Goal: Task Accomplishment & Management: Use online tool/utility

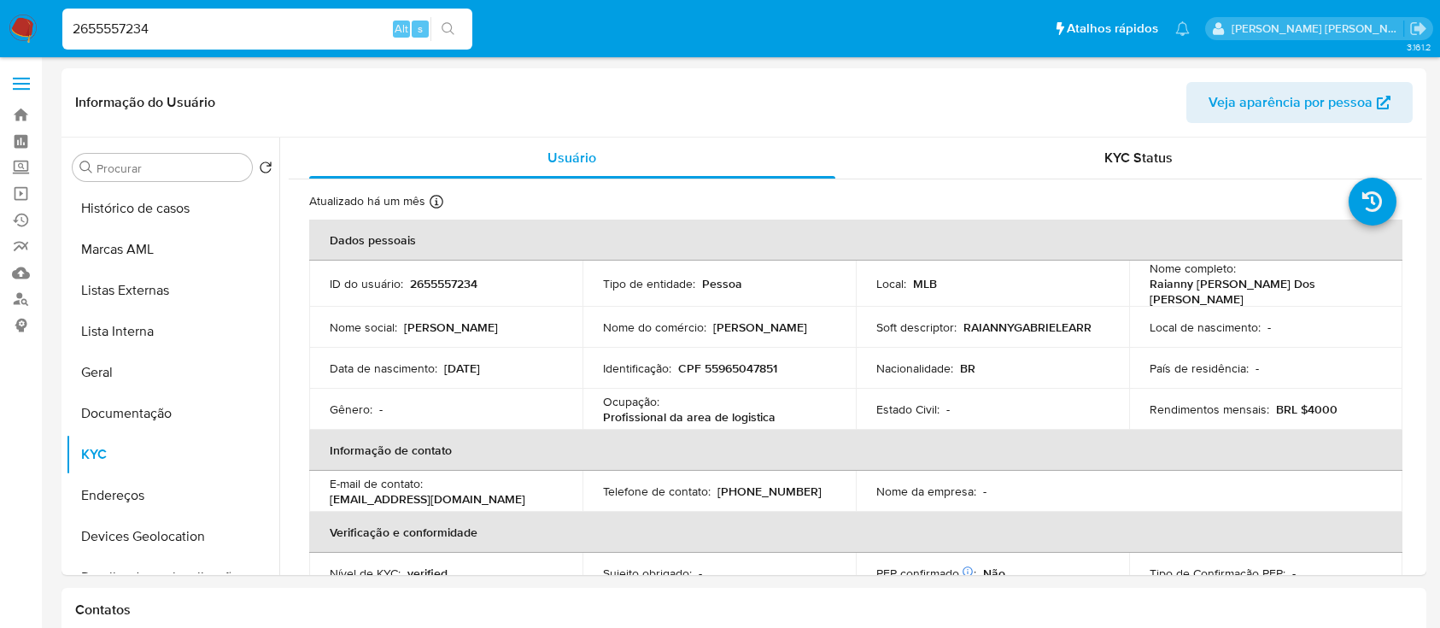
select select "10"
click at [291, 27] on input "2655557234" at bounding box center [267, 29] width 410 height 22
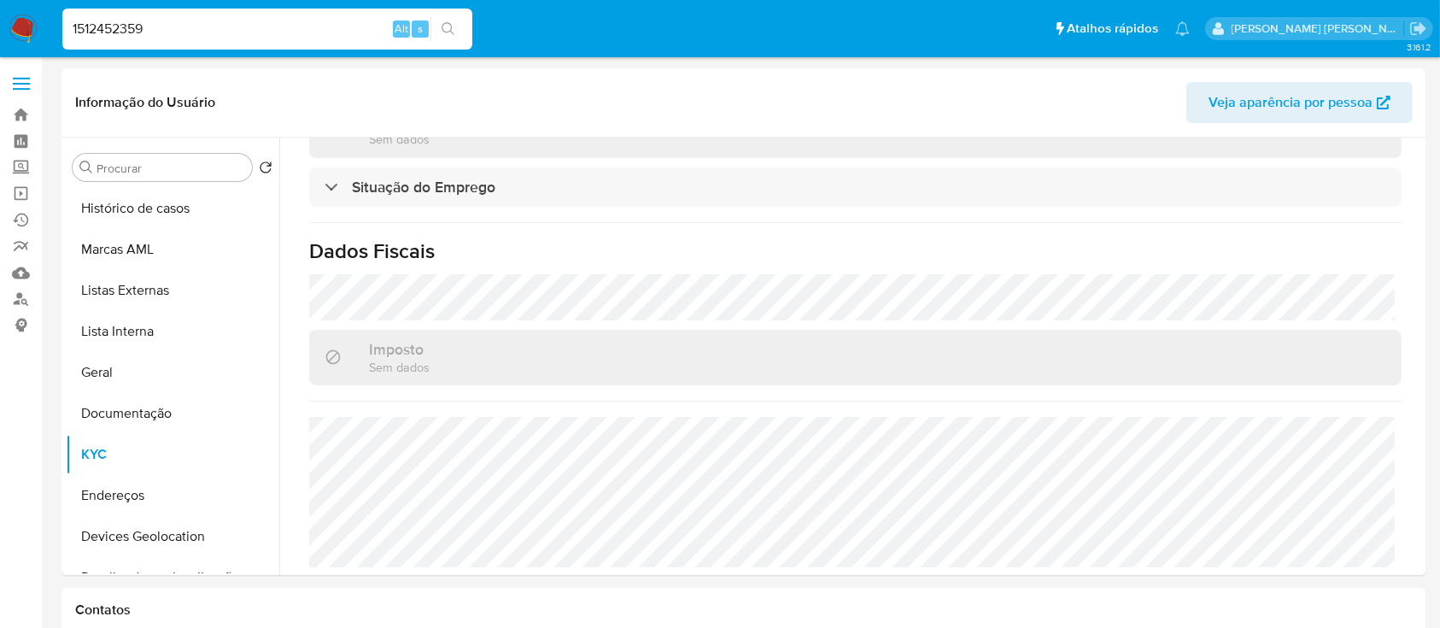
type input "1512452359"
click at [253, 31] on input "1512452359" at bounding box center [267, 29] width 410 height 22
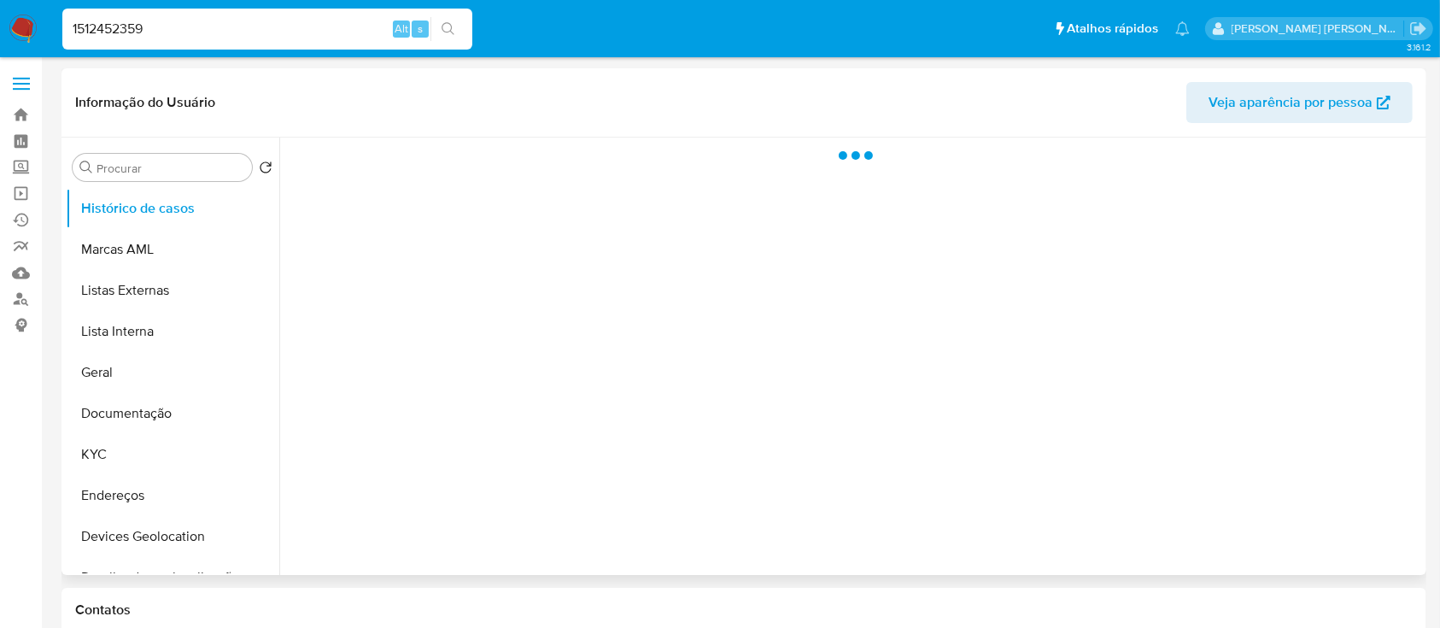
select select "10"
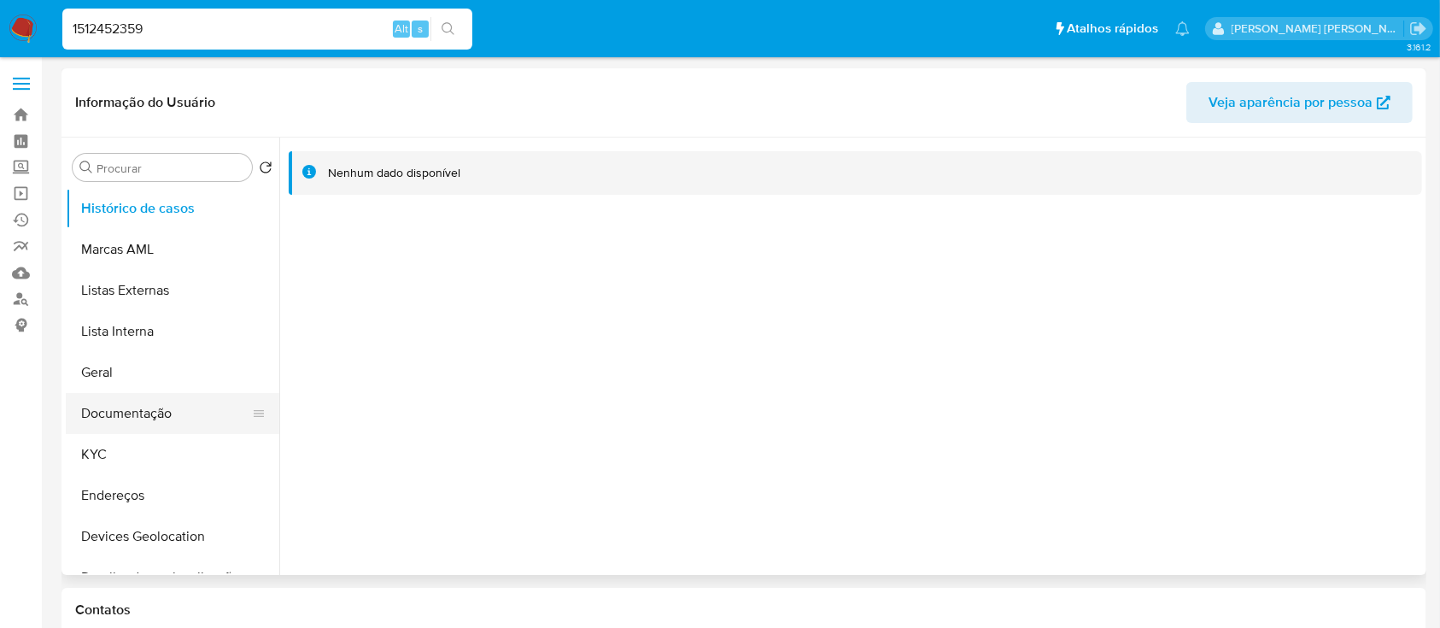
click at [154, 420] on button "Documentação" at bounding box center [166, 413] width 200 height 41
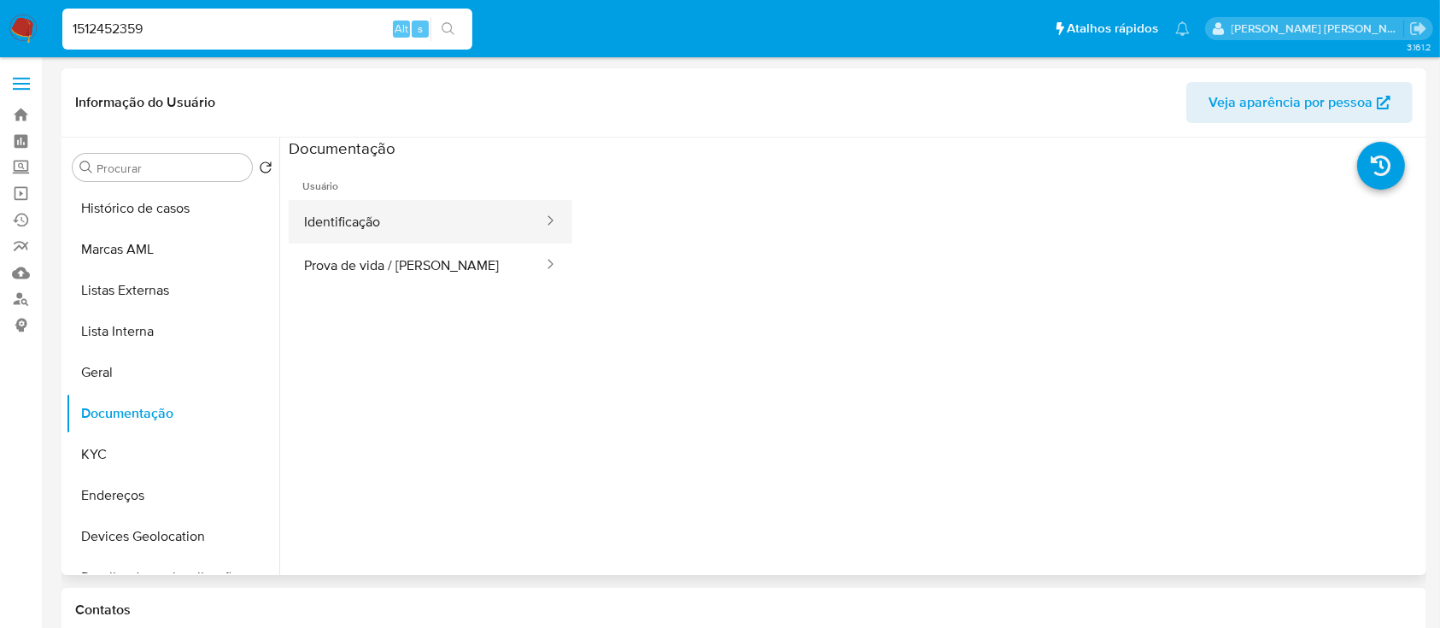
click at [436, 228] on button "Identificação" at bounding box center [417, 222] width 256 height 44
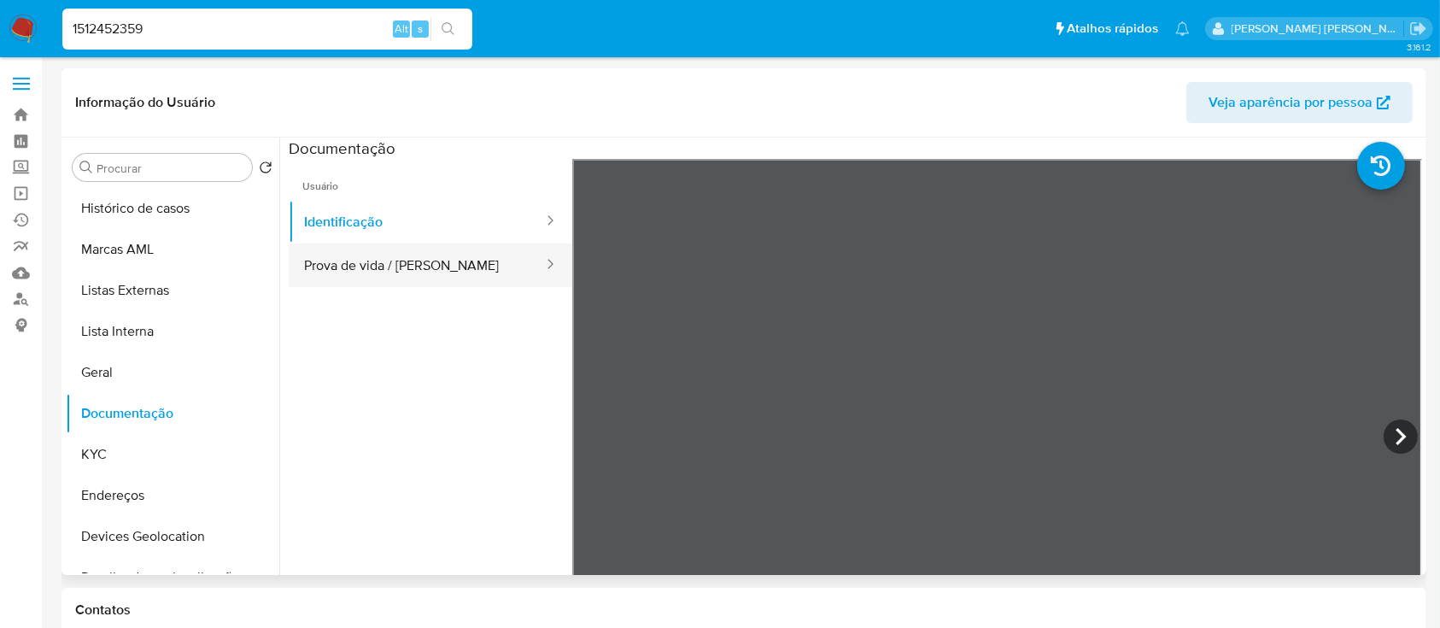
click at [414, 267] on button "Prova de vida / Selfie" at bounding box center [417, 265] width 256 height 44
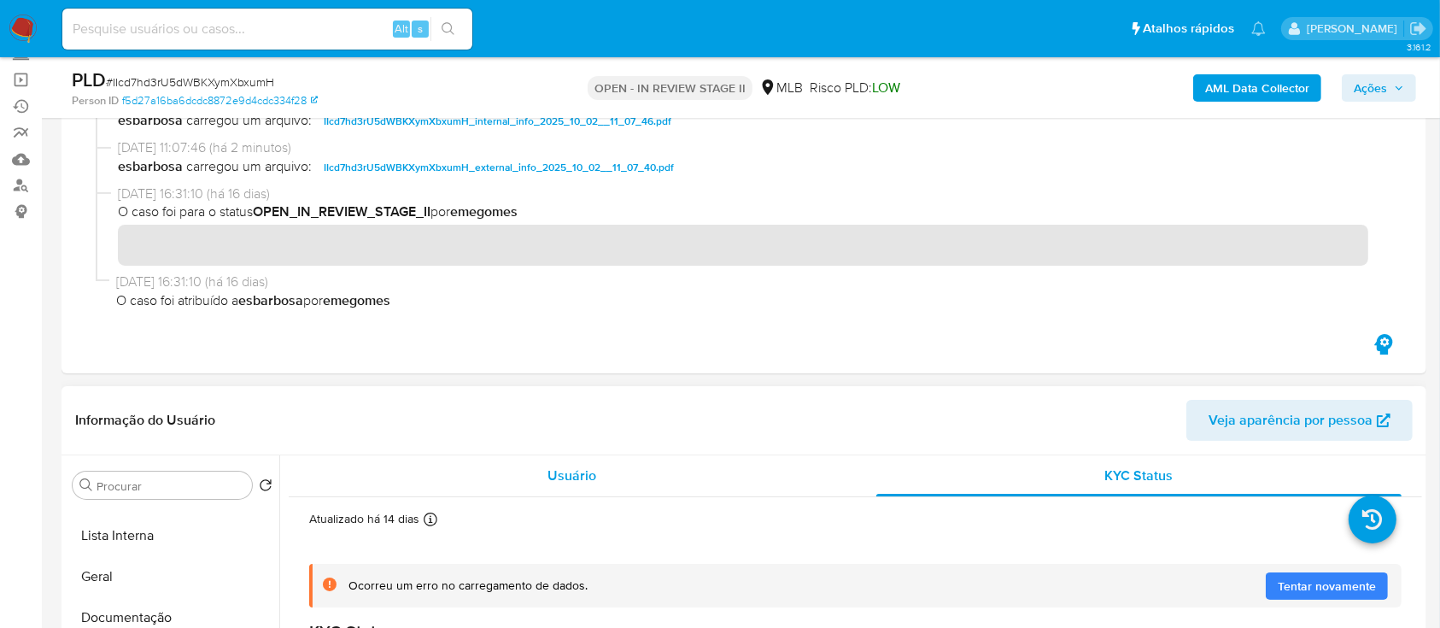
click at [531, 476] on div "Usuário" at bounding box center [572, 475] width 526 height 41
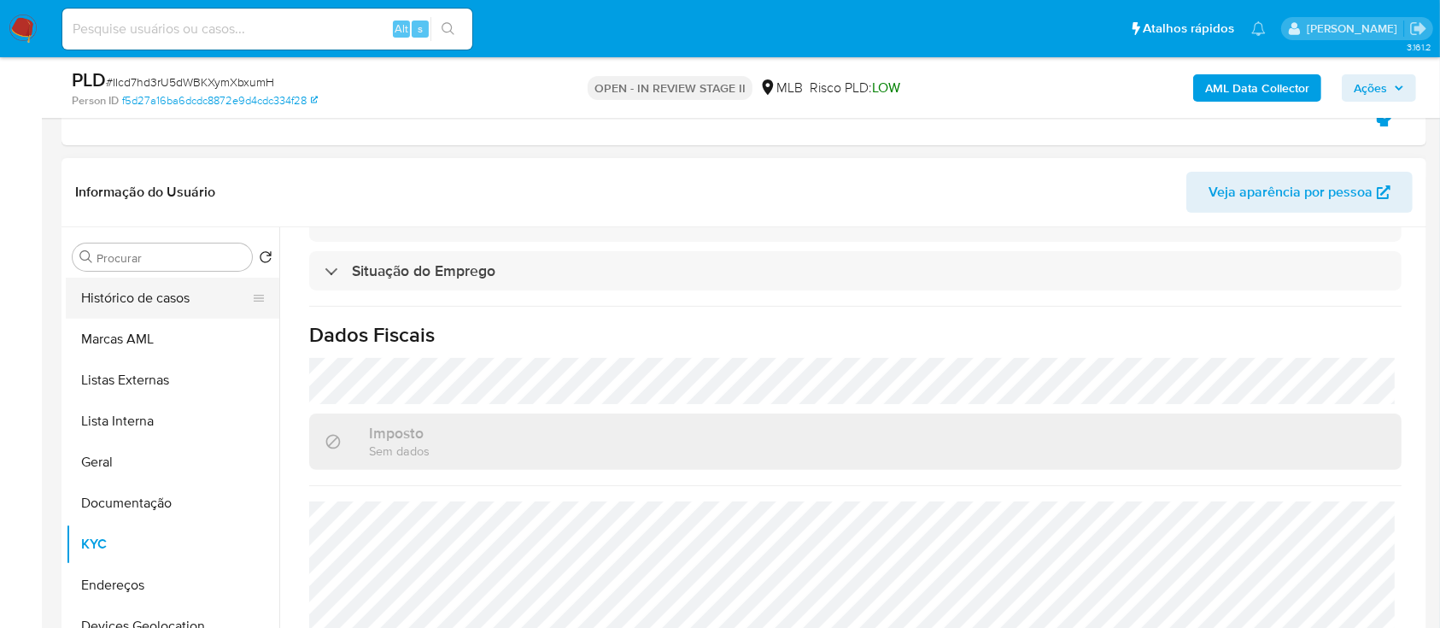
click at [157, 288] on button "Histórico de casos" at bounding box center [166, 298] width 200 height 41
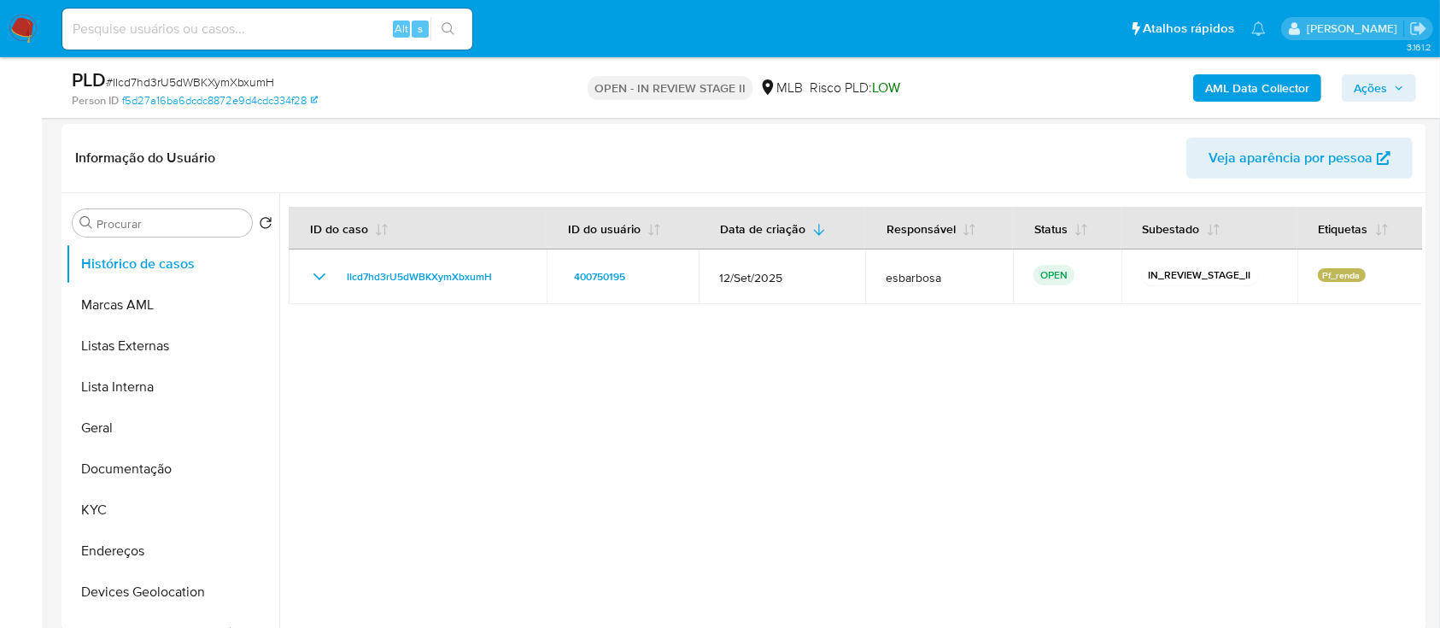
scroll to position [342, 0]
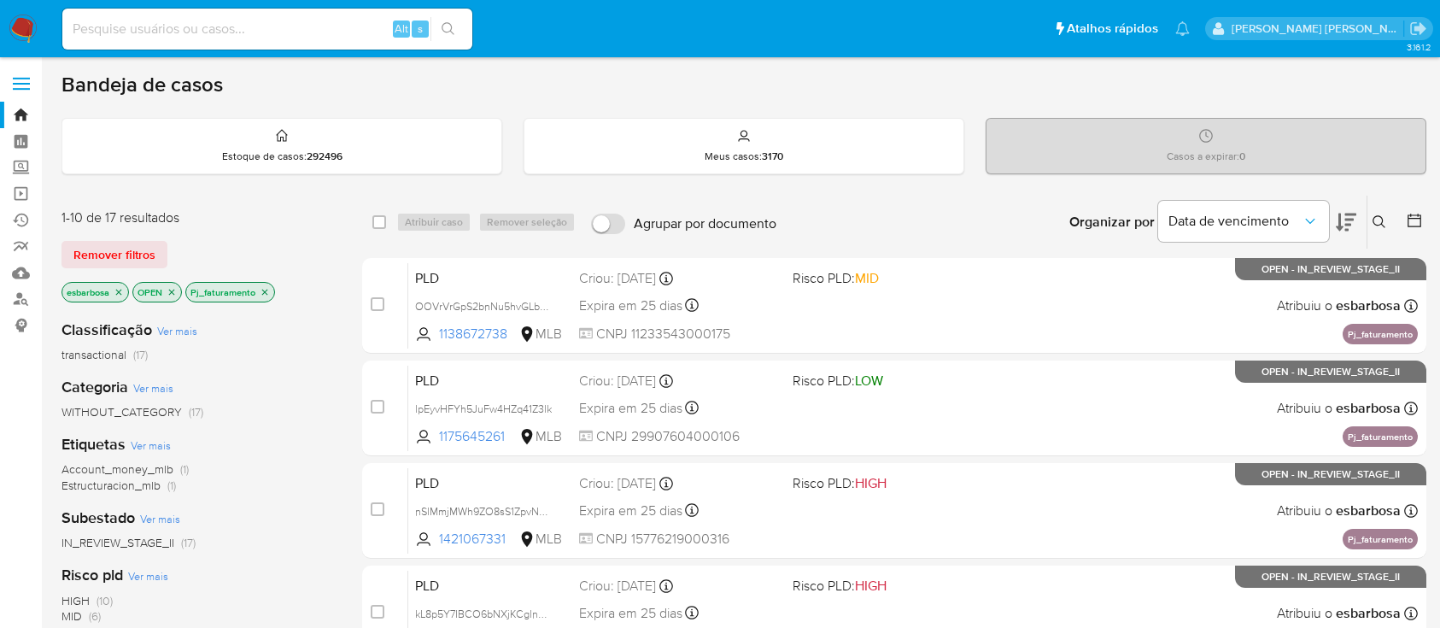
scroll to position [569, 0]
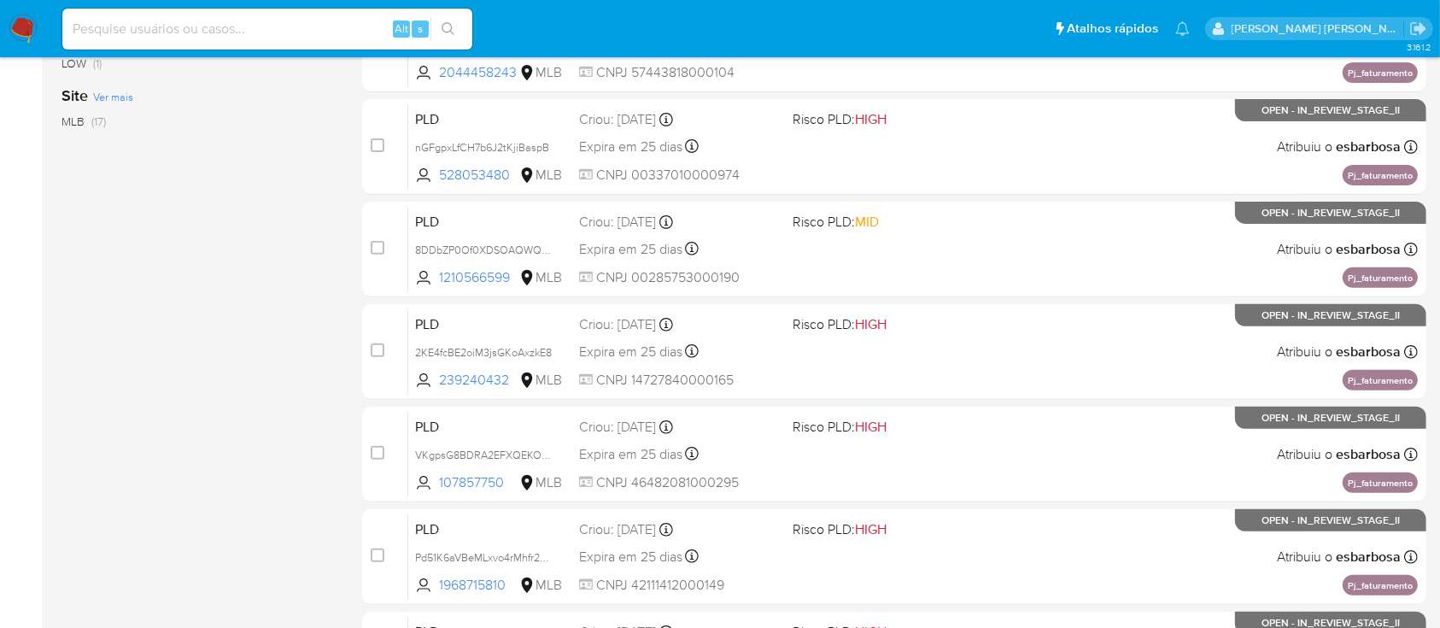
click at [231, 26] on input at bounding box center [267, 29] width 410 height 22
paste input "9ZHqTJUCOpAzF9PtLzgqaJzt"
type input "9ZHqTJUCOpAzF9PtLzgqaJzt"
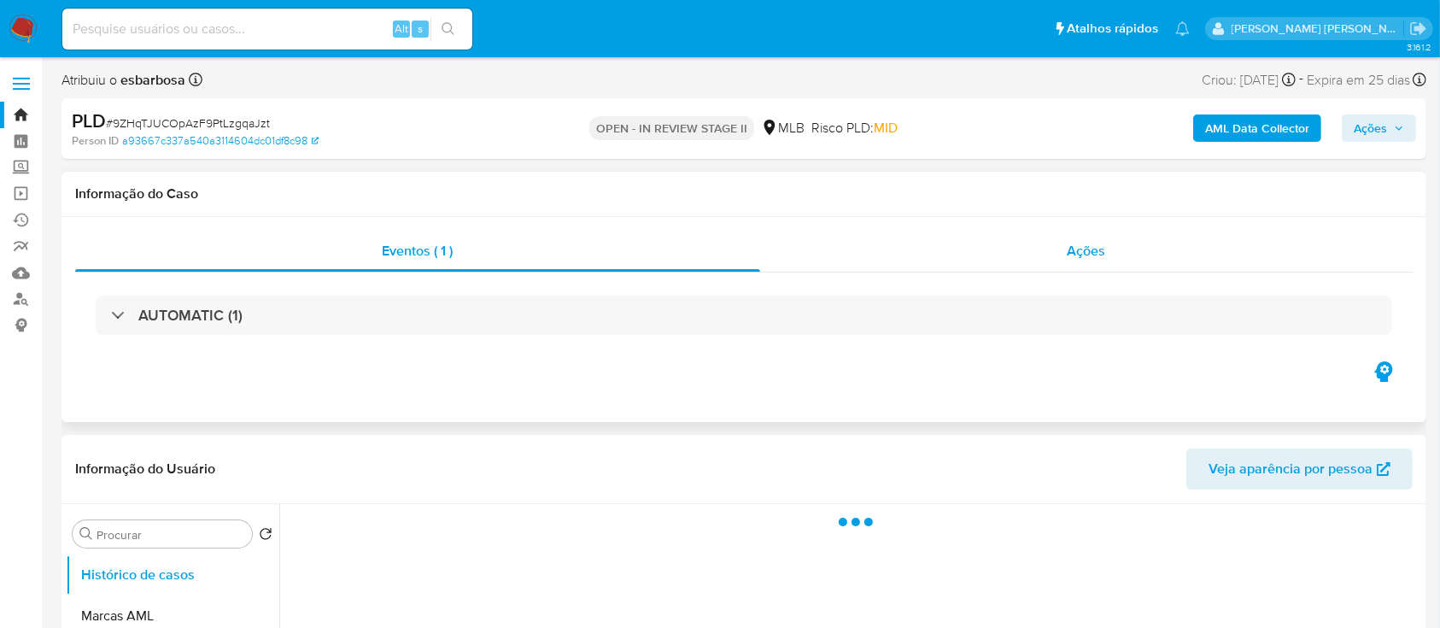
select select "10"
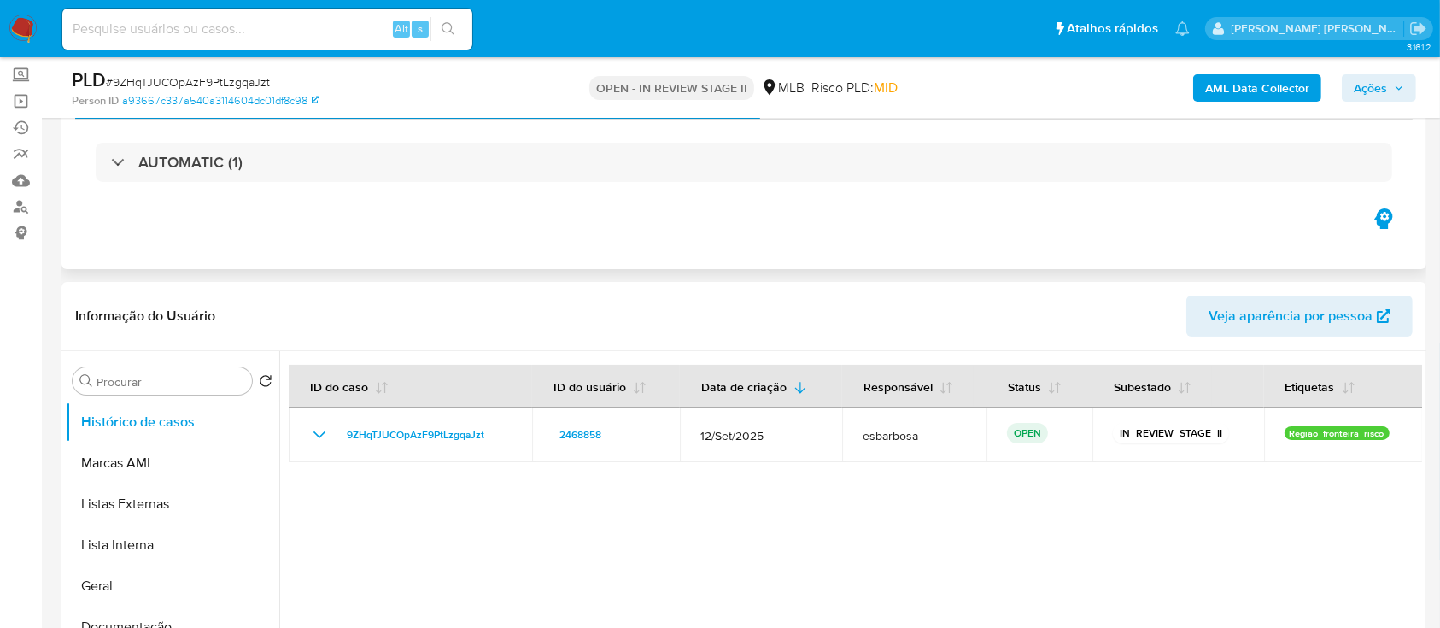
scroll to position [114, 0]
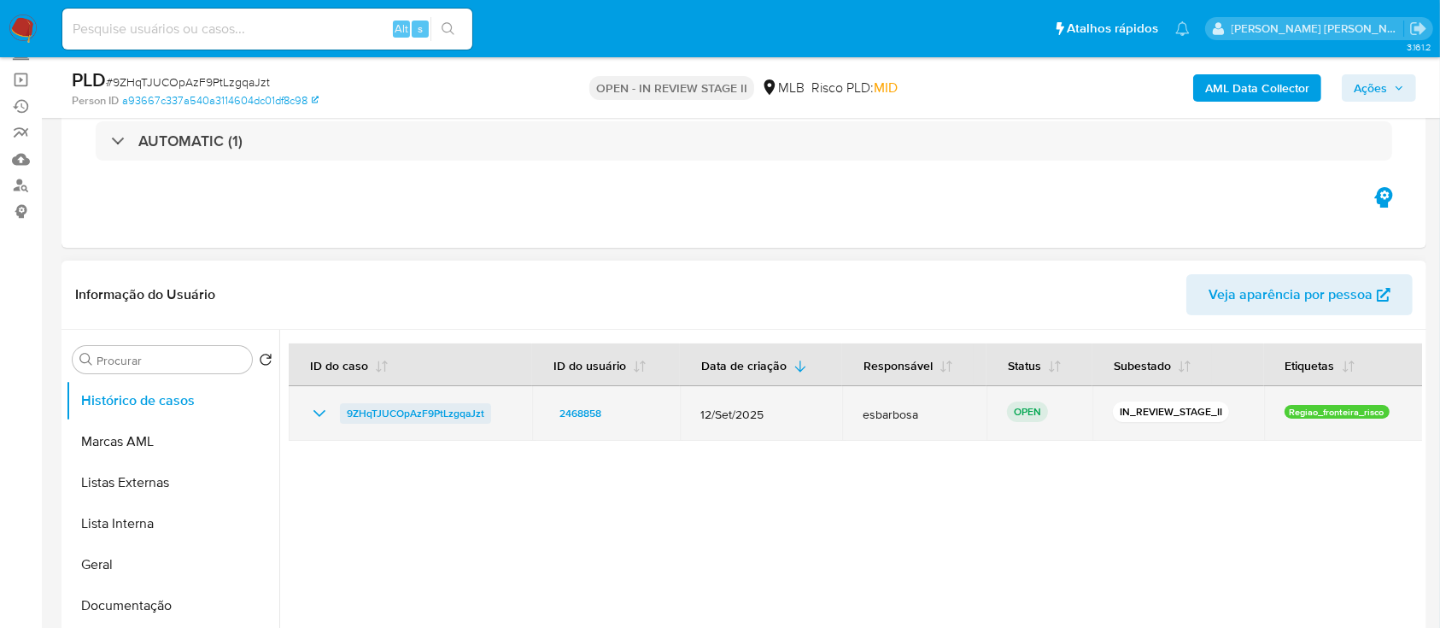
click at [436, 410] on span "9ZHqTJUCOpAzF9PtLzgqaJzt" at bounding box center [415, 413] width 137 height 20
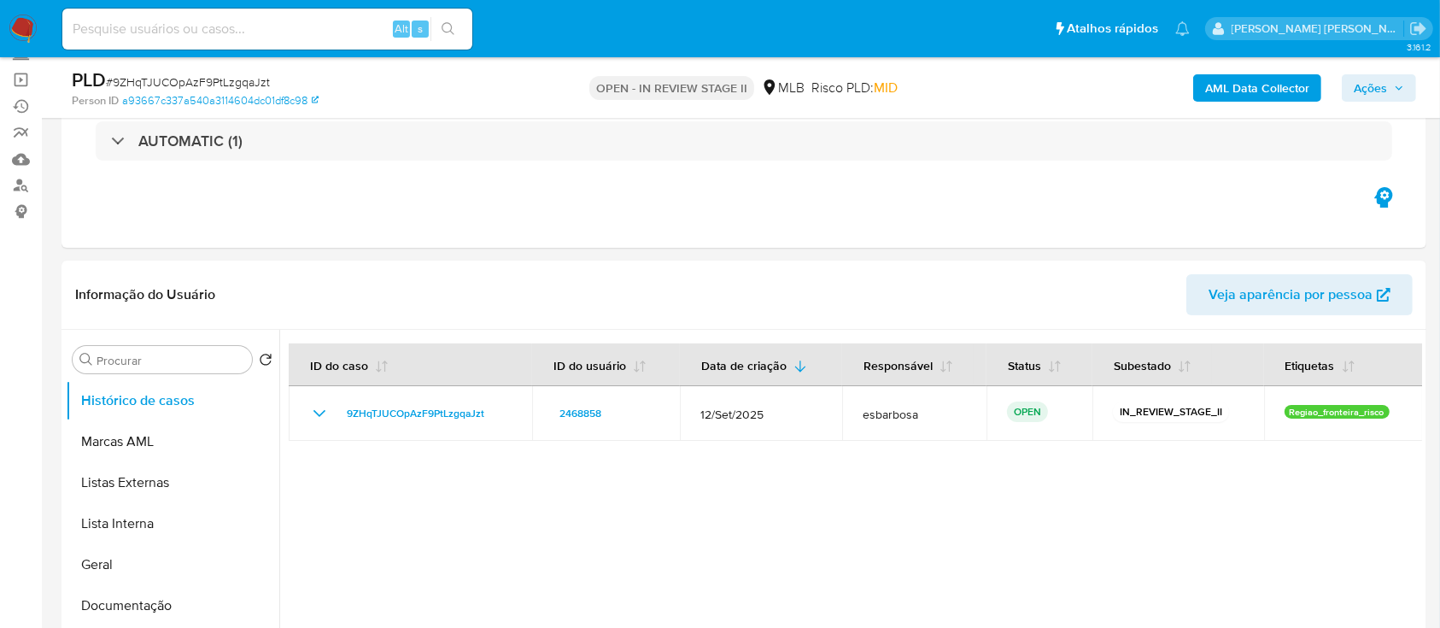
click at [325, 20] on input at bounding box center [267, 29] width 410 height 22
paste input "nMjOvWV4ekOXCLGGxqH3p2OX"
type input "nMjOvWV4ekOXCLGGxqH3p2OX"
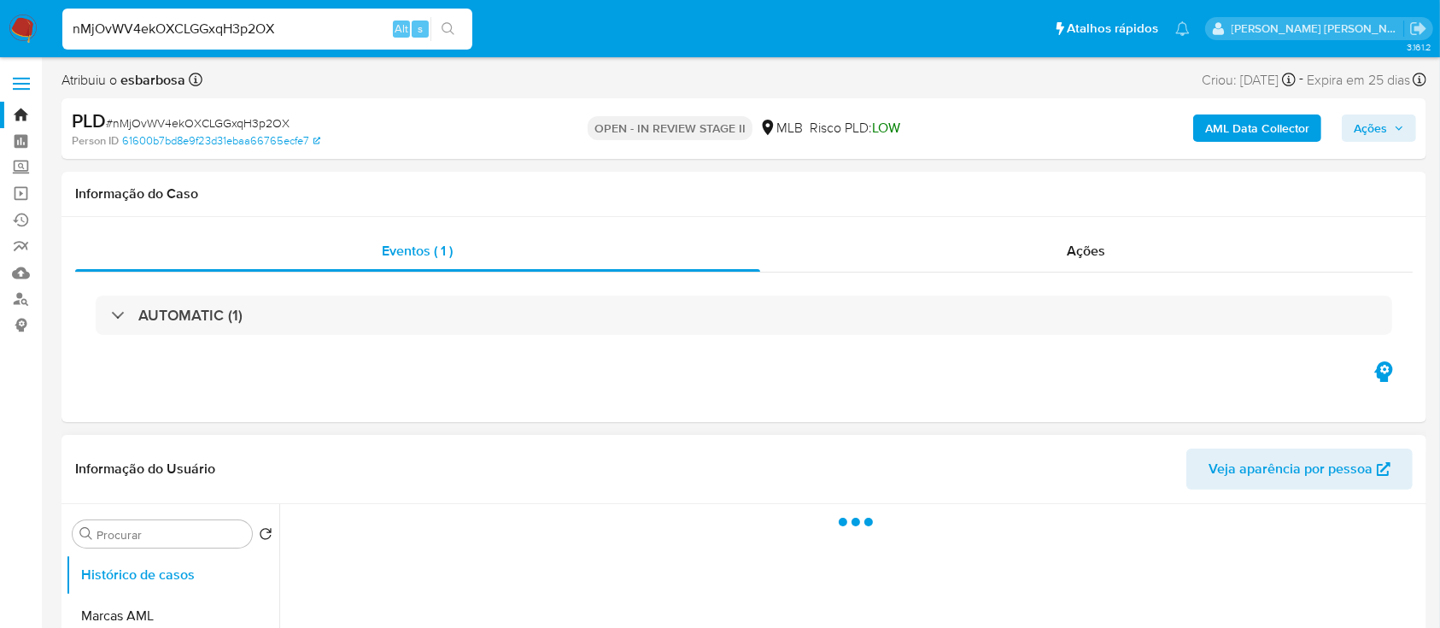
select select "10"
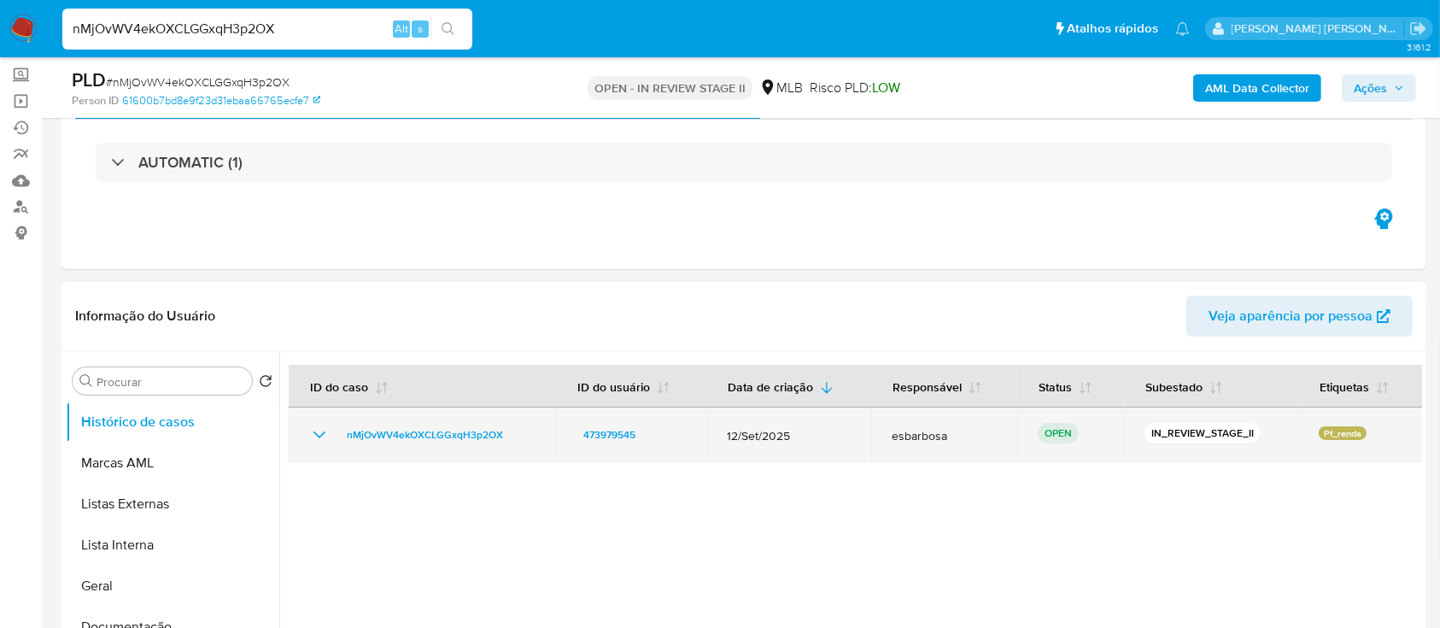
scroll to position [114, 0]
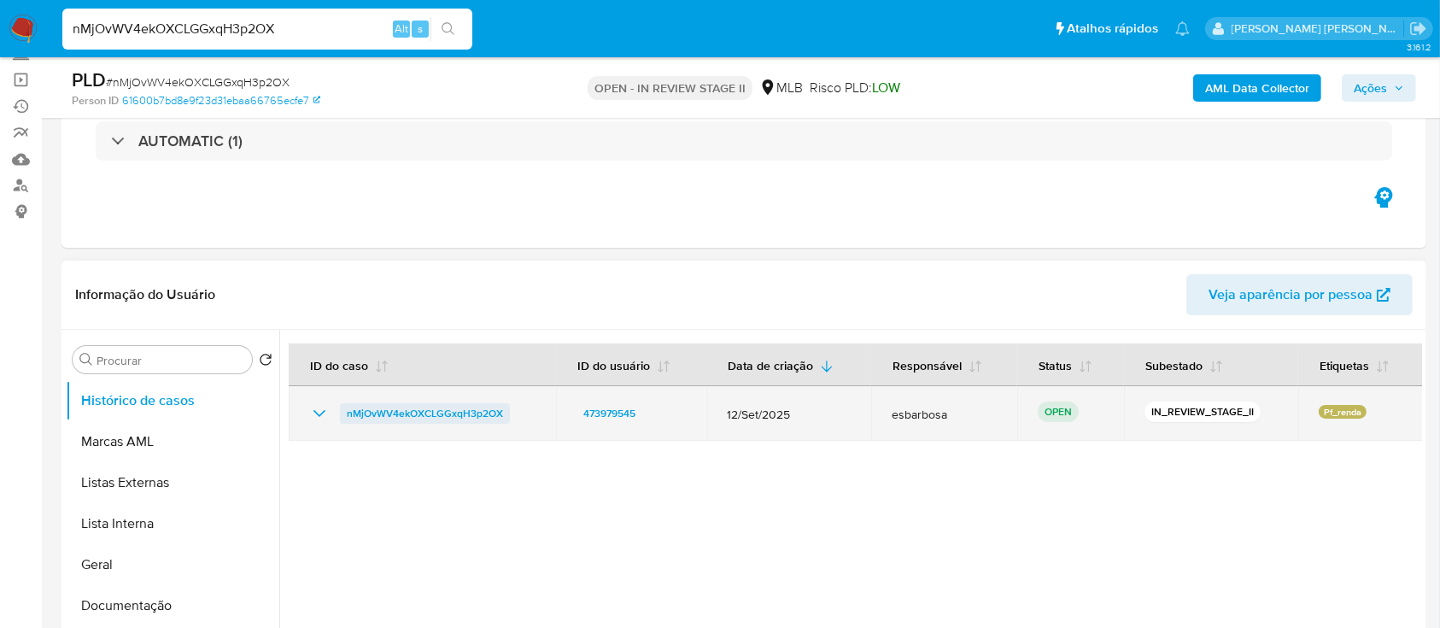
click at [443, 413] on span "nMjOvWV4ekOXCLGGxqH3p2OX" at bounding box center [425, 413] width 156 height 20
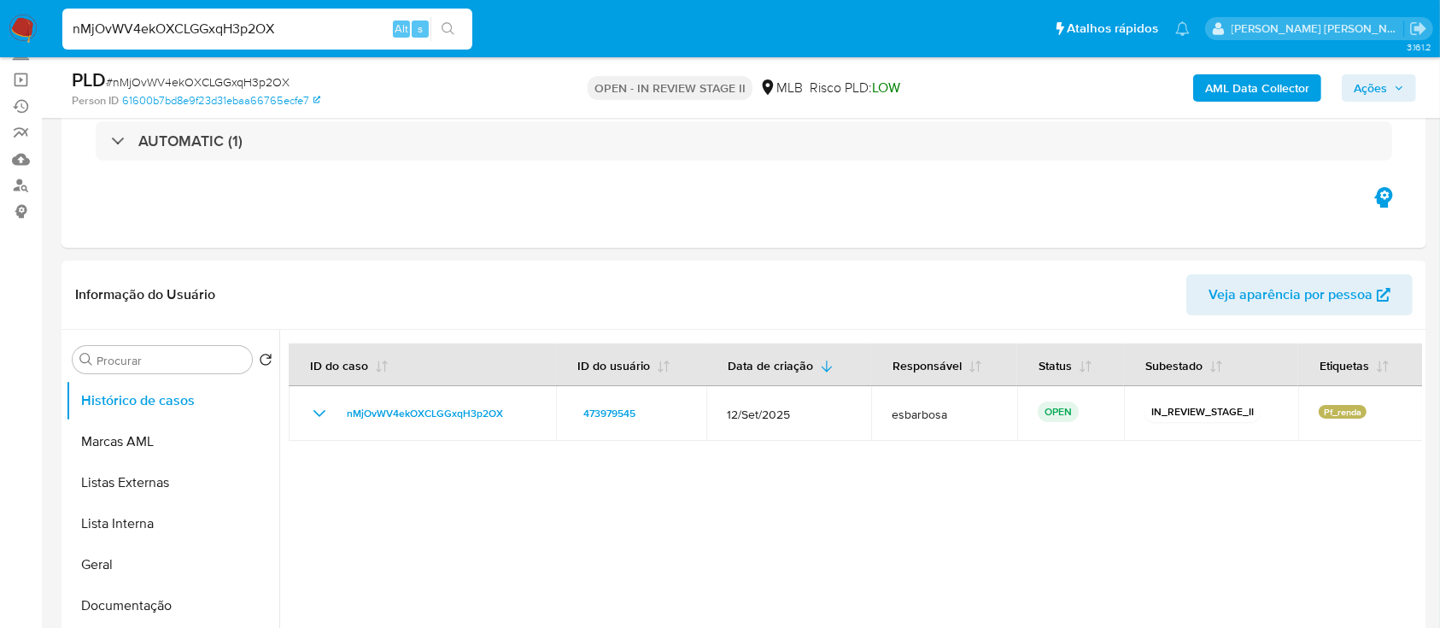
click at [20, 32] on img at bounding box center [23, 29] width 29 height 29
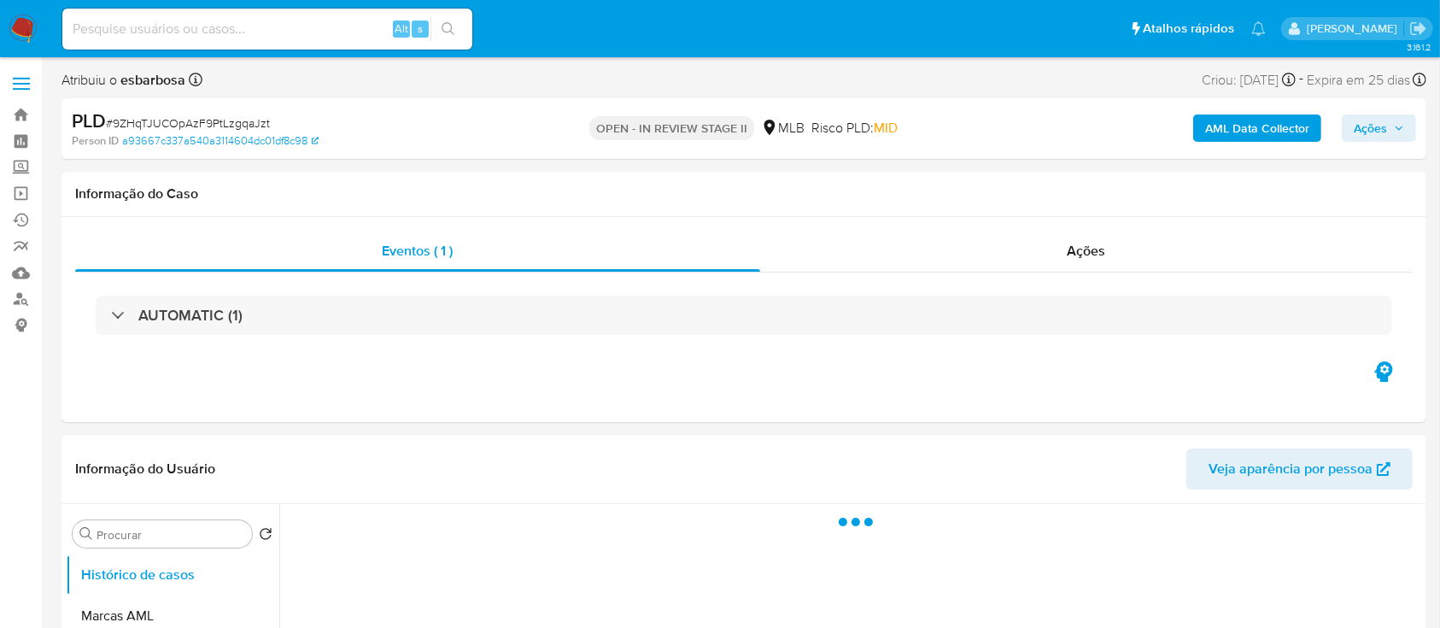
select select "10"
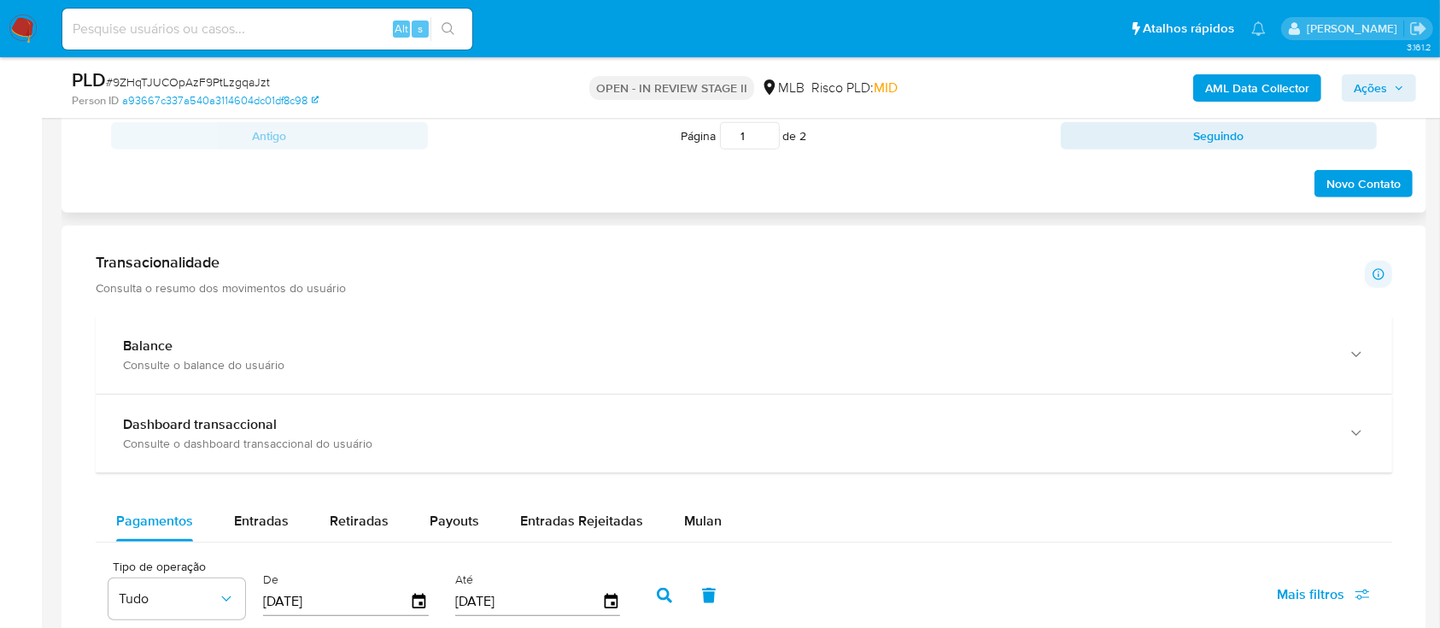
scroll to position [1252, 0]
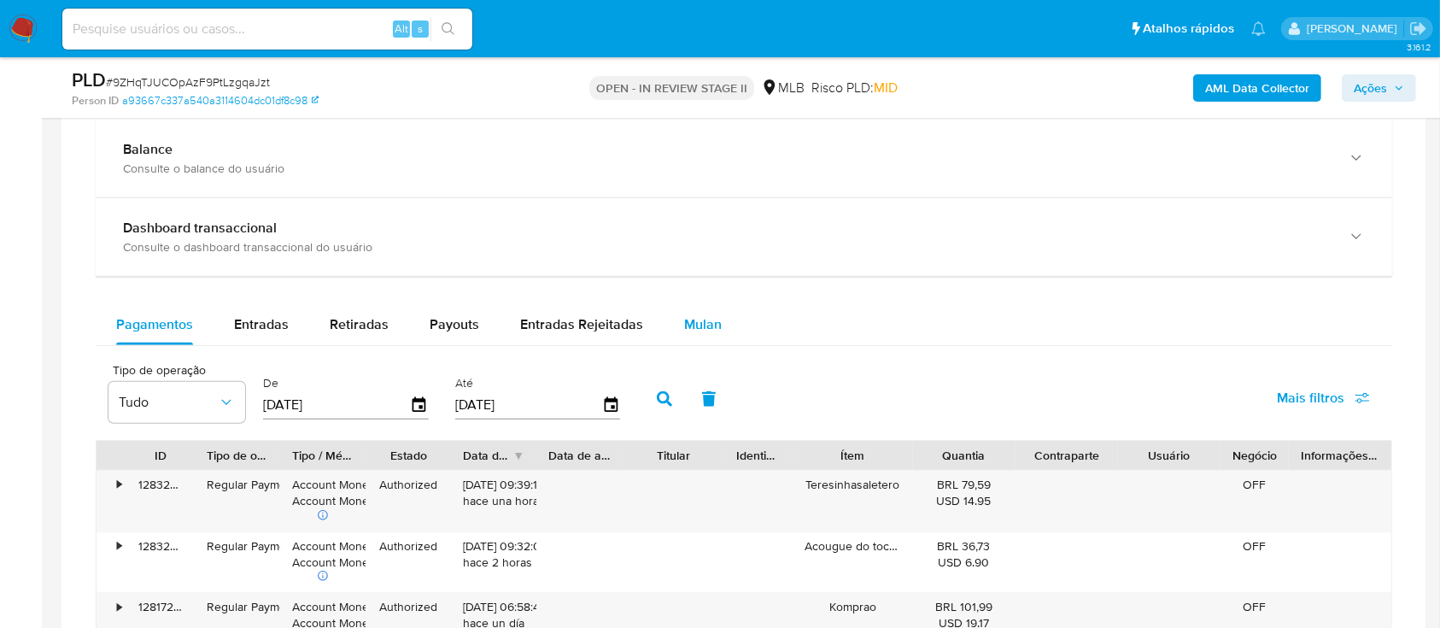
click at [706, 330] on span "Mulan" at bounding box center [703, 324] width 38 height 20
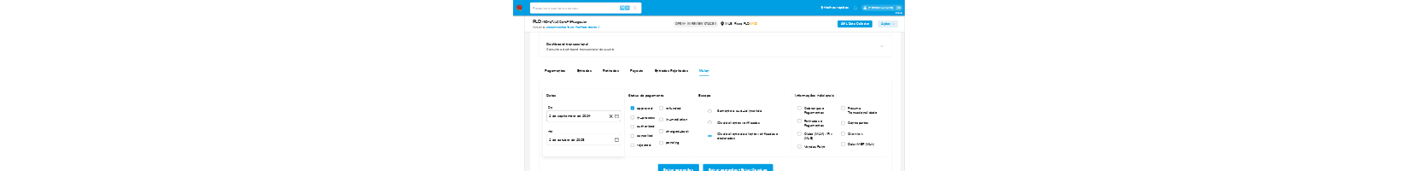
scroll to position [1366, 0]
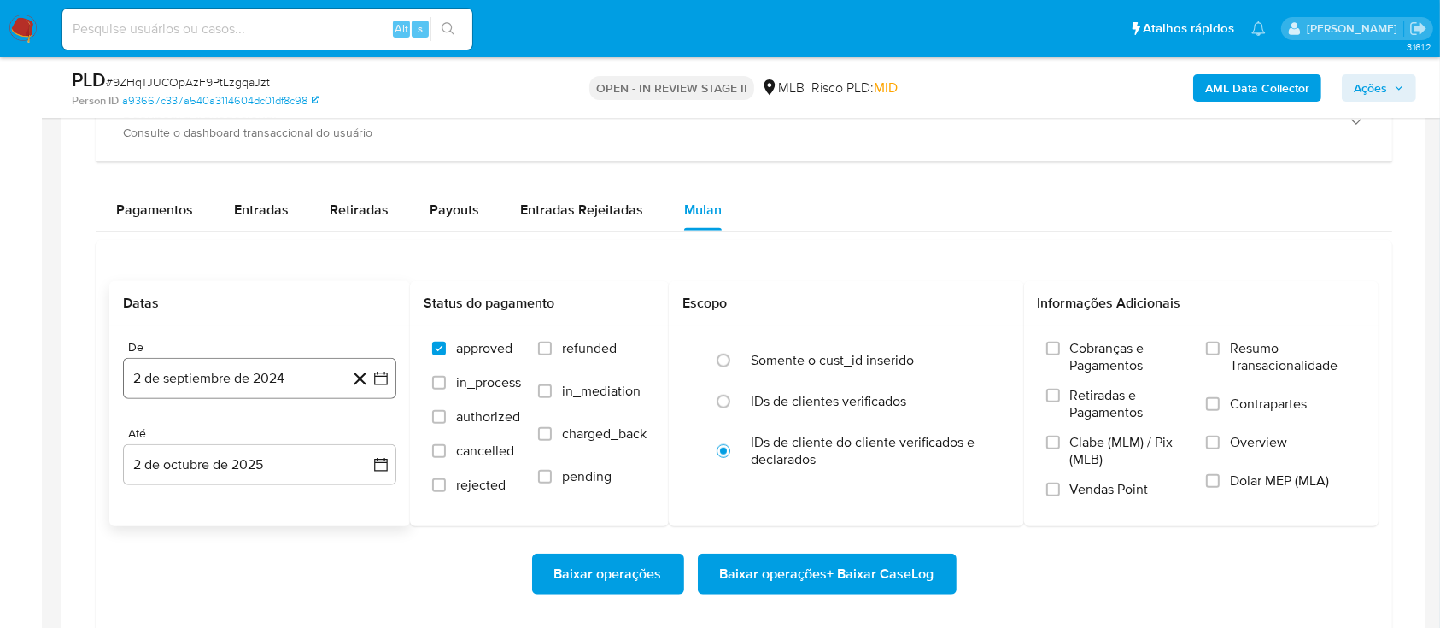
click at [269, 380] on button "2 de septiembre de 2024" at bounding box center [259, 378] width 273 height 41
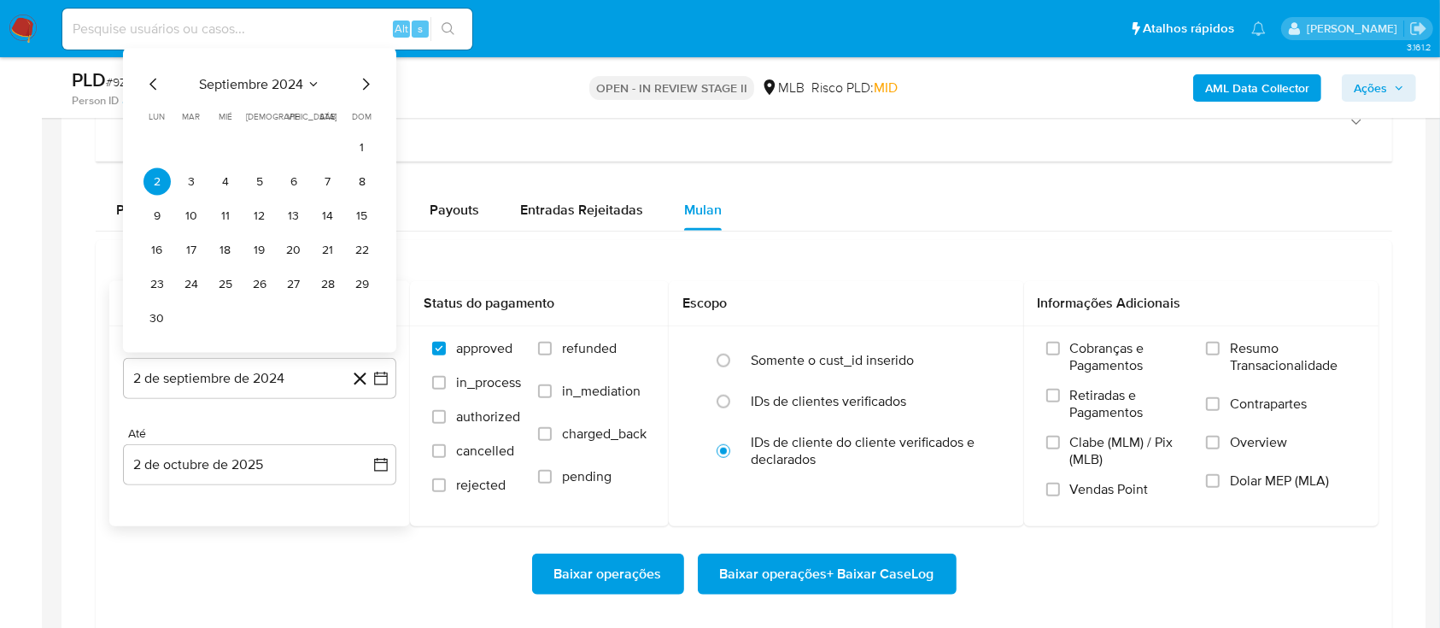
click at [253, 89] on span "septiembre 2024" at bounding box center [251, 84] width 104 height 17
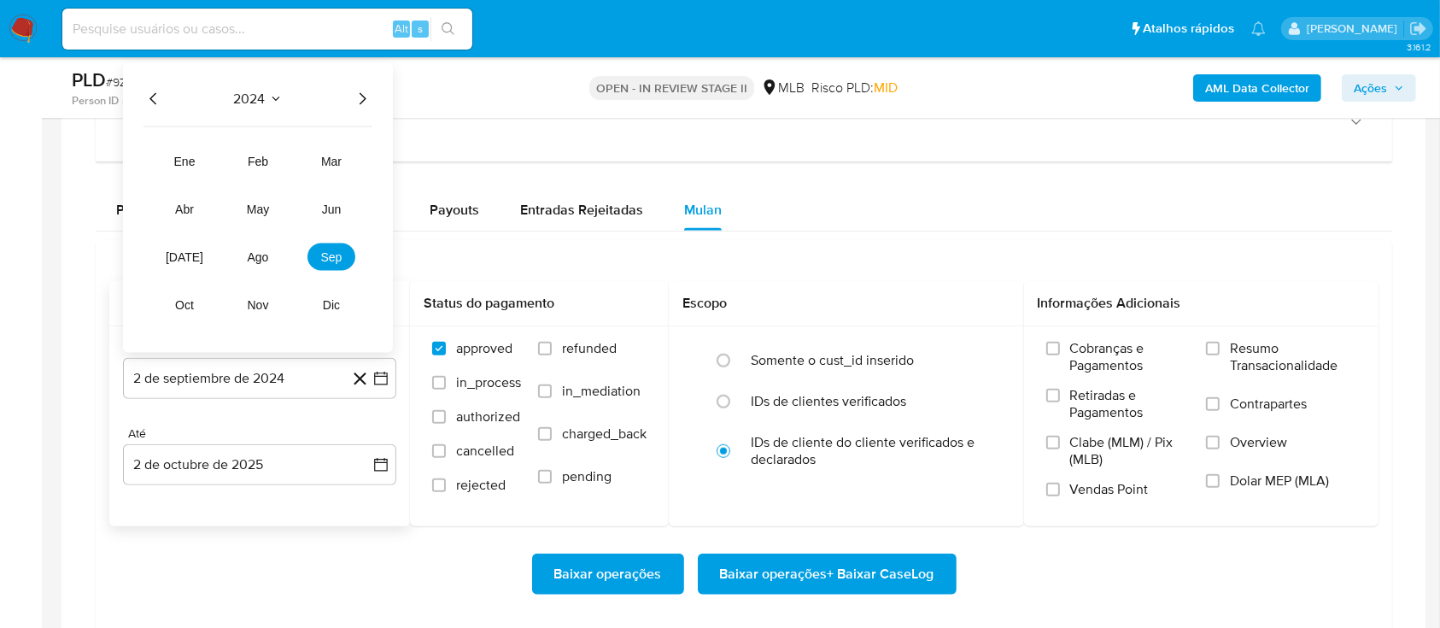
click at [360, 93] on icon "Año siguiente" at bounding box center [363, 99] width 7 height 12
click at [253, 258] on span "ago" at bounding box center [258, 257] width 21 height 14
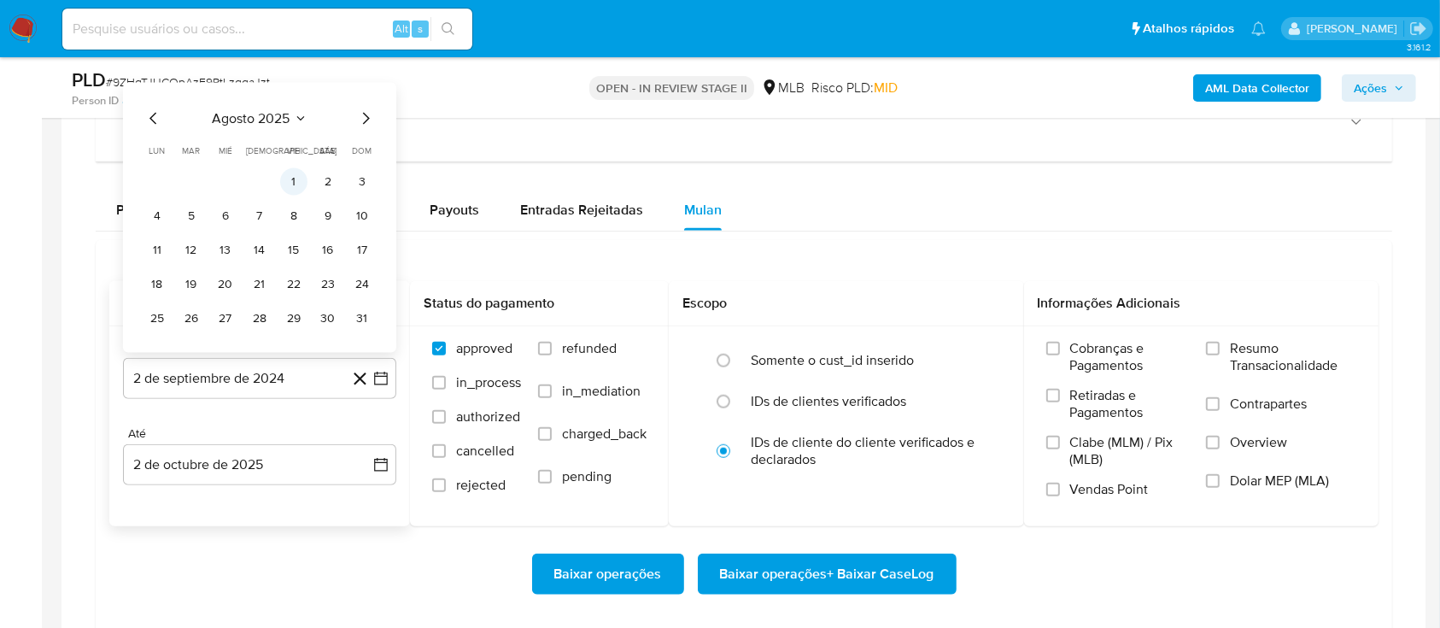
click at [297, 182] on button "1" at bounding box center [293, 181] width 27 height 27
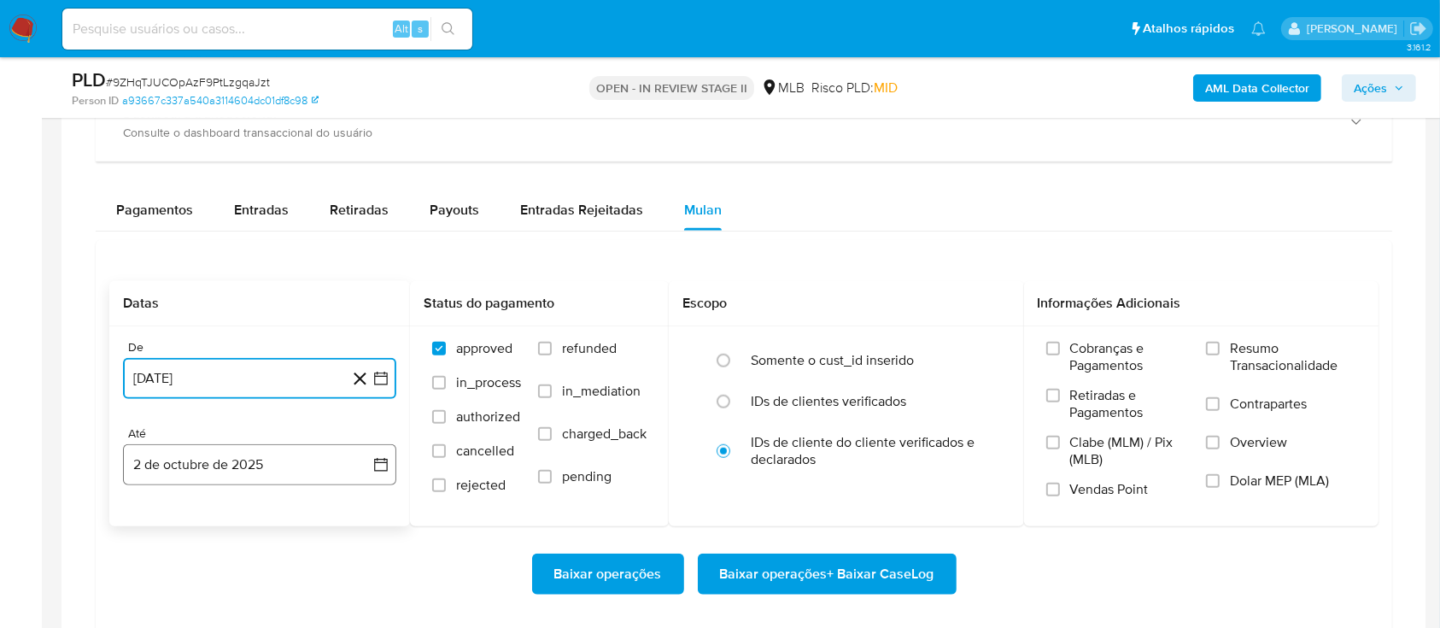
click at [282, 461] on button "2 de octubre de 2025" at bounding box center [259, 464] width 273 height 41
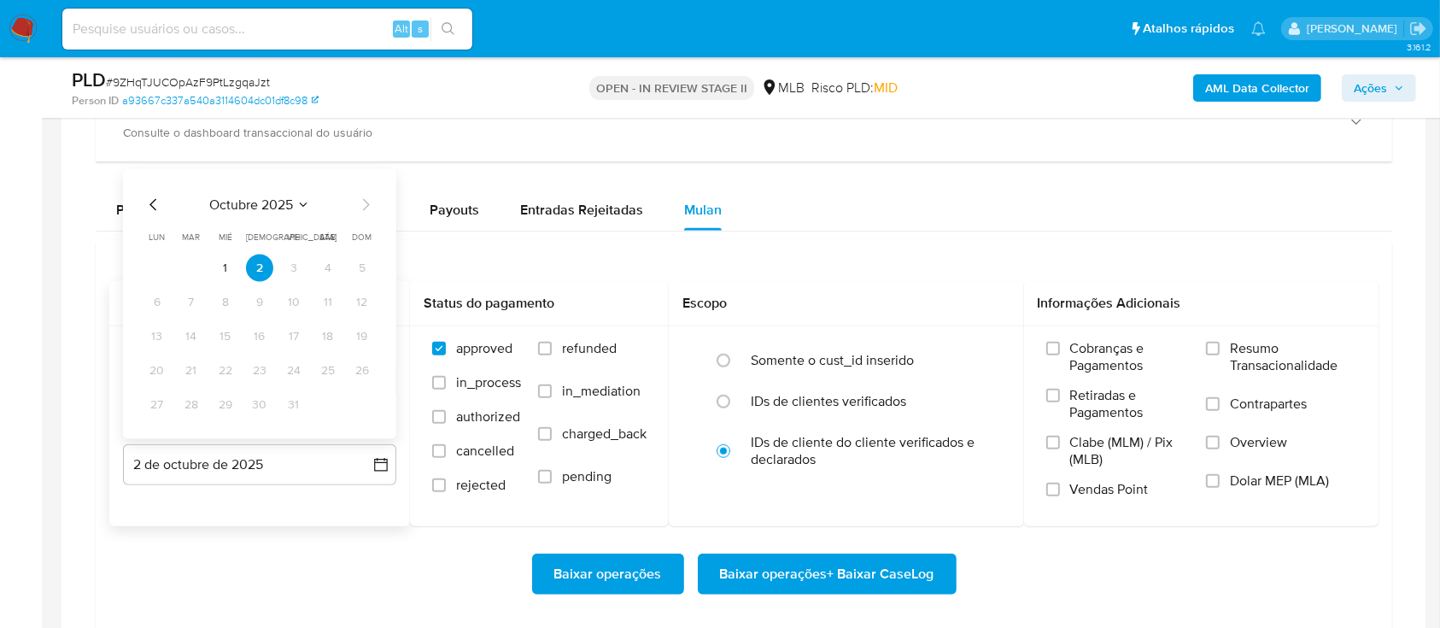
click at [150, 203] on icon "Mes anterior" at bounding box center [152, 205] width 7 height 12
click at [189, 402] on button "30" at bounding box center [191, 404] width 27 height 27
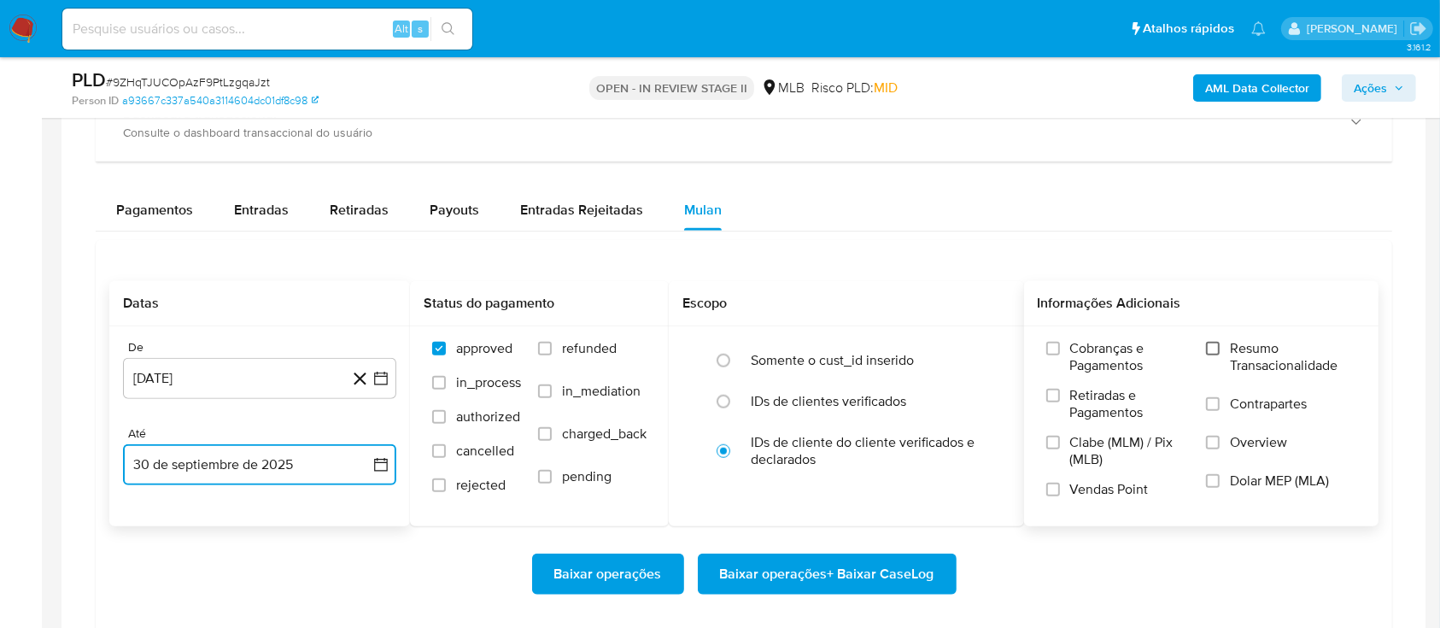
click at [1219, 348] on input "Resumo Transacionalidade" at bounding box center [1213, 349] width 14 height 14
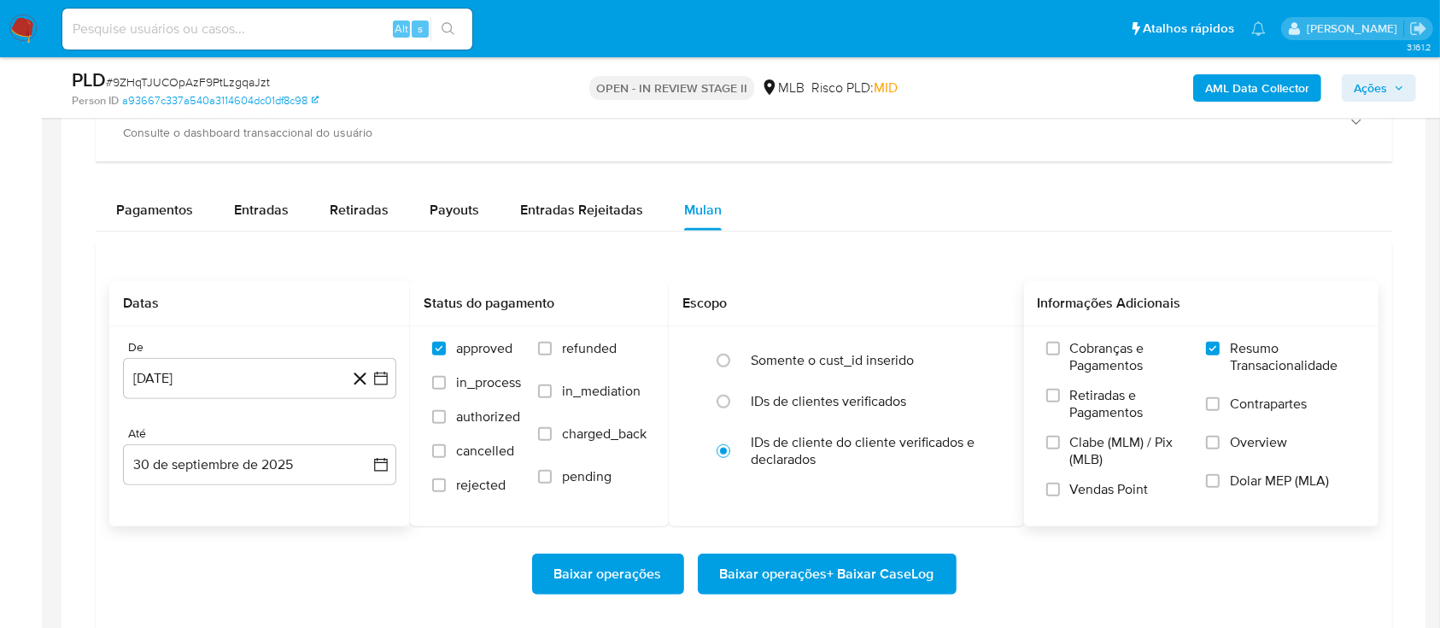
click at [1060, 491] on label "Vendas Point" at bounding box center [1117, 496] width 143 height 30
click at [1060, 491] on input "Vendas Point" at bounding box center [1053, 490] width 14 height 14
click at [831, 566] on span "Baixar operações + Baixar CaseLog" at bounding box center [827, 574] width 214 height 38
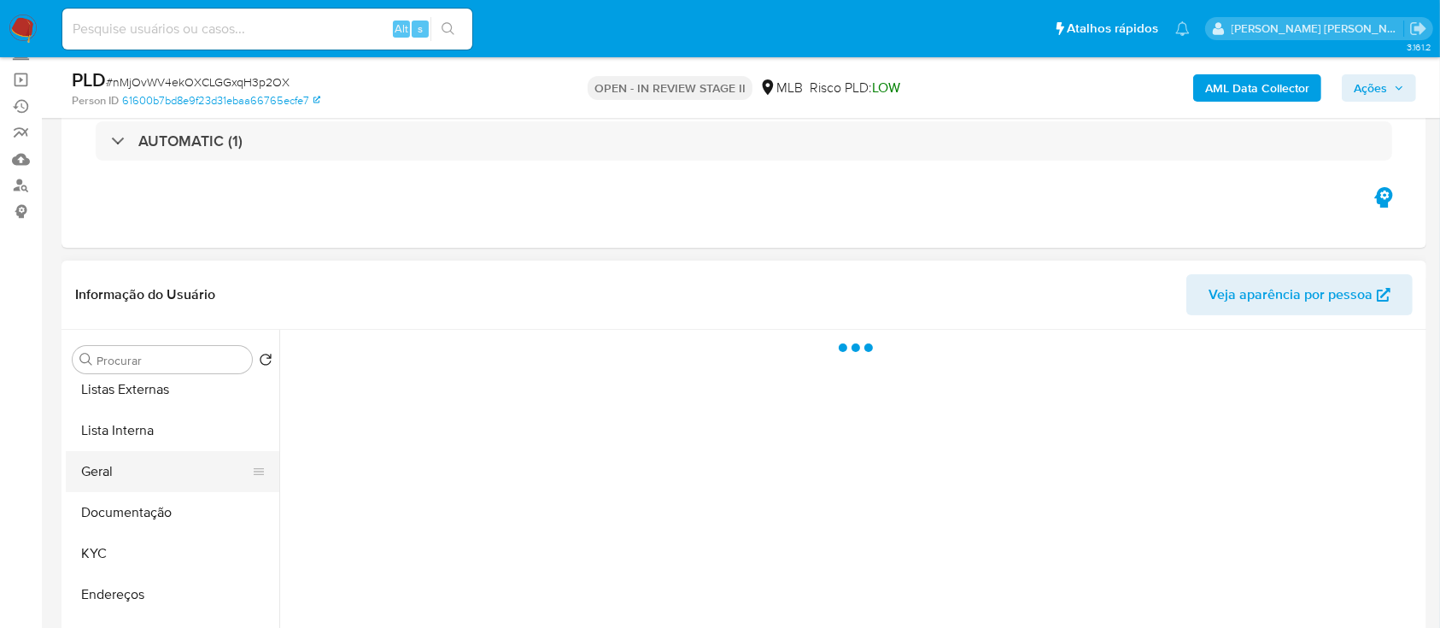
scroll to position [114, 0]
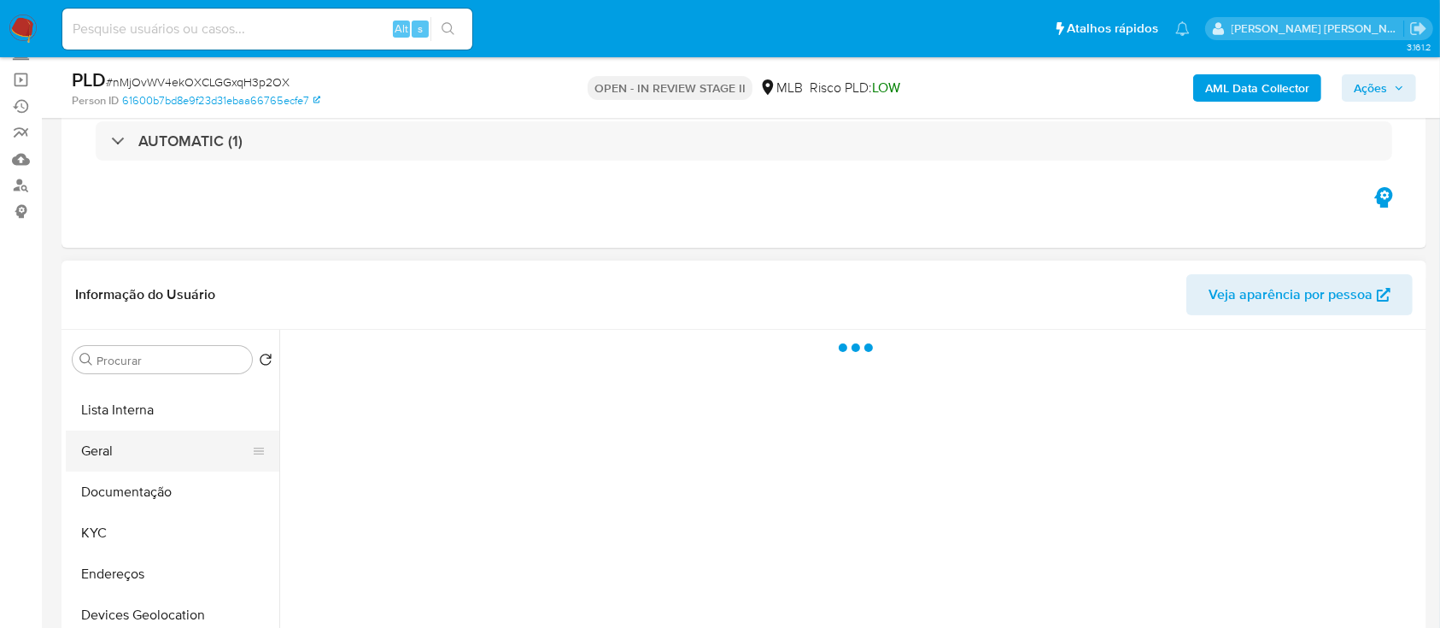
select select "10"
click at [143, 453] on button "Geral" at bounding box center [166, 450] width 200 height 41
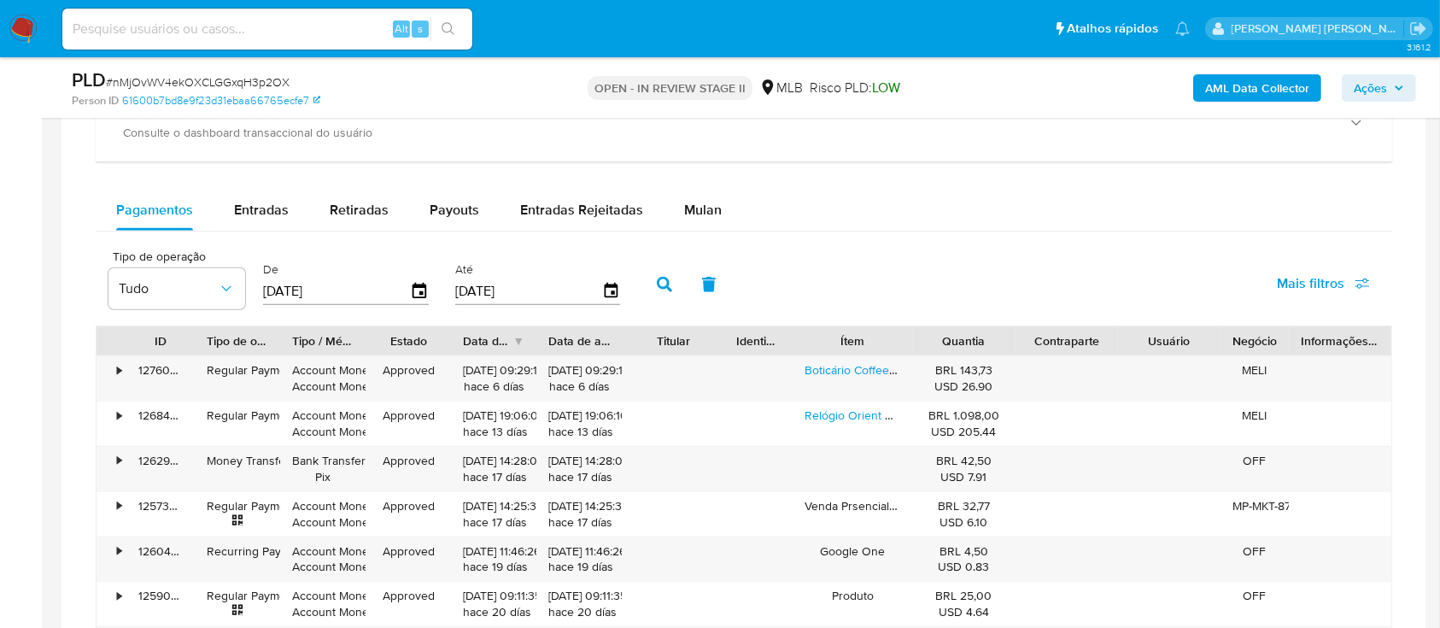
scroll to position [1252, 0]
click at [697, 214] on span "Mulan" at bounding box center [703, 208] width 38 height 20
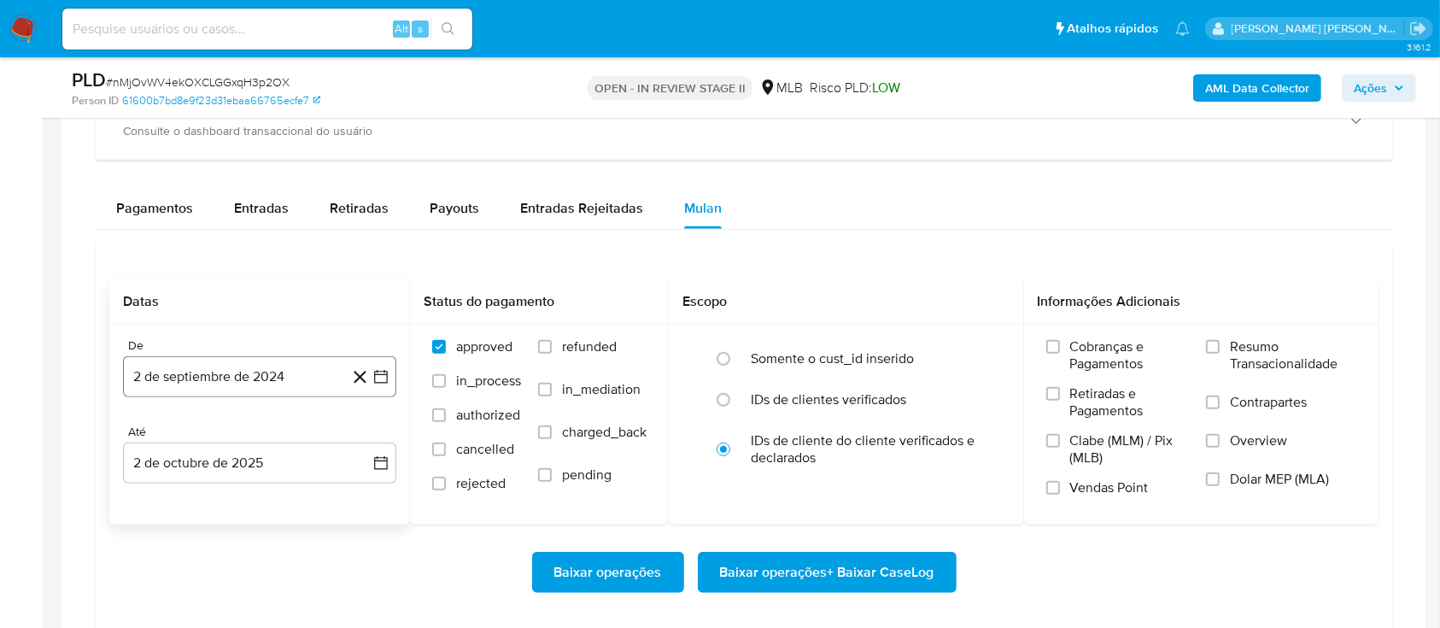
click at [259, 375] on button "2 de septiembre de 2024" at bounding box center [259, 376] width 273 height 41
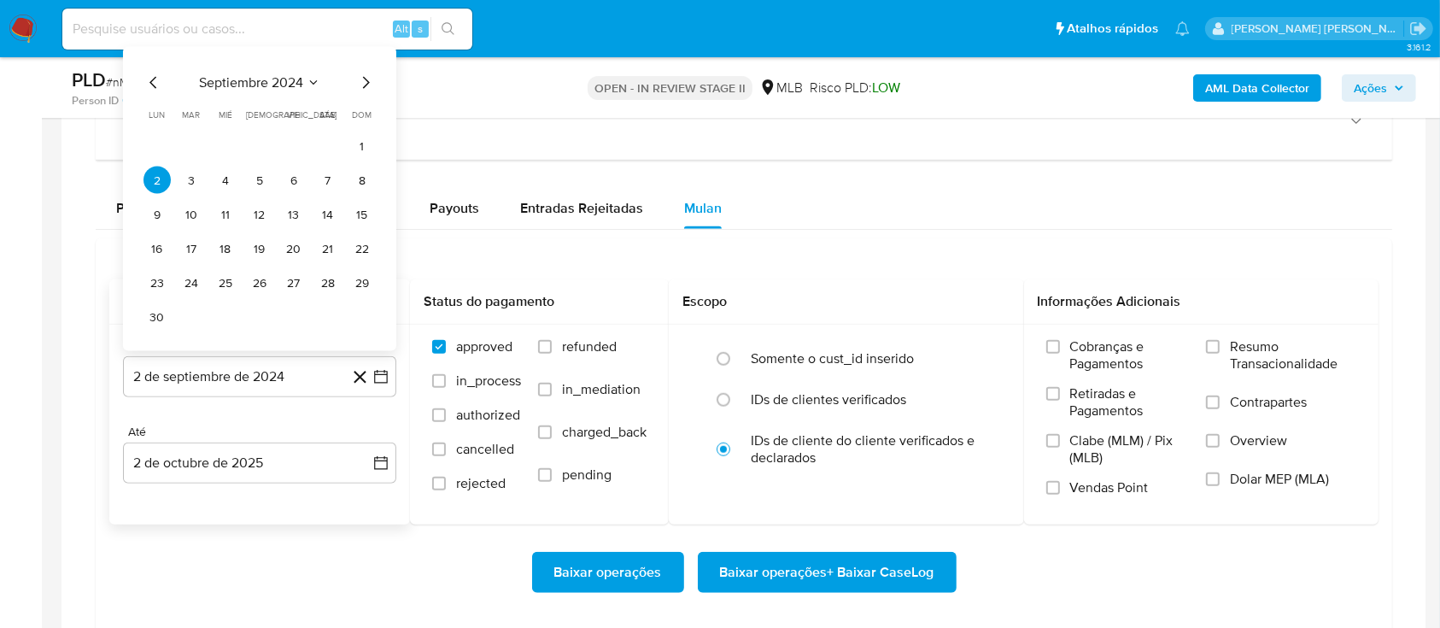
click at [252, 89] on span "septiembre 2024" at bounding box center [251, 82] width 104 height 17
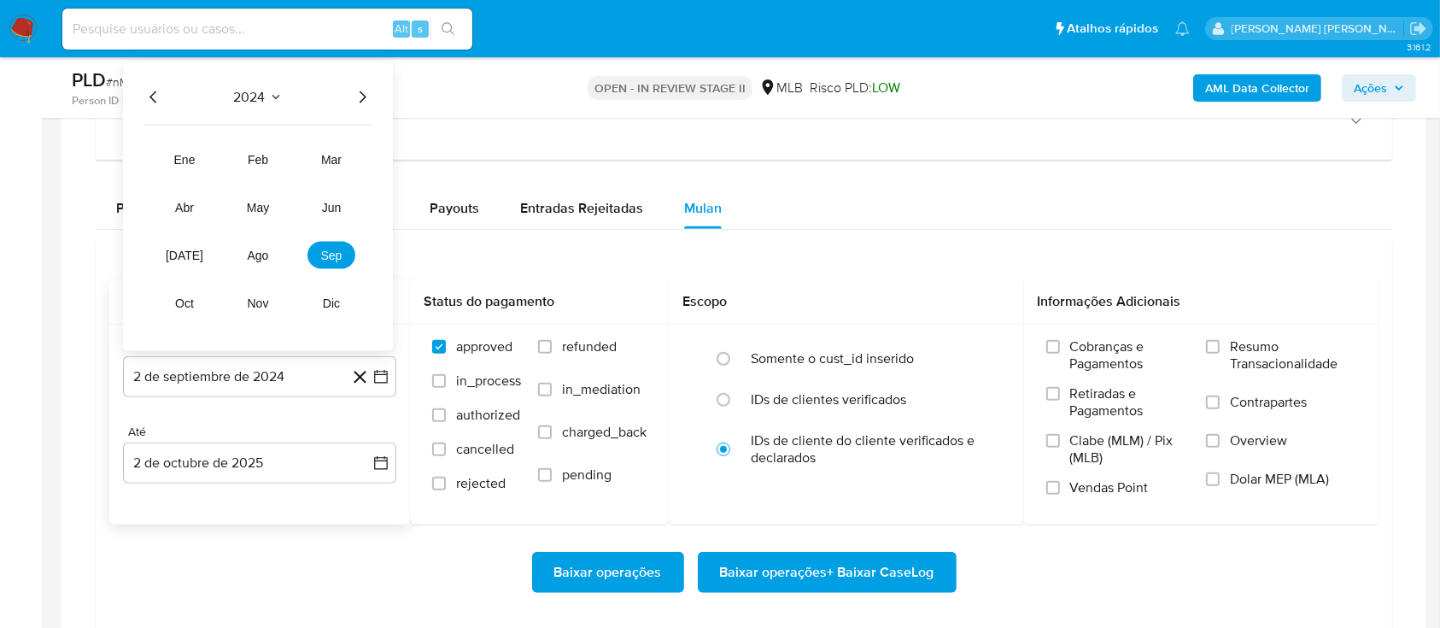
click at [358, 93] on icon "Año siguiente" at bounding box center [362, 97] width 20 height 20
click at [261, 253] on span "ago" at bounding box center [258, 256] width 21 height 14
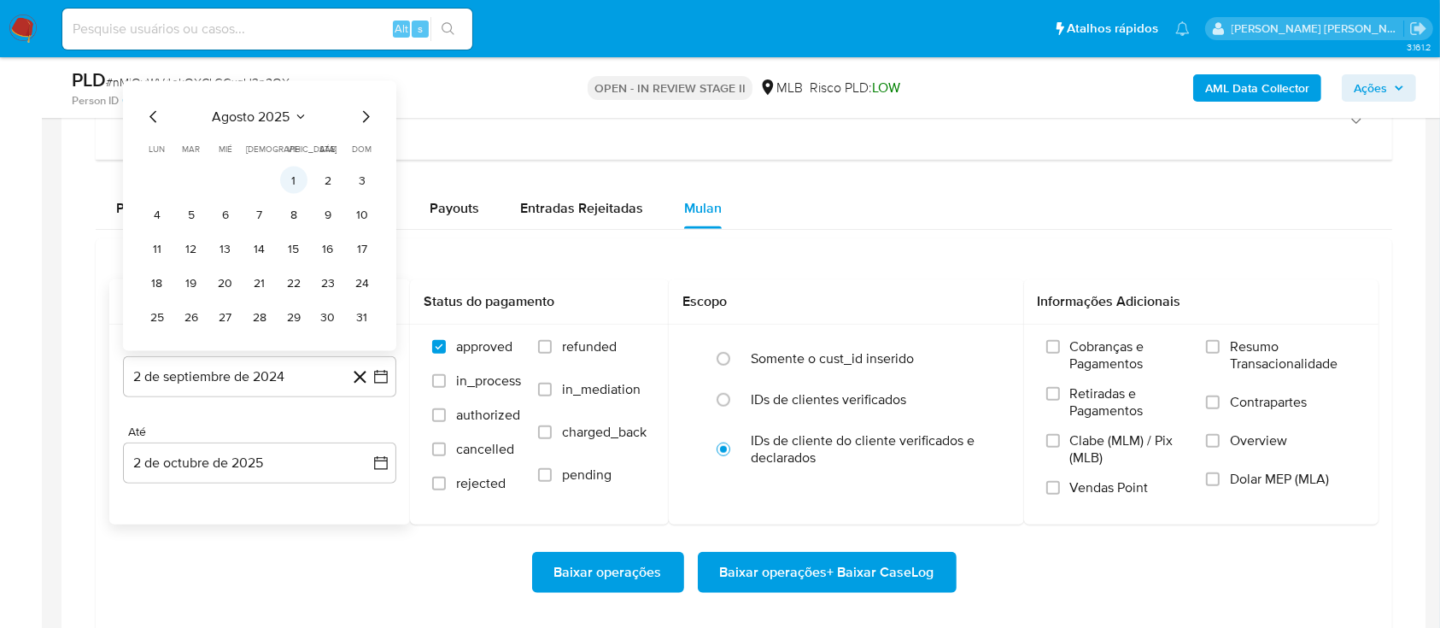
click at [294, 177] on button "1" at bounding box center [293, 180] width 27 height 27
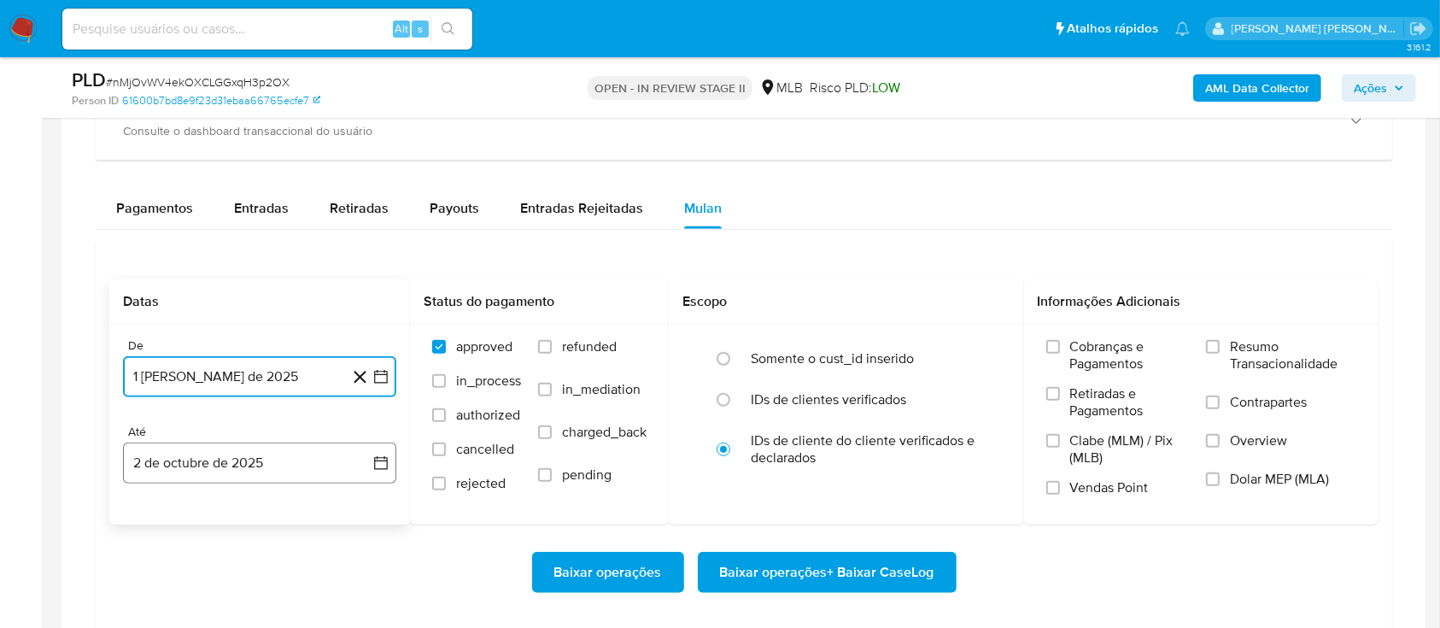
click at [256, 465] on button "2 de octubre de 2025" at bounding box center [259, 462] width 273 height 41
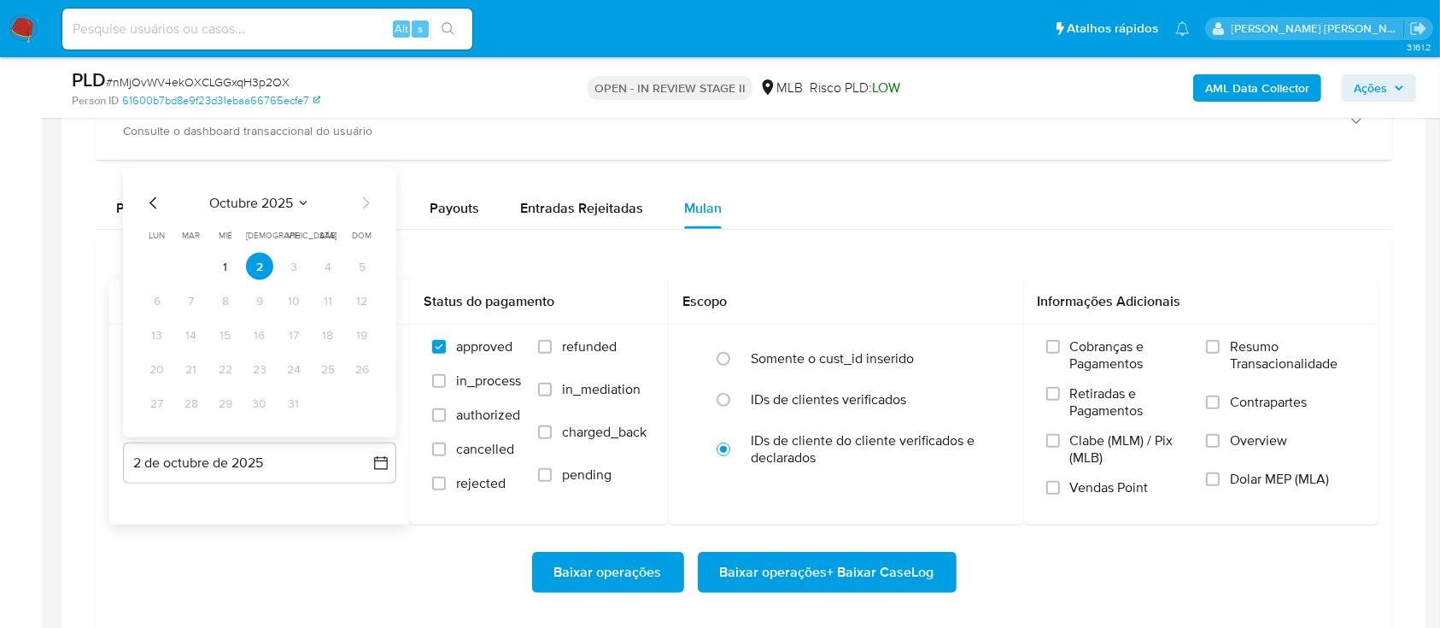
click at [149, 202] on icon "Mes anterior" at bounding box center [153, 203] width 20 height 20
click at [195, 402] on button "30" at bounding box center [191, 402] width 27 height 27
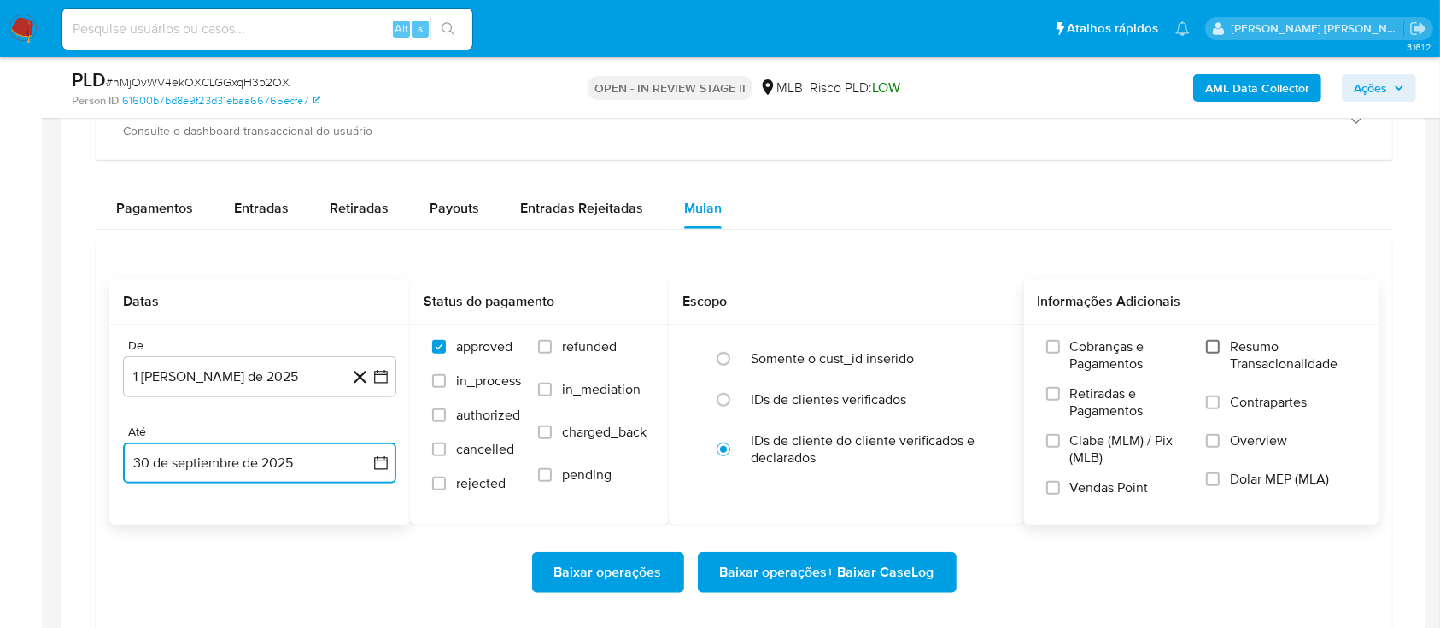
click at [1218, 346] on input "Resumo Transacionalidade" at bounding box center [1213, 347] width 14 height 14
click at [1051, 482] on input "Vendas Point" at bounding box center [1053, 488] width 14 height 14
click at [820, 565] on span "Baixar operações + Baixar CaseLog" at bounding box center [827, 572] width 214 height 38
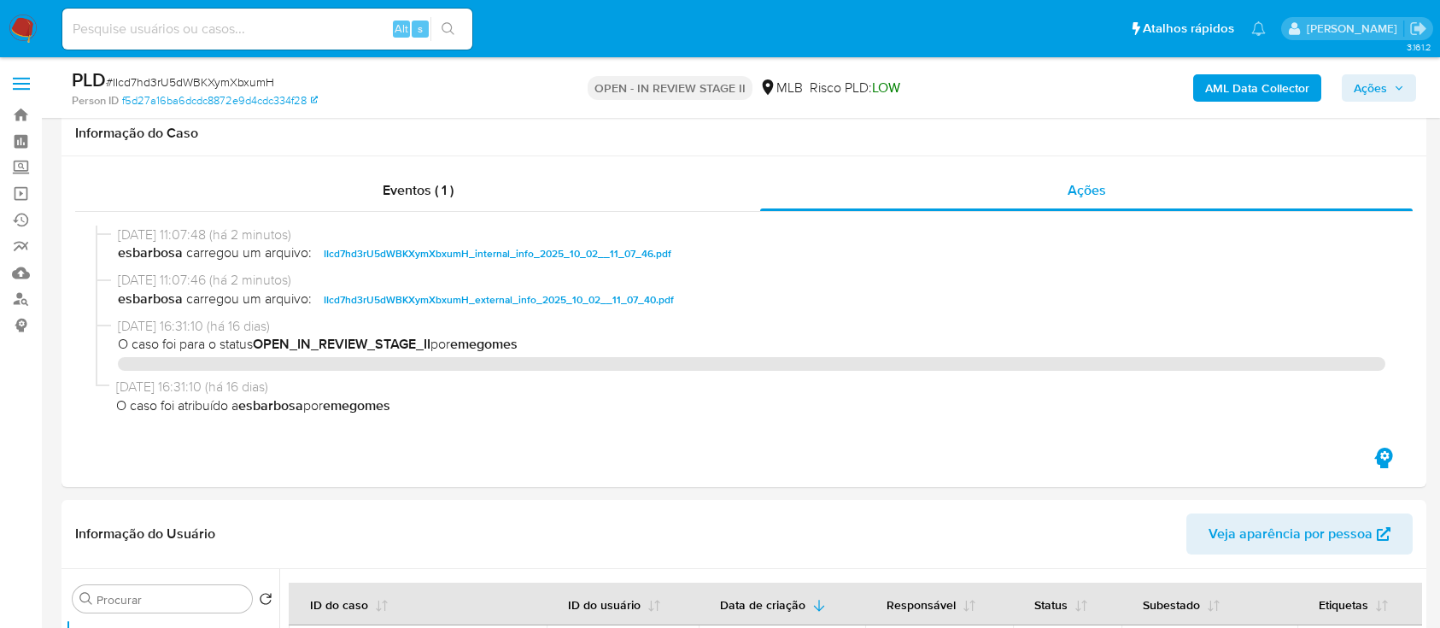
click at [1386, 82] on span "Ações" at bounding box center [1370, 87] width 33 height 27
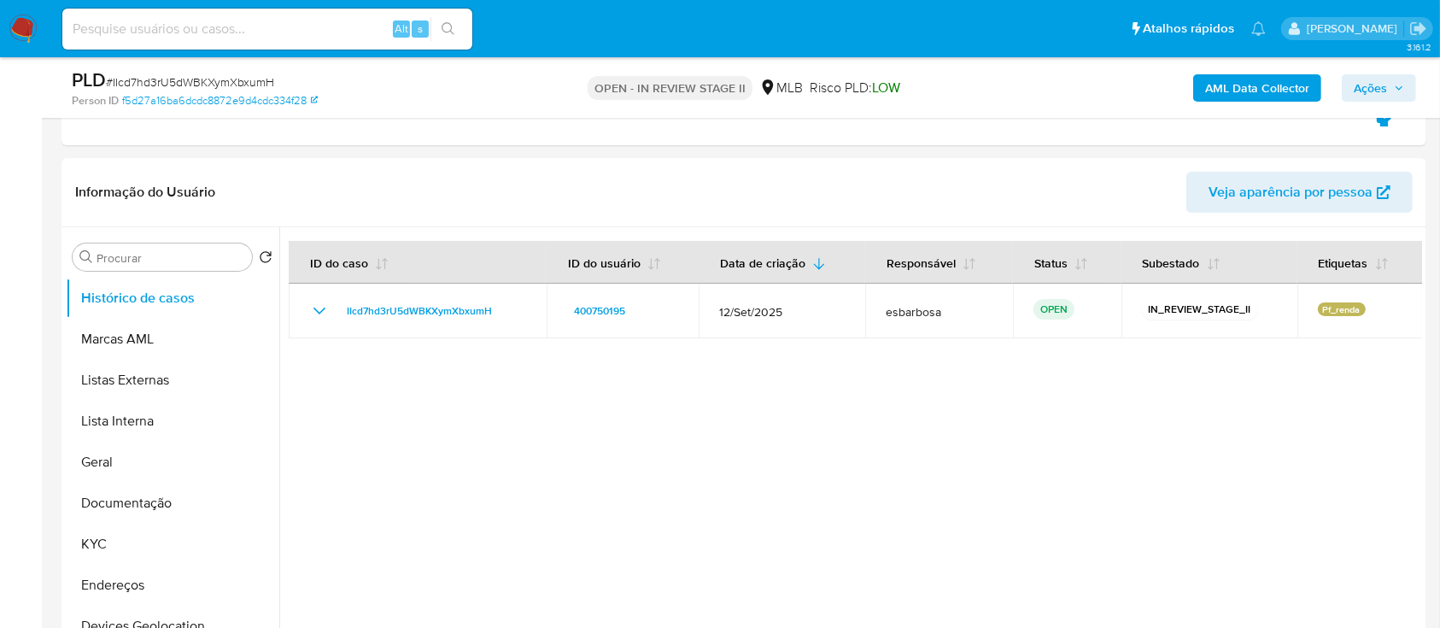
scroll to position [19, 0]
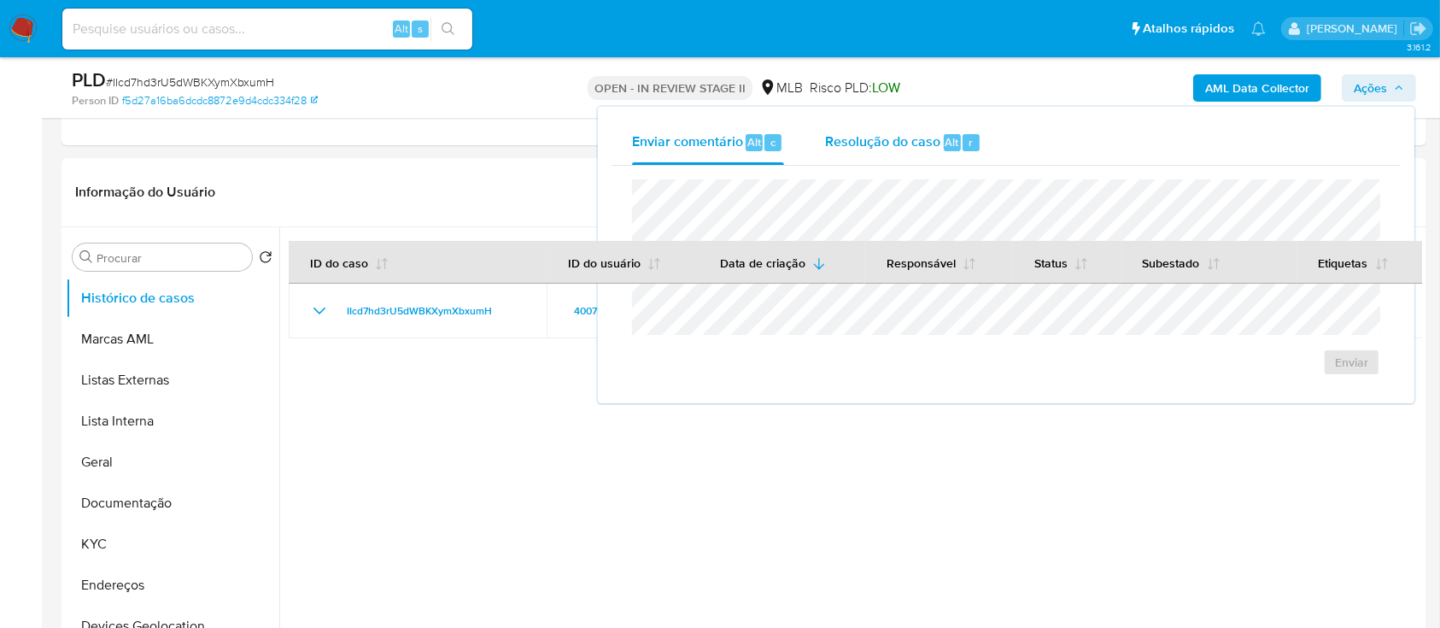
click at [868, 147] on span "Resolução do caso" at bounding box center [882, 142] width 115 height 20
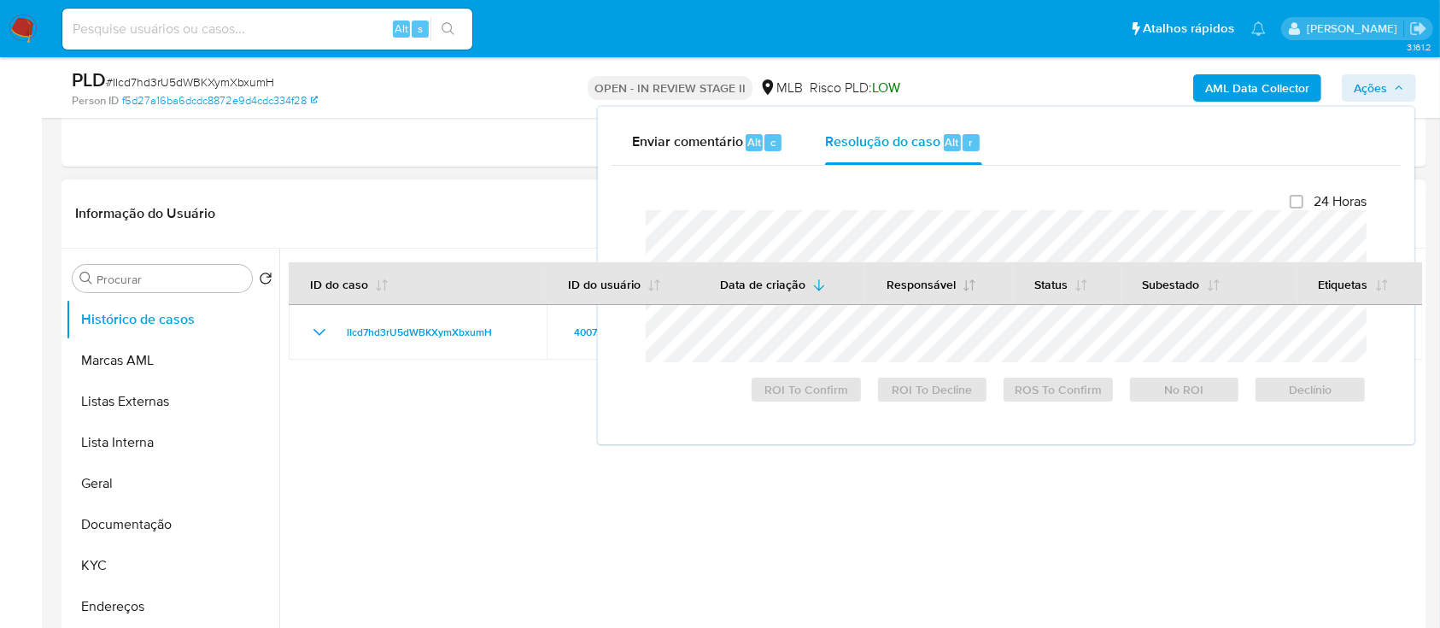
scroll to position [0, 0]
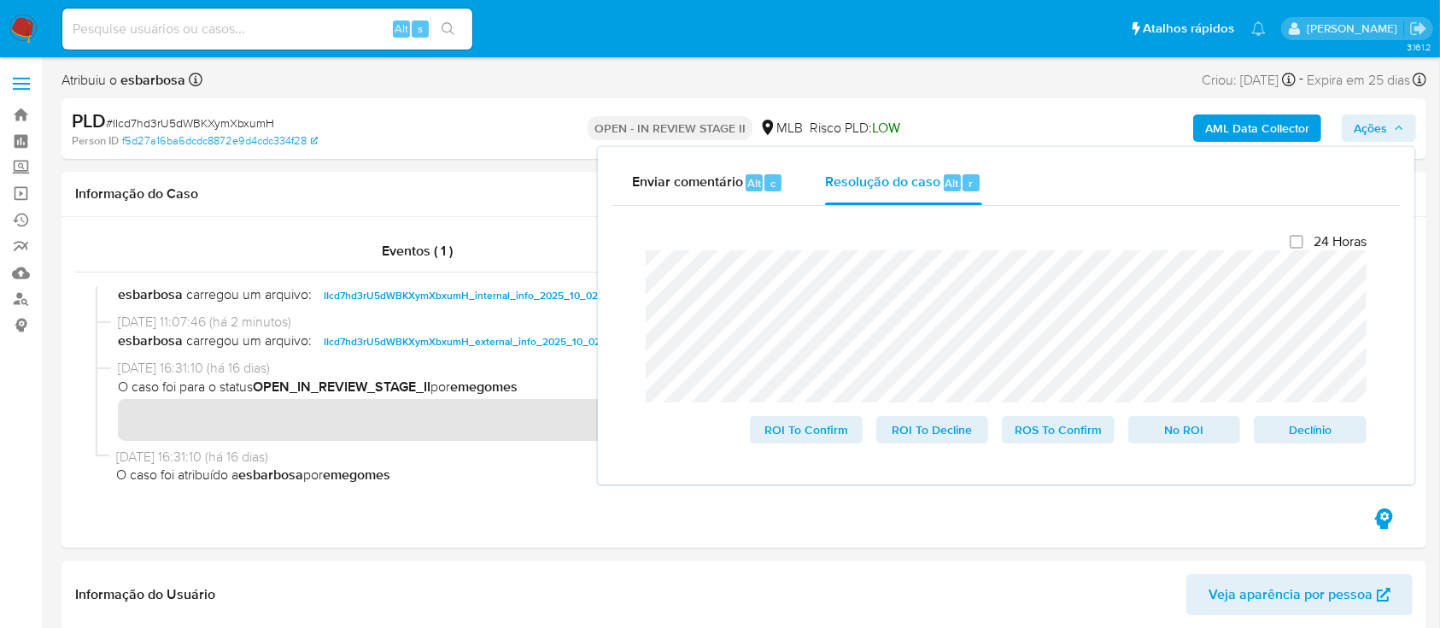
click at [0, 0] on lt-span "v í nculo" at bounding box center [0, 0] width 0 height 0
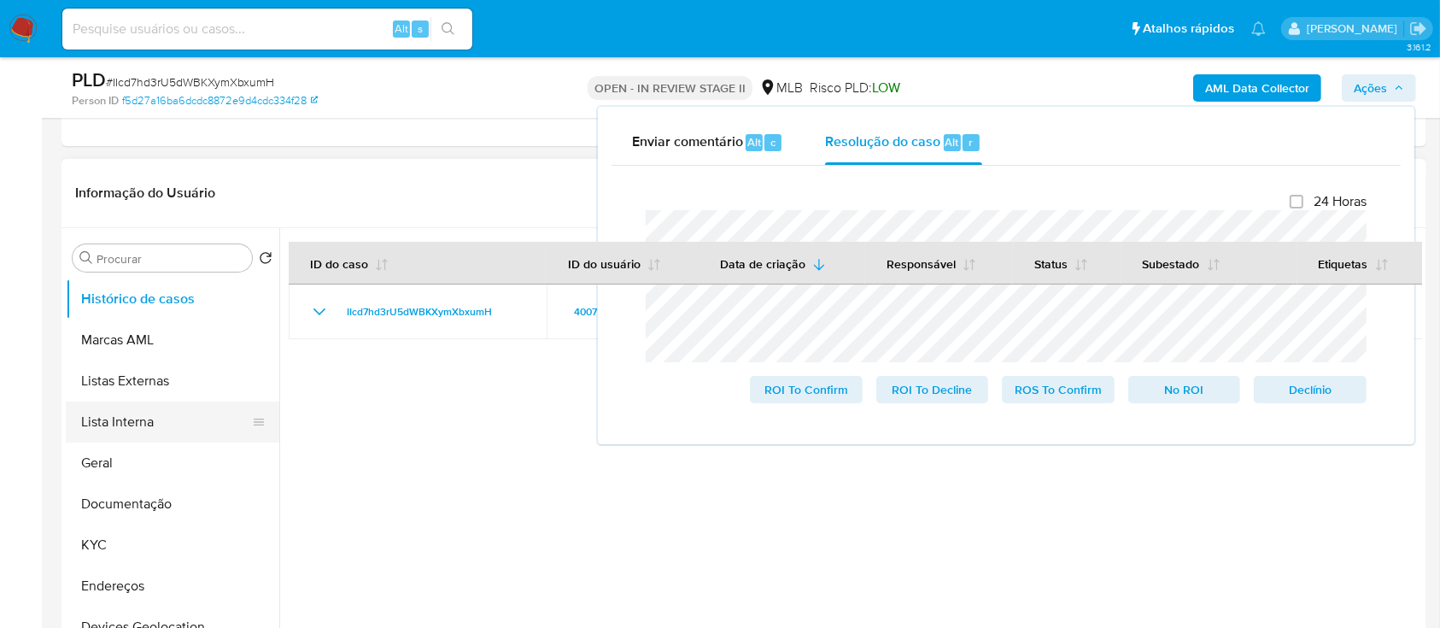
scroll to position [342, 0]
click at [92, 540] on button "KYC" at bounding box center [166, 543] width 200 height 41
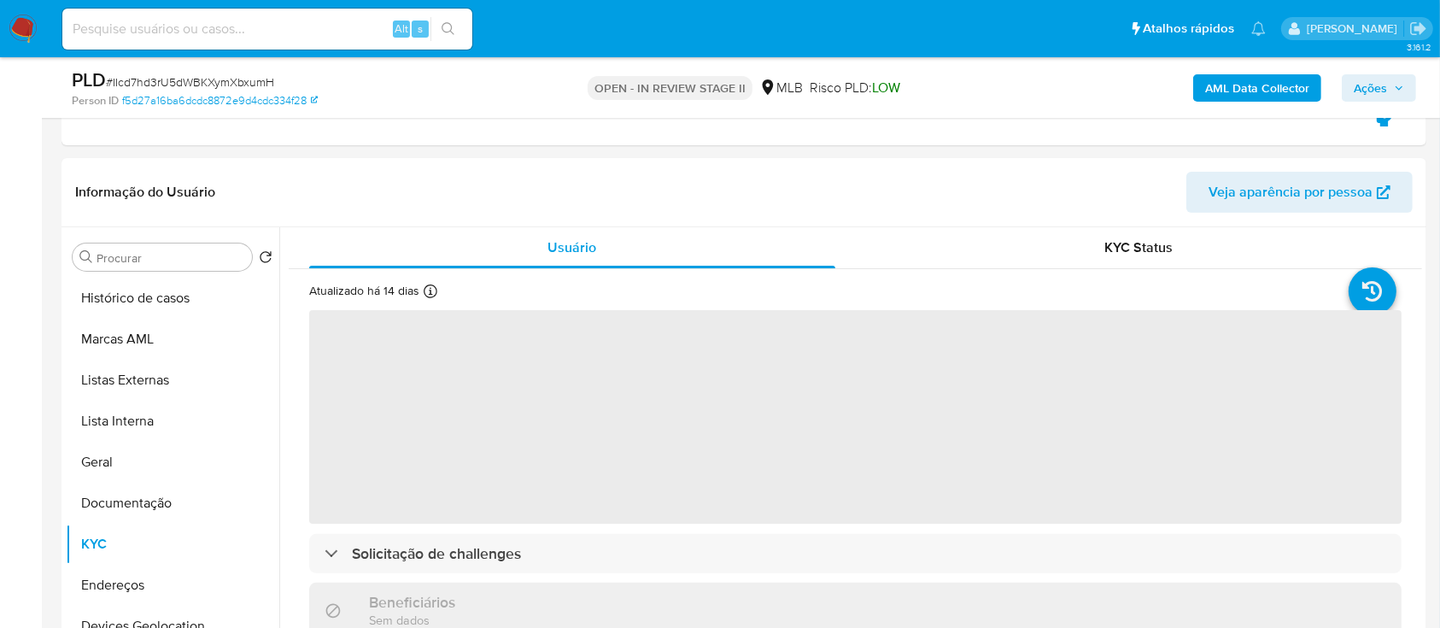
click at [255, 79] on span "# IIcd7hd3rU5dWBKXymXbxumH" at bounding box center [190, 81] width 168 height 17
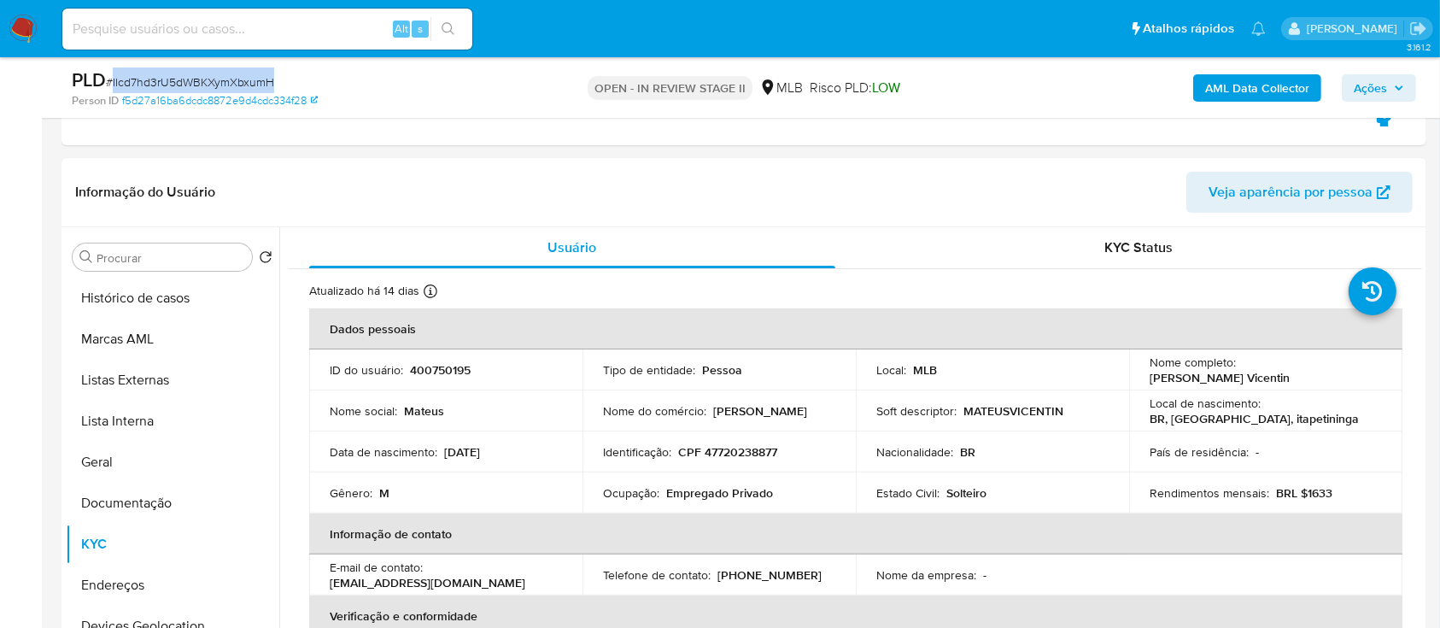
click at [255, 79] on span "# IIcd7hd3rU5dWBKXymXbxumH" at bounding box center [190, 81] width 168 height 17
copy span "IIcd7hd3rU5dWBKXymXbxumH"
click at [1216, 379] on p "Mateus Domingues Vicentin" at bounding box center [1219, 377] width 140 height 15
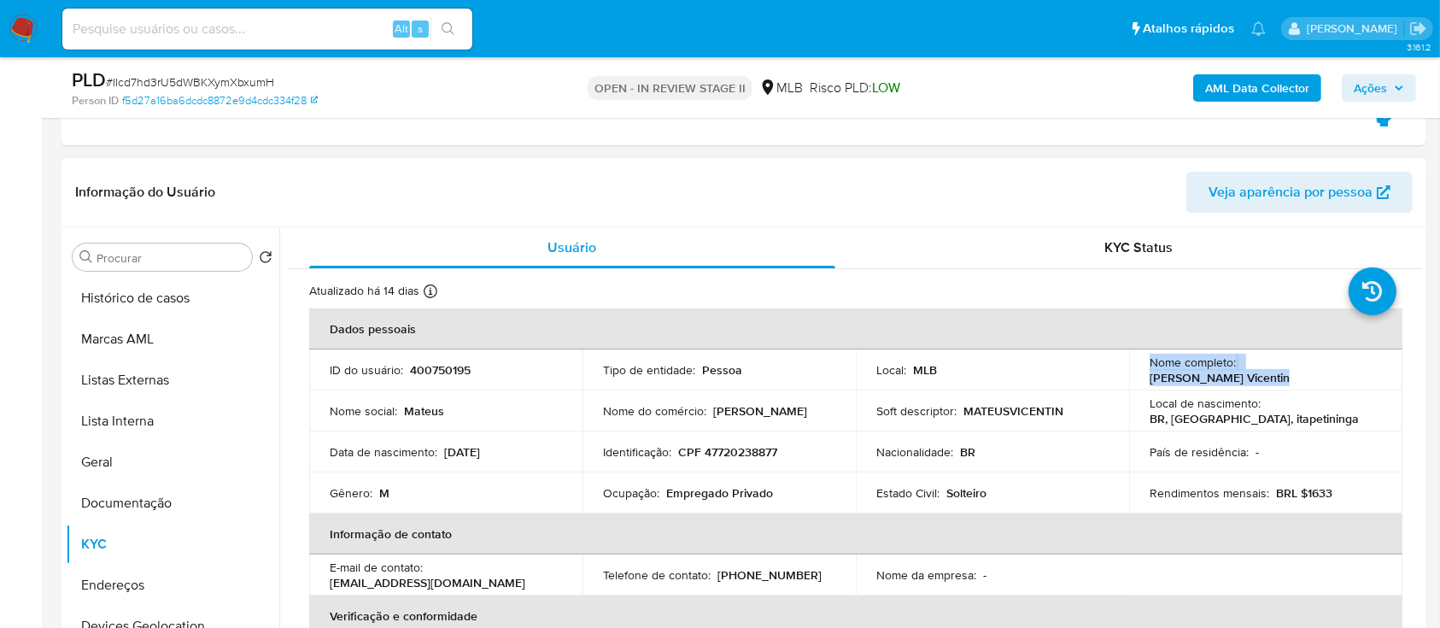
click at [1216, 379] on p "Mateus Domingues Vicentin" at bounding box center [1219, 377] width 140 height 15
drag, startPoint x: 1313, startPoint y: 379, endPoint x: 1143, endPoint y: 378, distance: 169.9
click at [1149, 378] on div "Nome completo : Mateus Domingues Vicentin" at bounding box center [1265, 369] width 232 height 31
copy p "Mateus Domingues Vicentin"
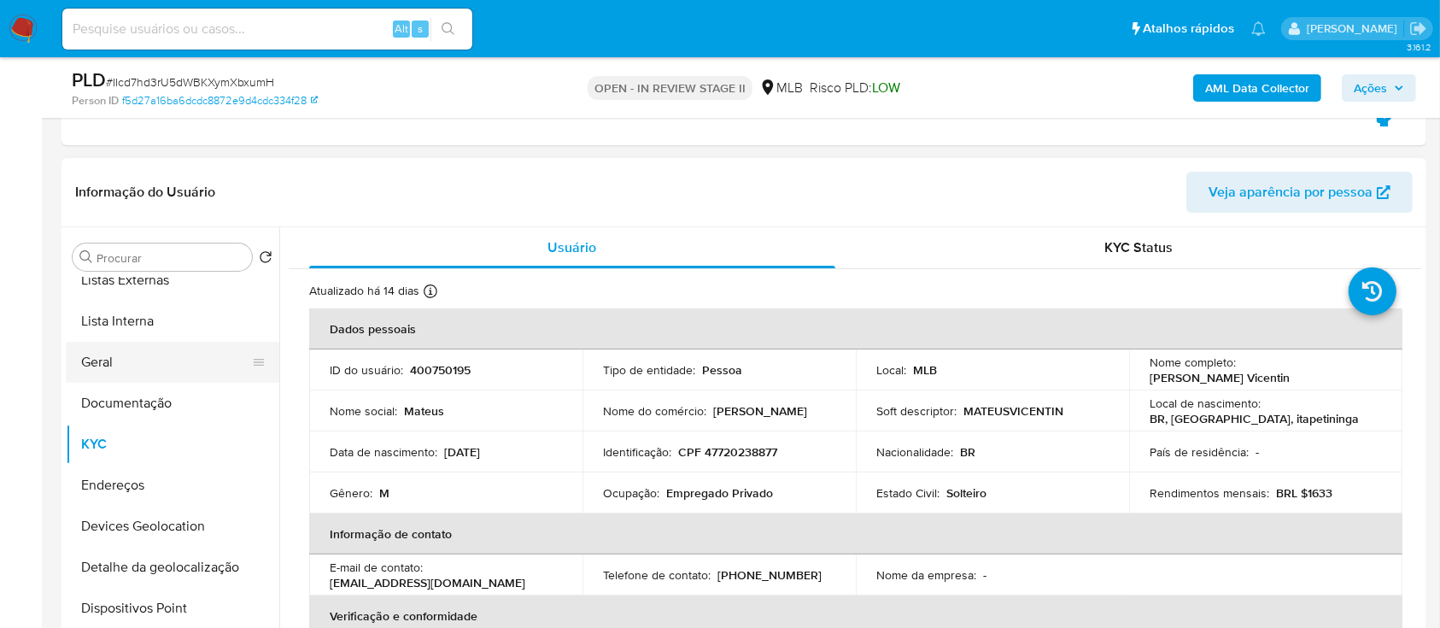
scroll to position [227, 0]
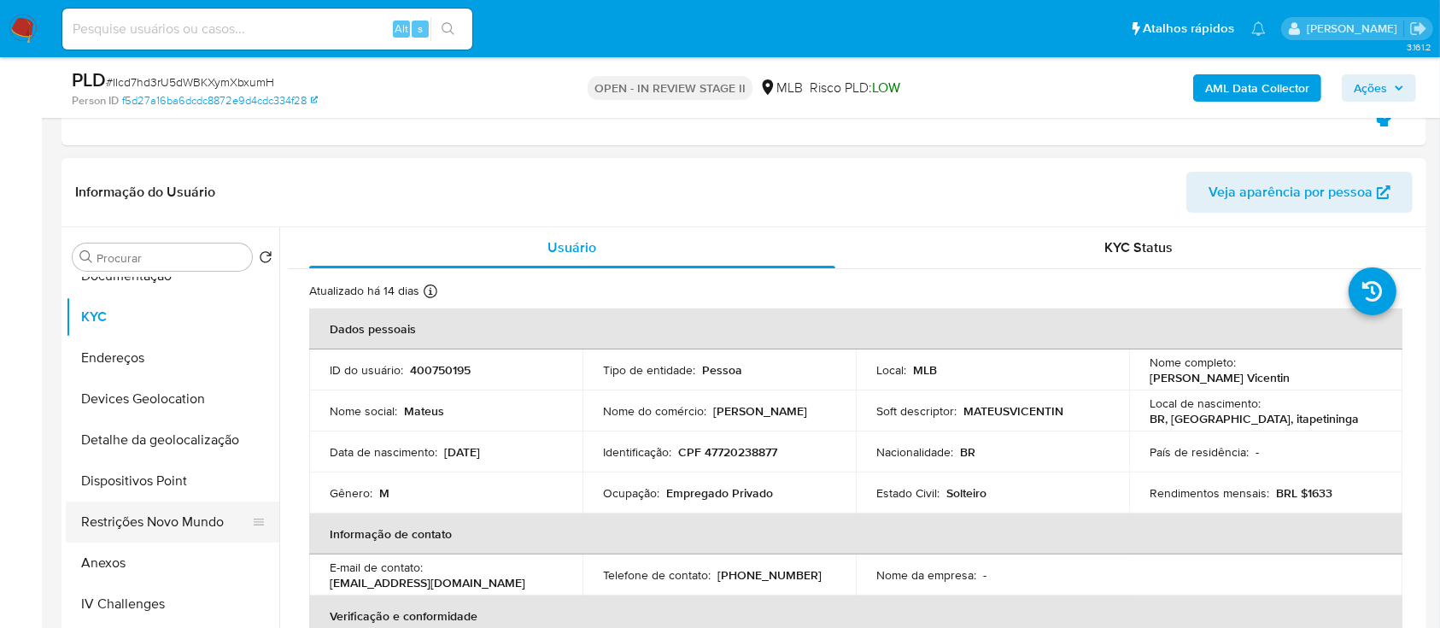
click at [137, 521] on button "Restrições Novo Mundo" at bounding box center [166, 521] width 200 height 41
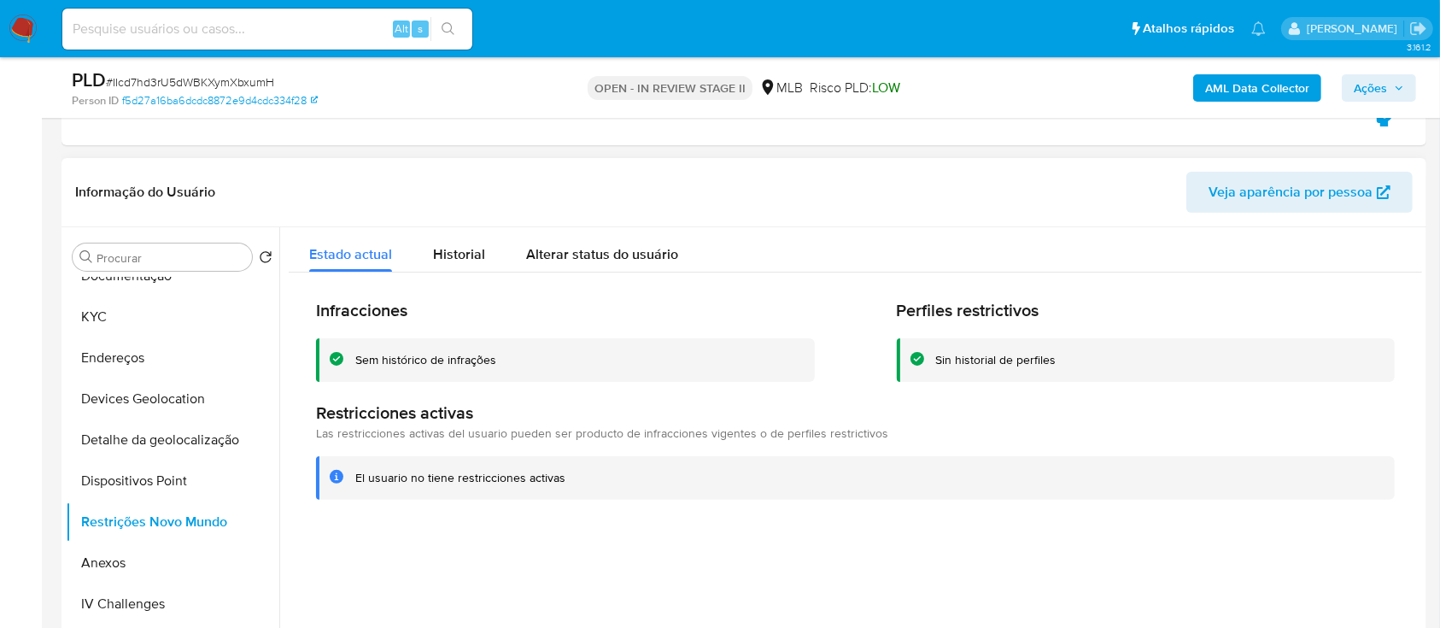
click at [383, 363] on div "Sem histórico de infrações" at bounding box center [425, 360] width 141 height 16
click at [612, 582] on div at bounding box center [850, 445] width 1143 height 437
click at [134, 322] on button "KYC" at bounding box center [166, 316] width 200 height 41
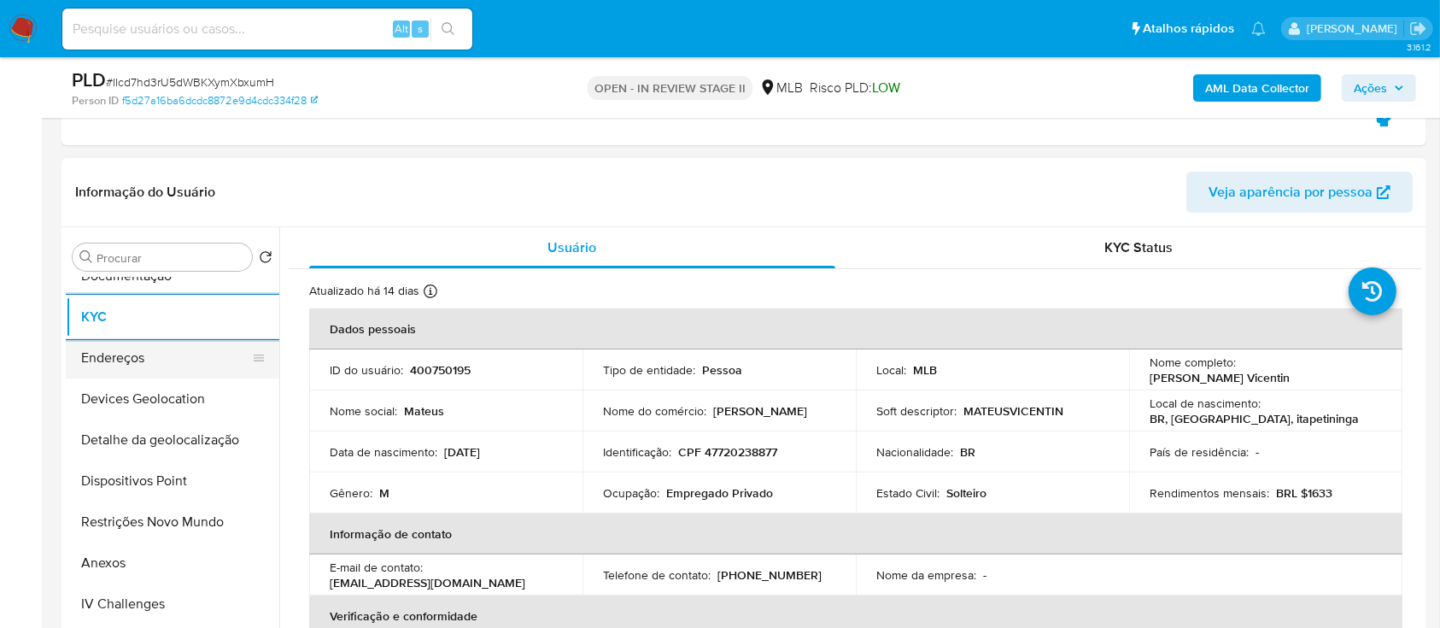
scroll to position [114, 0]
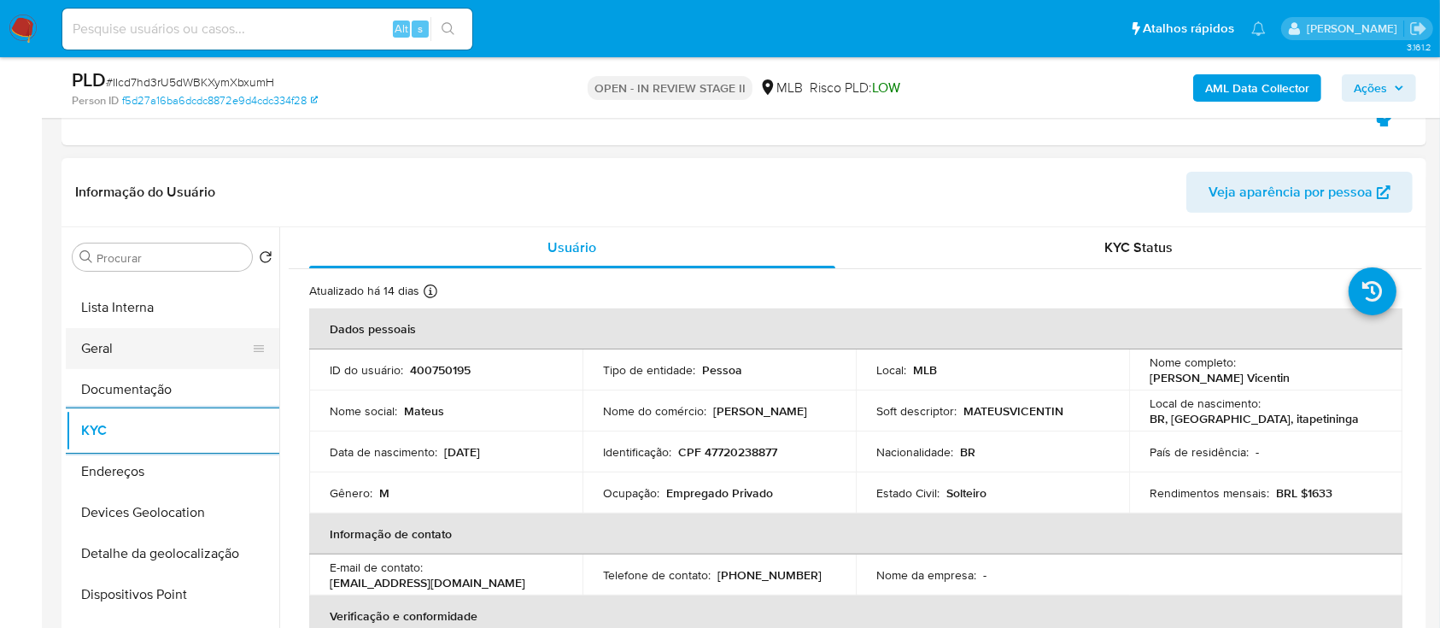
click at [137, 359] on button "Geral" at bounding box center [166, 348] width 200 height 41
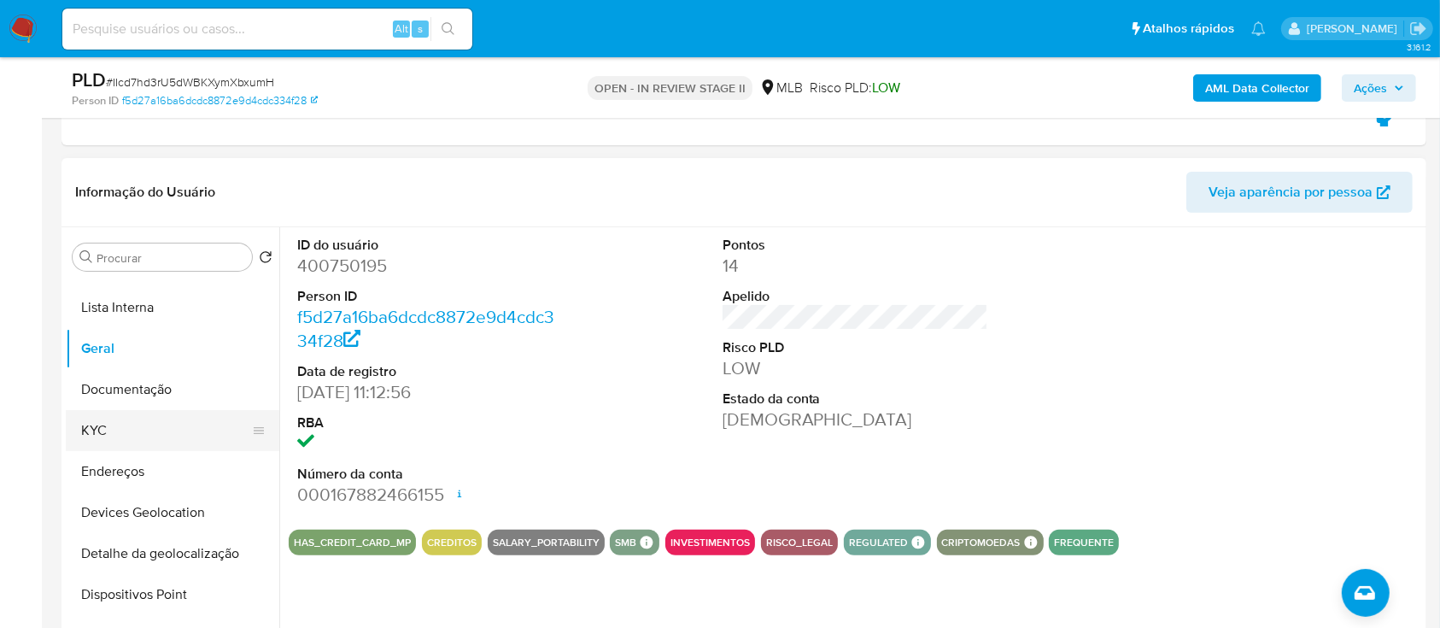
click at [154, 431] on button "KYC" at bounding box center [166, 430] width 200 height 41
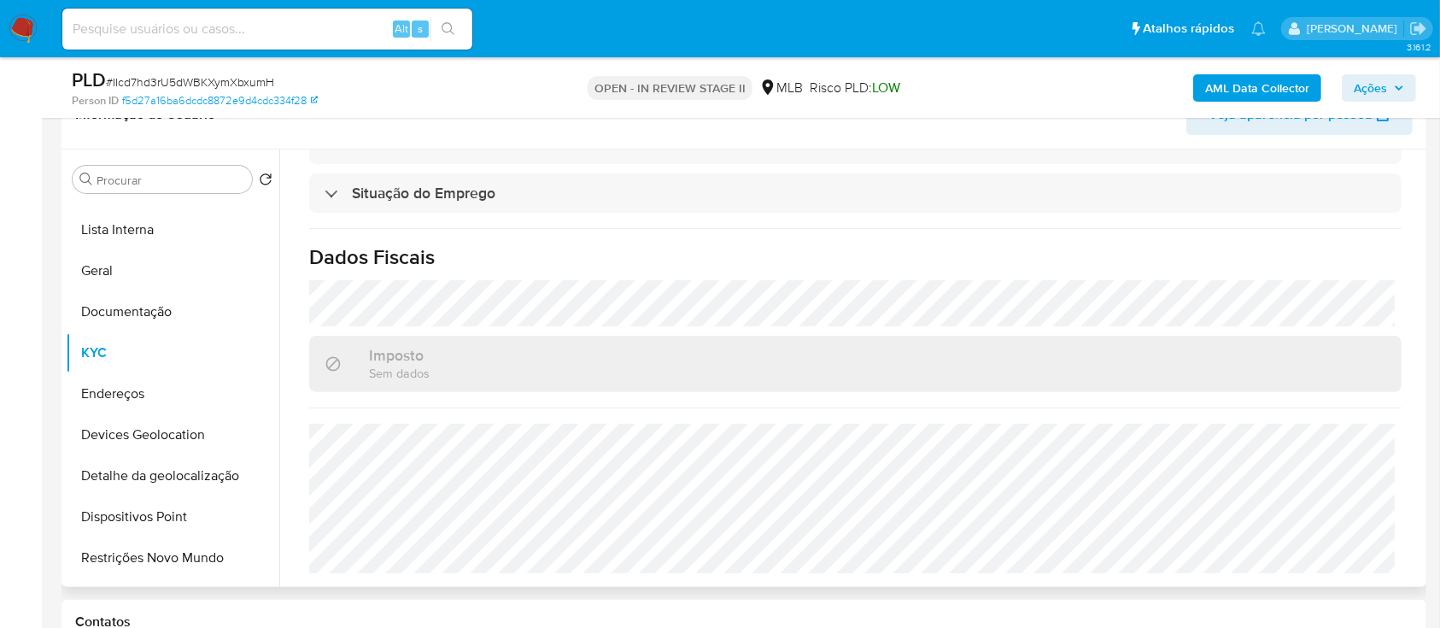
scroll to position [455, 0]
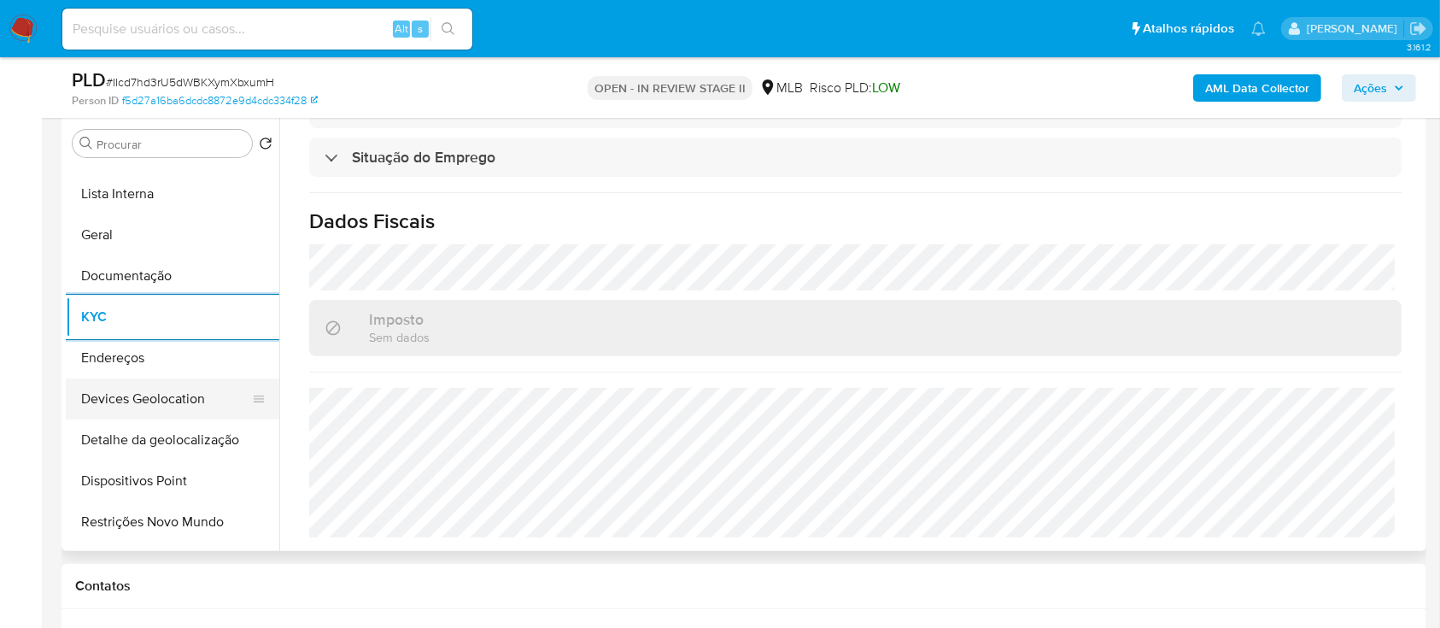
click at [193, 396] on button "Devices Geolocation" at bounding box center [166, 398] width 200 height 41
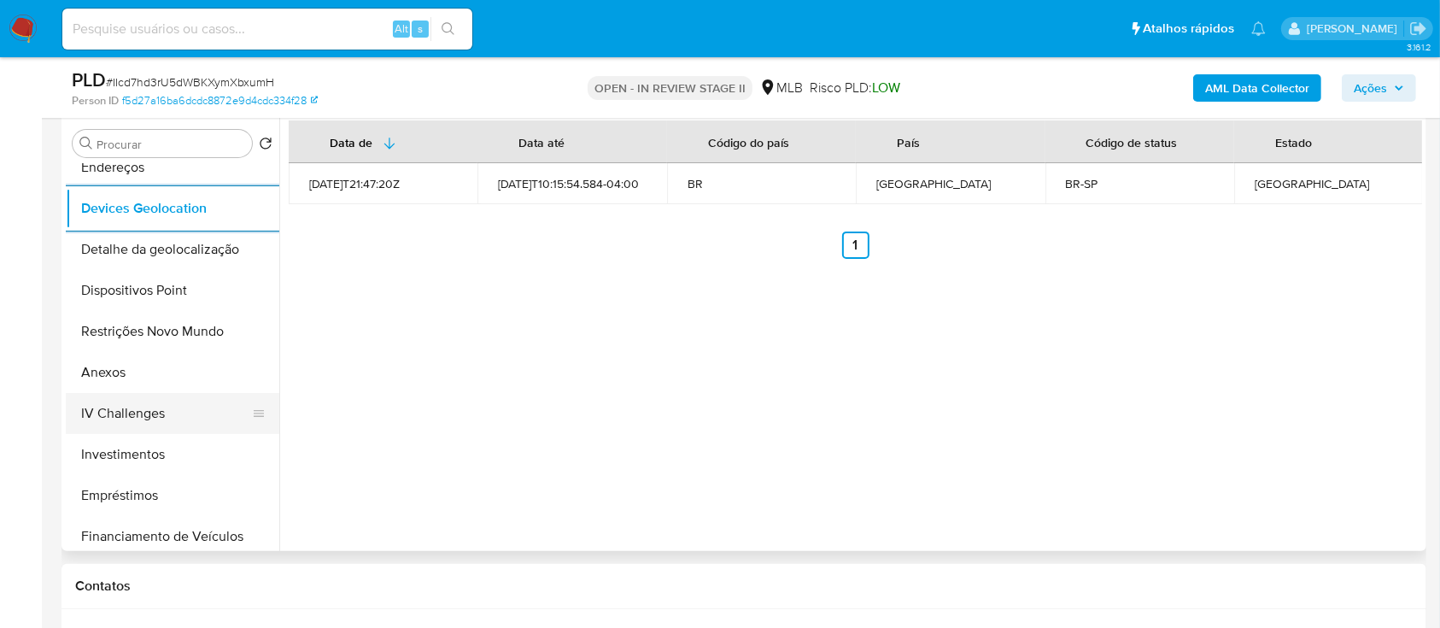
scroll to position [342, 0]
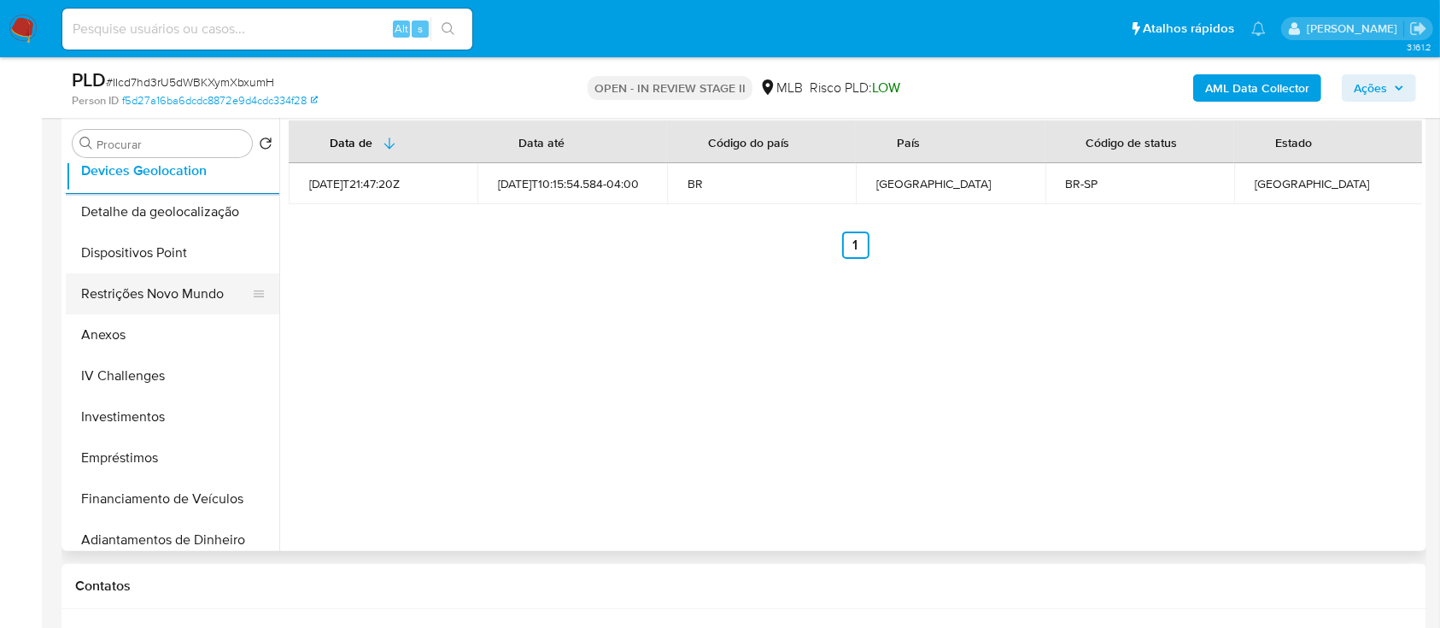
click at [189, 284] on button "Restrições Novo Mundo" at bounding box center [166, 293] width 200 height 41
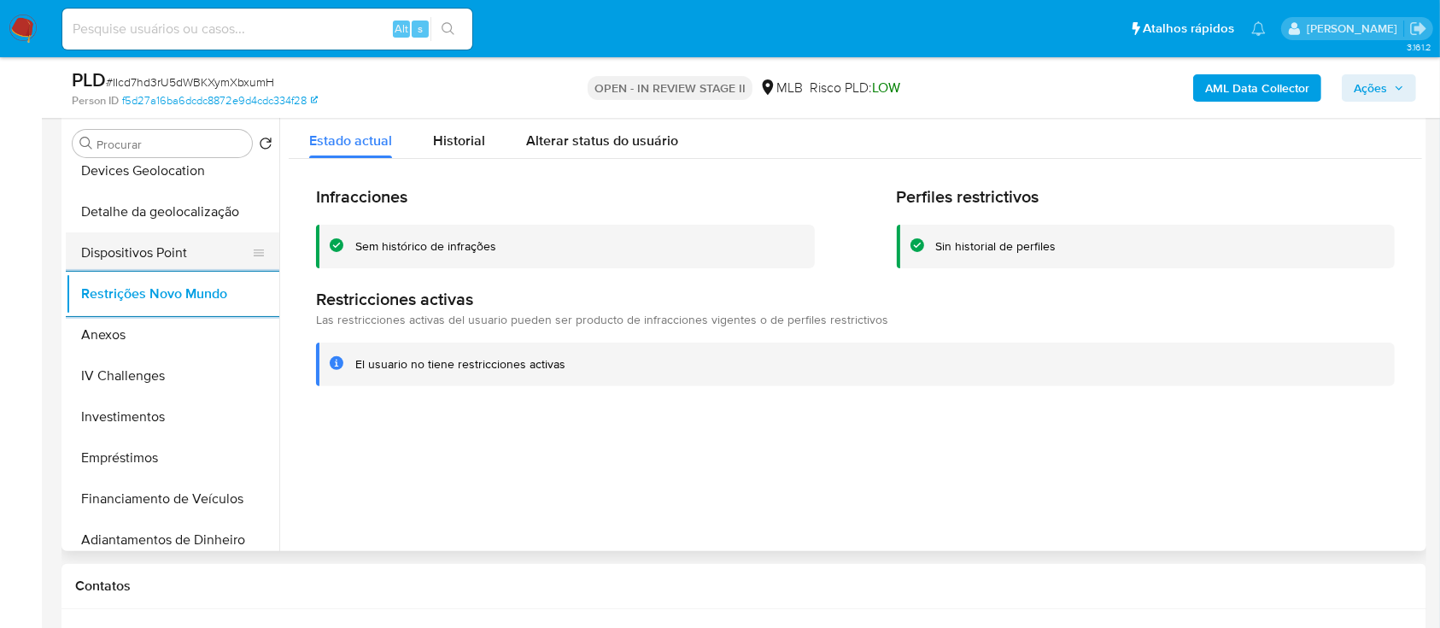
click at [172, 244] on button "Dispositivos Point" at bounding box center [166, 252] width 200 height 41
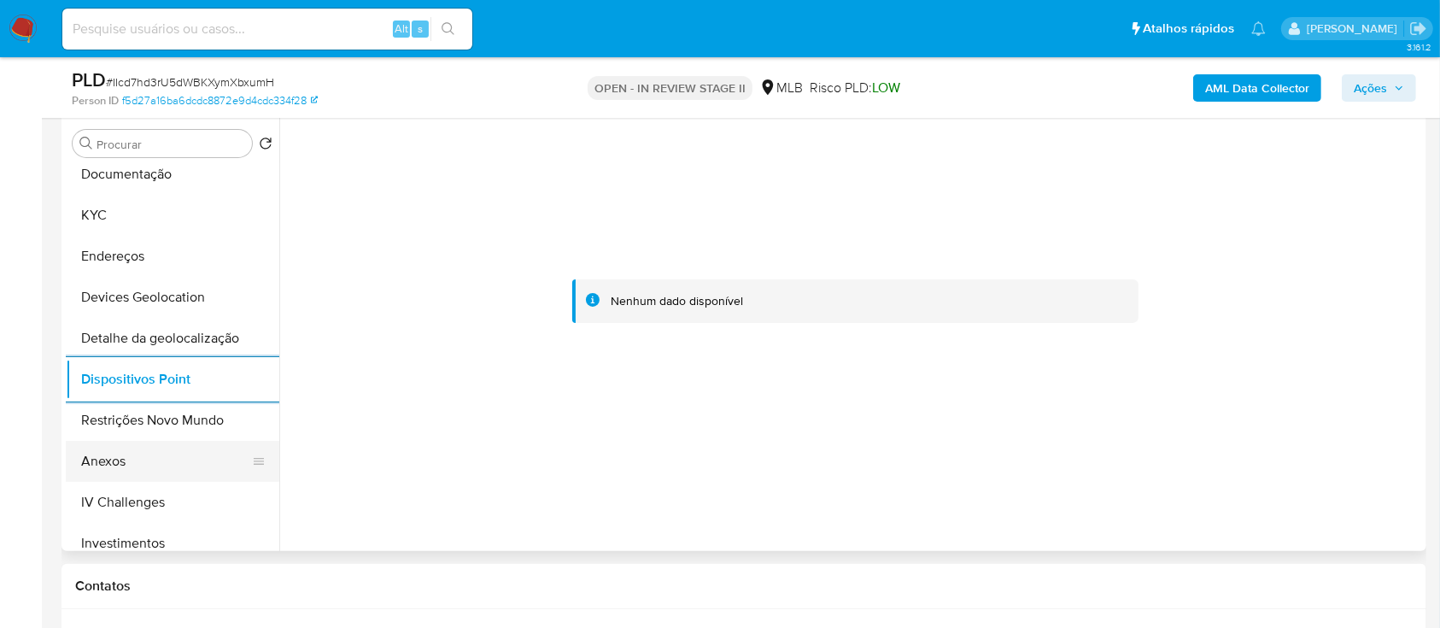
scroll to position [114, 0]
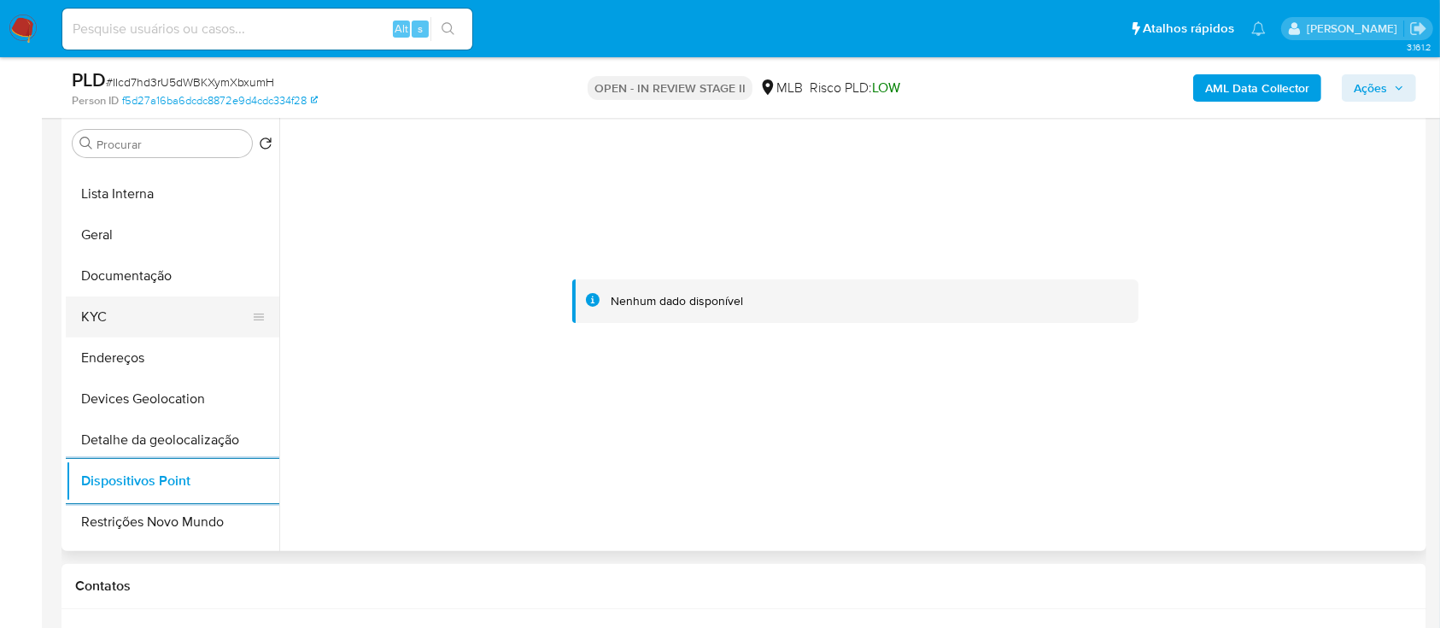
click at [149, 318] on button "KYC" at bounding box center [166, 316] width 200 height 41
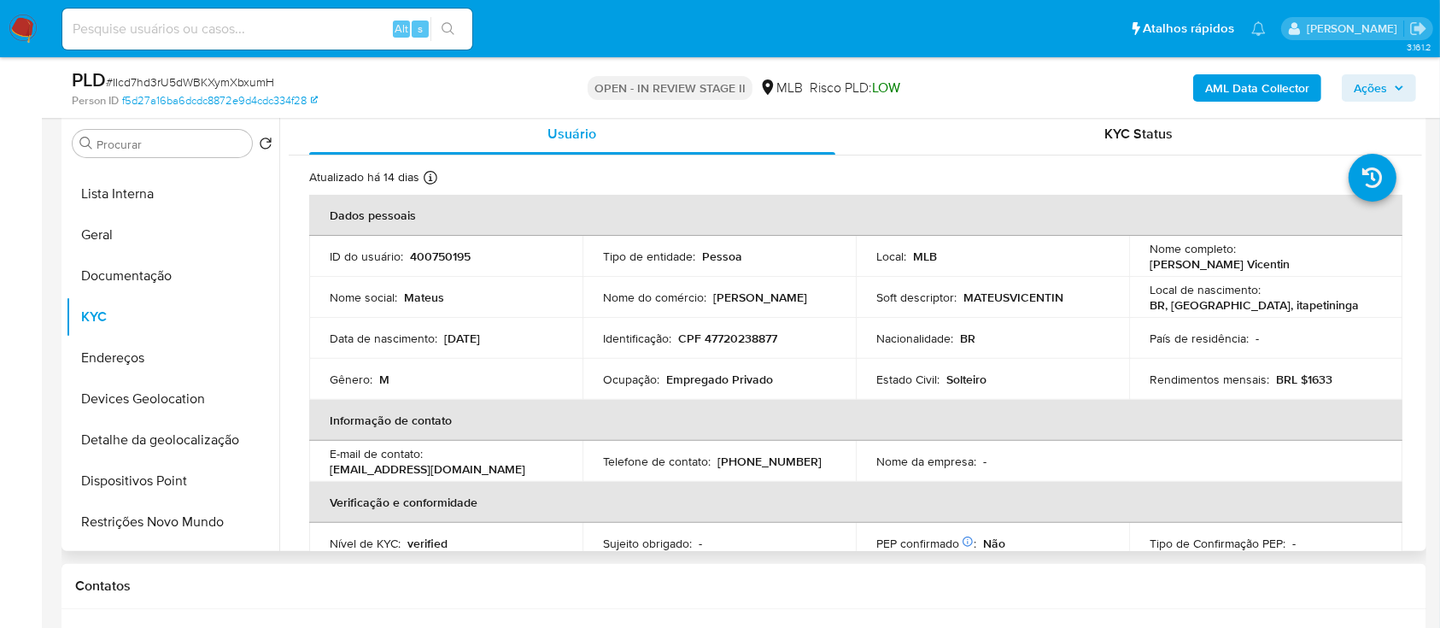
click at [745, 334] on p "CPF 47720238877" at bounding box center [727, 337] width 99 height 15
copy p "47720238877"
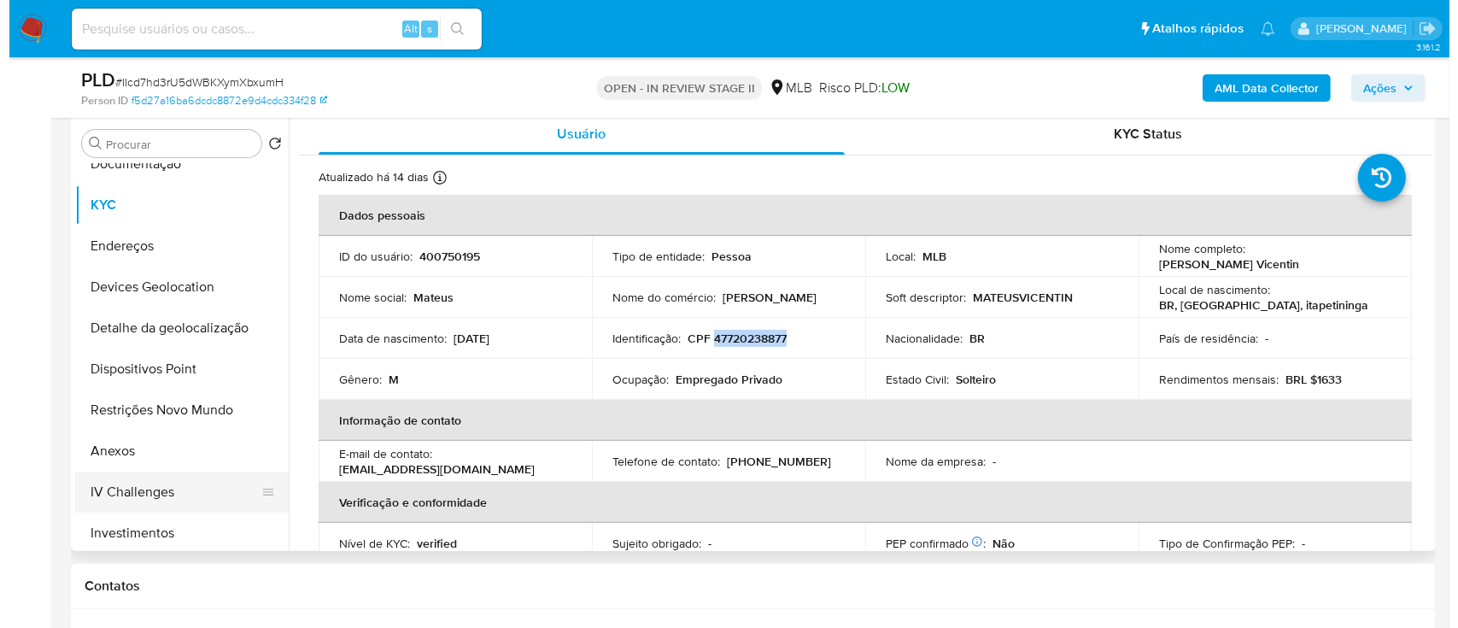
scroll to position [342, 0]
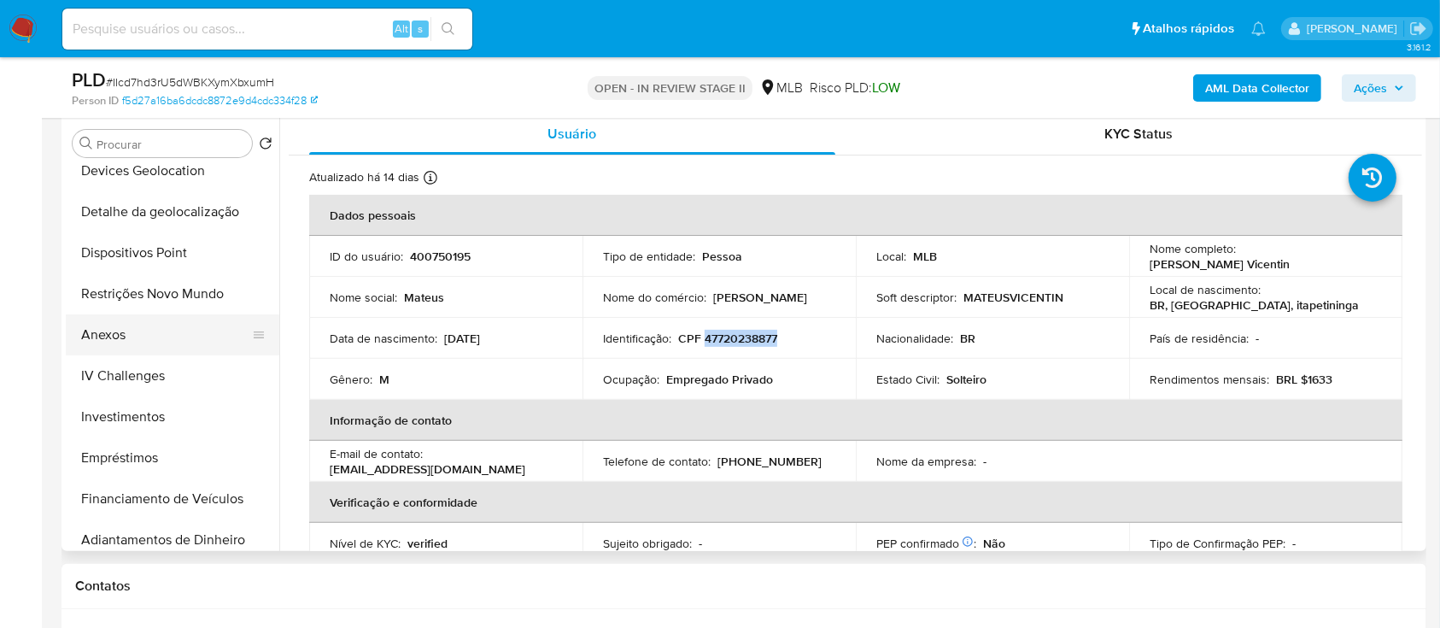
click at [133, 332] on button "Anexos" at bounding box center [166, 334] width 200 height 41
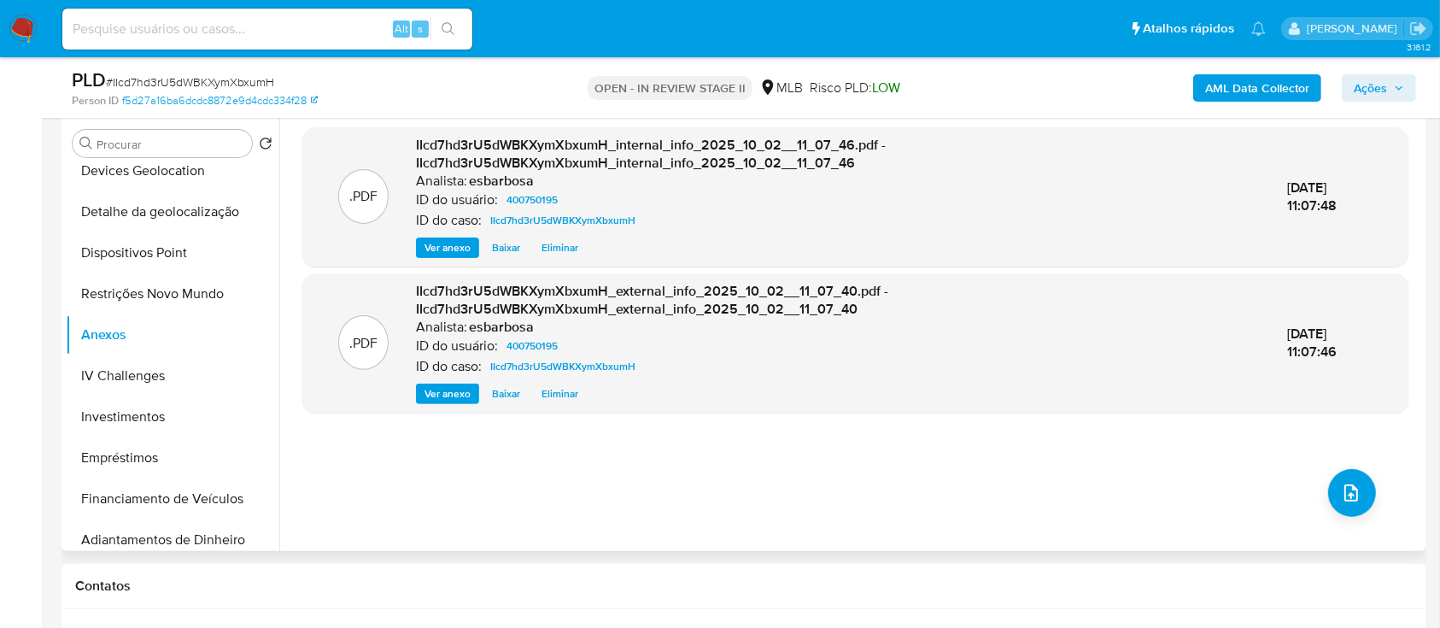
click at [1066, 502] on div ".PDF IIcd7hd3rU5dWBKXymXbxumH_internal_info_2025_10_02__11_07_46.pdf - IIcd7hd3…" at bounding box center [855, 332] width 1106 height 410
click at [1328, 487] on button "upload-file" at bounding box center [1352, 493] width 48 height 48
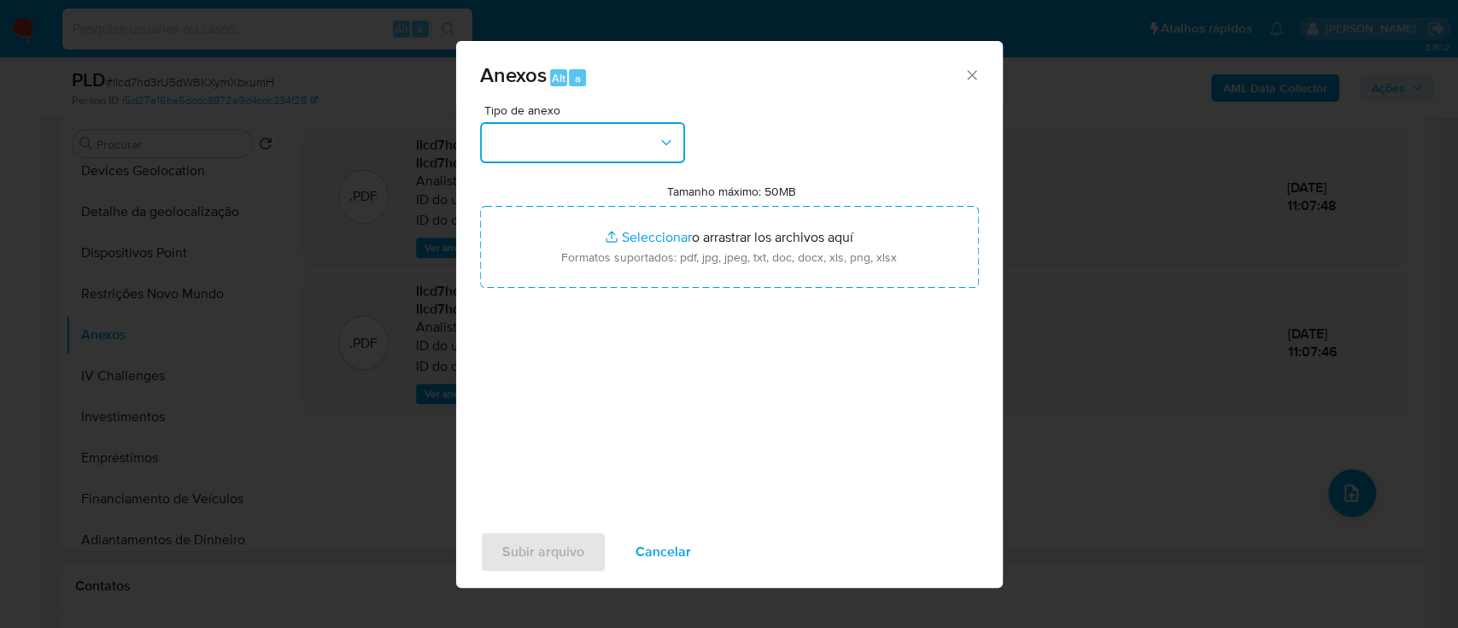
click at [658, 143] on icon "button" at bounding box center [666, 142] width 17 height 17
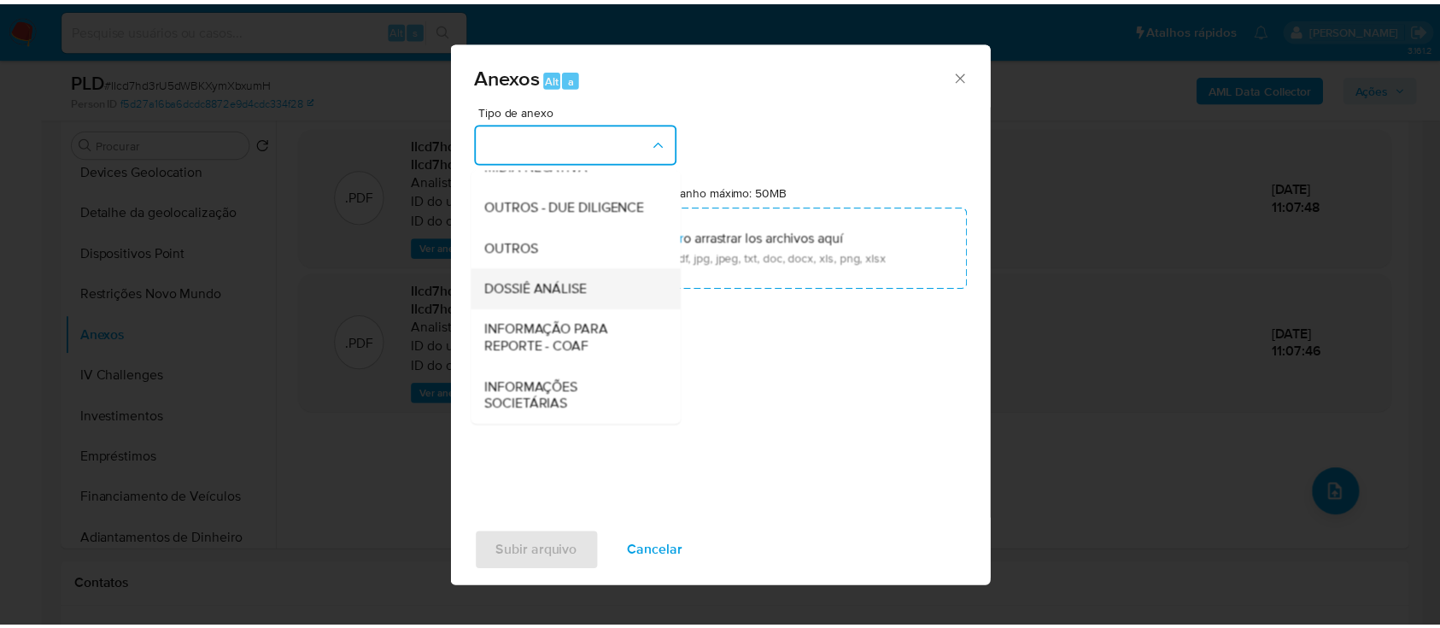
scroll to position [262, 0]
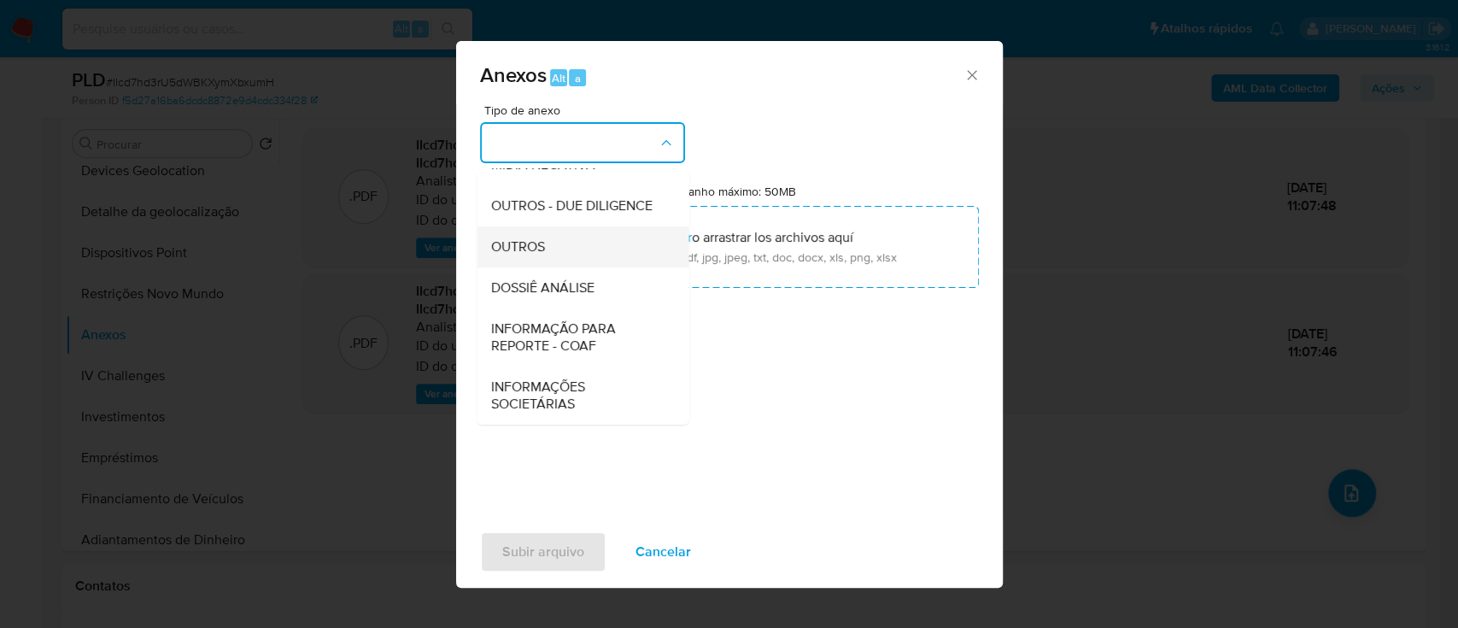
click at [529, 243] on span "OUTROS" at bounding box center [517, 246] width 54 height 17
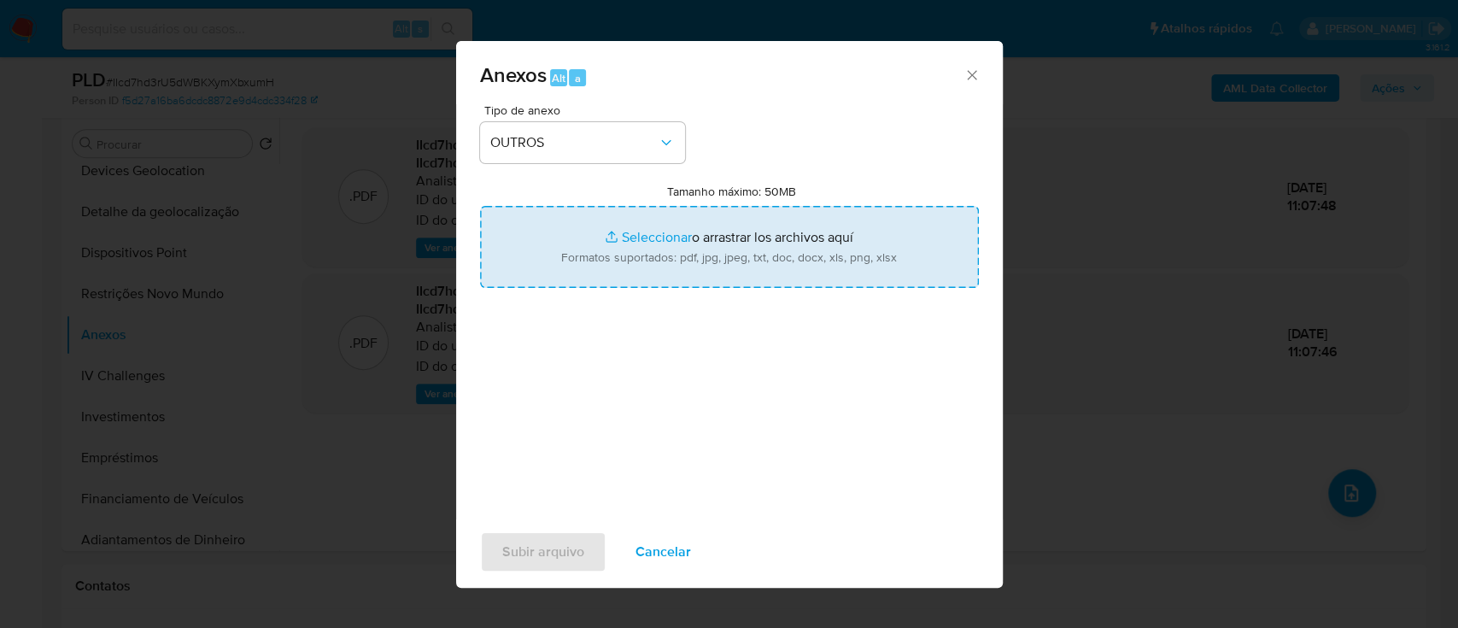
click at [656, 236] on input "Tamanho máximo: 50MB Seleccionar archivos" at bounding box center [729, 247] width 499 height 82
click at [656, 235] on input "Tamanho máximo: 50MB Seleccionar archivos" at bounding box center [729, 247] width 499 height 82
type input "C:\fakepath\Mulan 400750195_2025_10_01_06_59_41.xlsx"
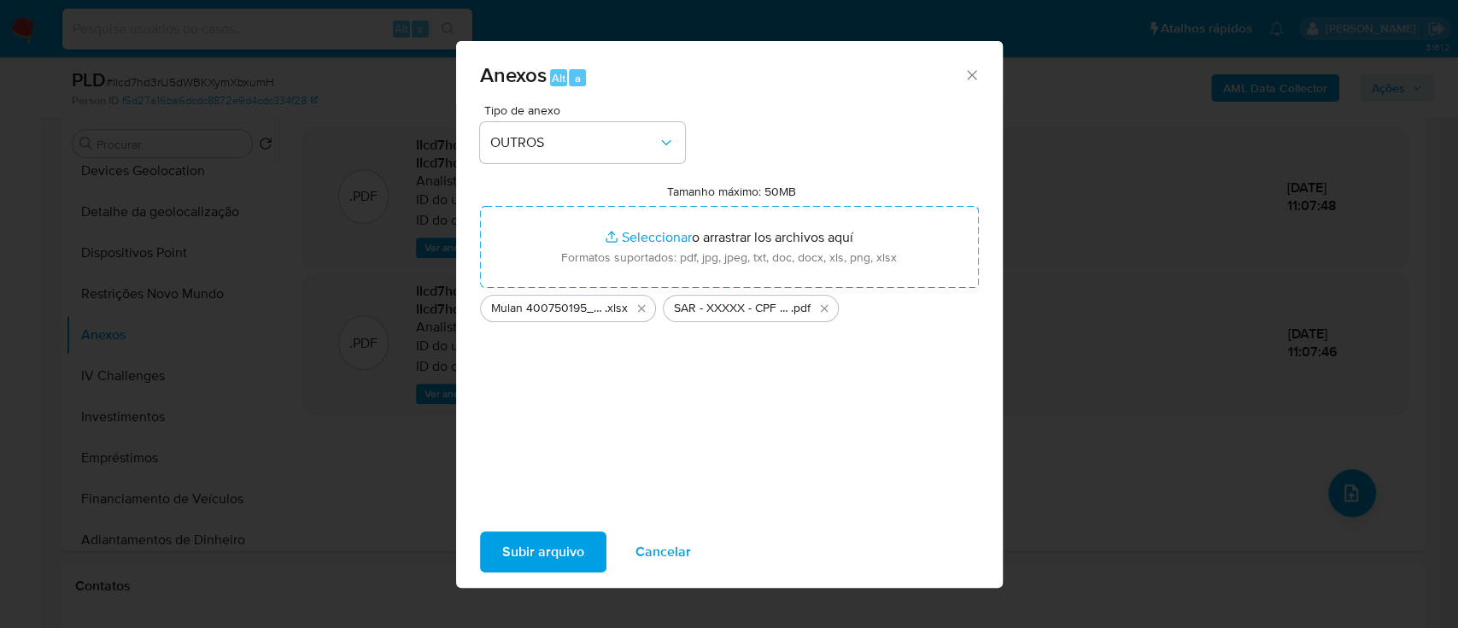
click at [553, 564] on span "Subir arquivo" at bounding box center [543, 552] width 82 height 38
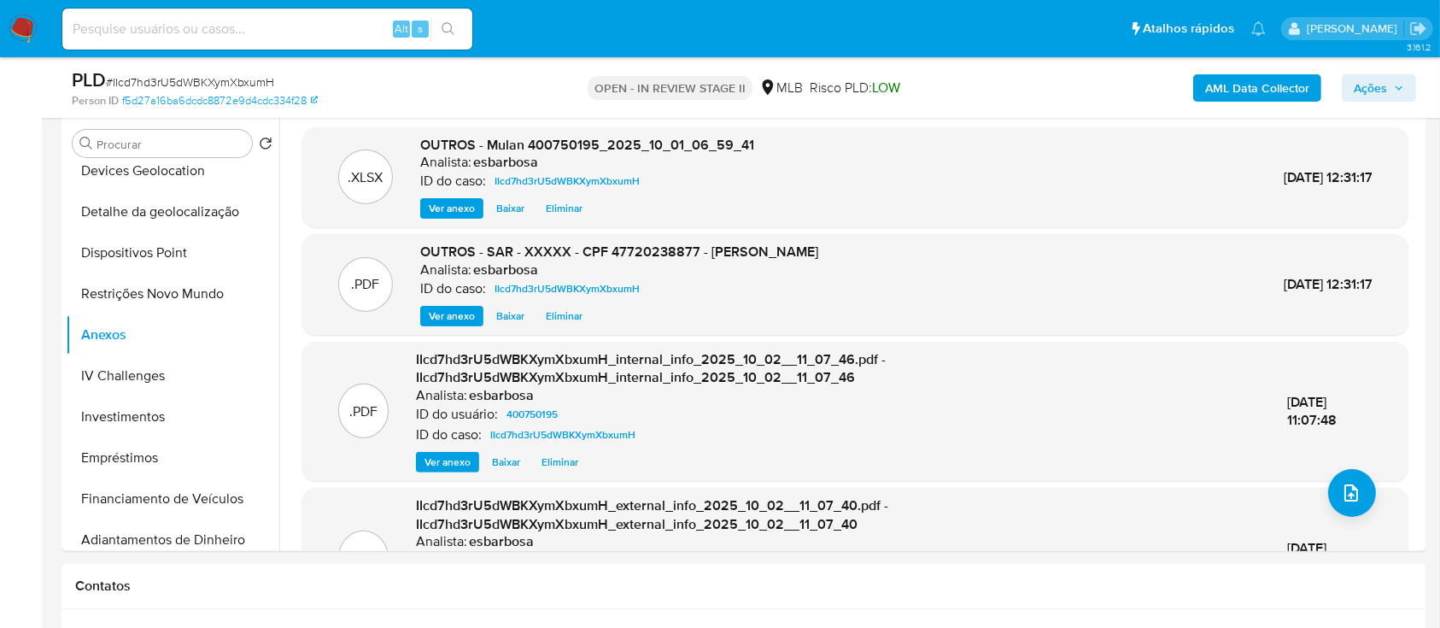
click at [1366, 91] on span "Ações" at bounding box center [1370, 87] width 33 height 27
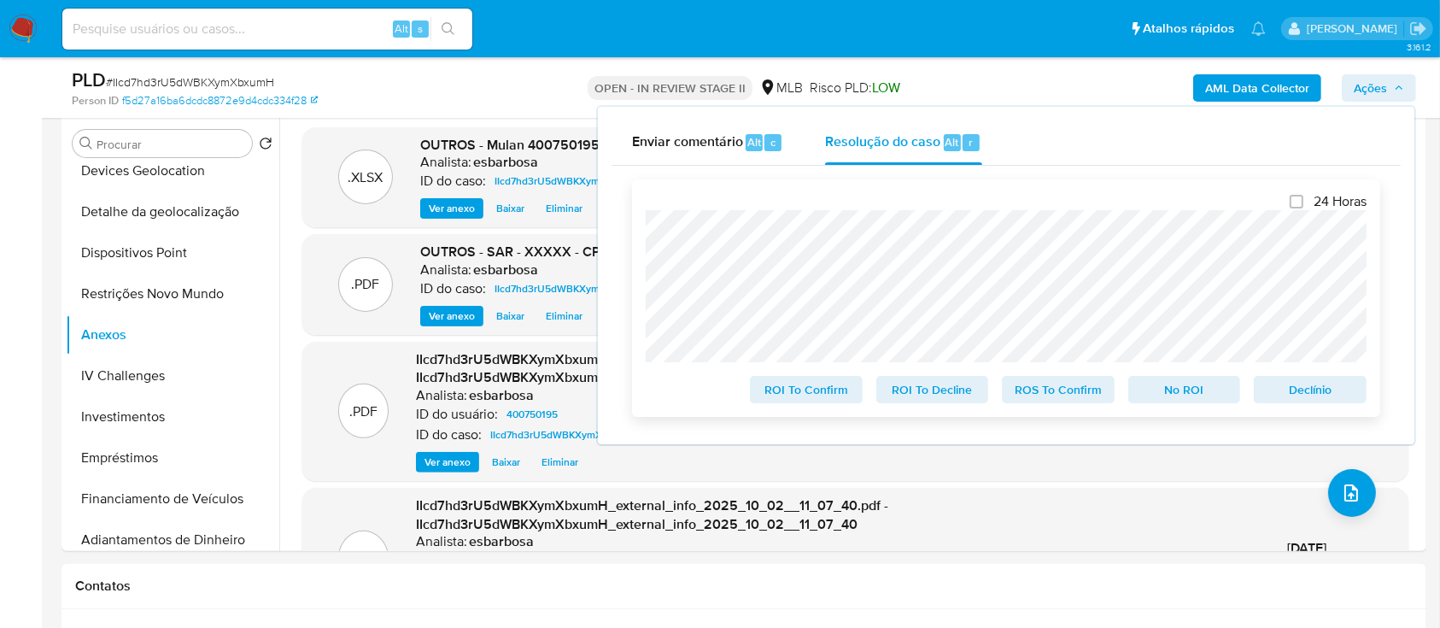
click at [1027, 400] on span "ROS To Confirm" at bounding box center [1058, 389] width 89 height 24
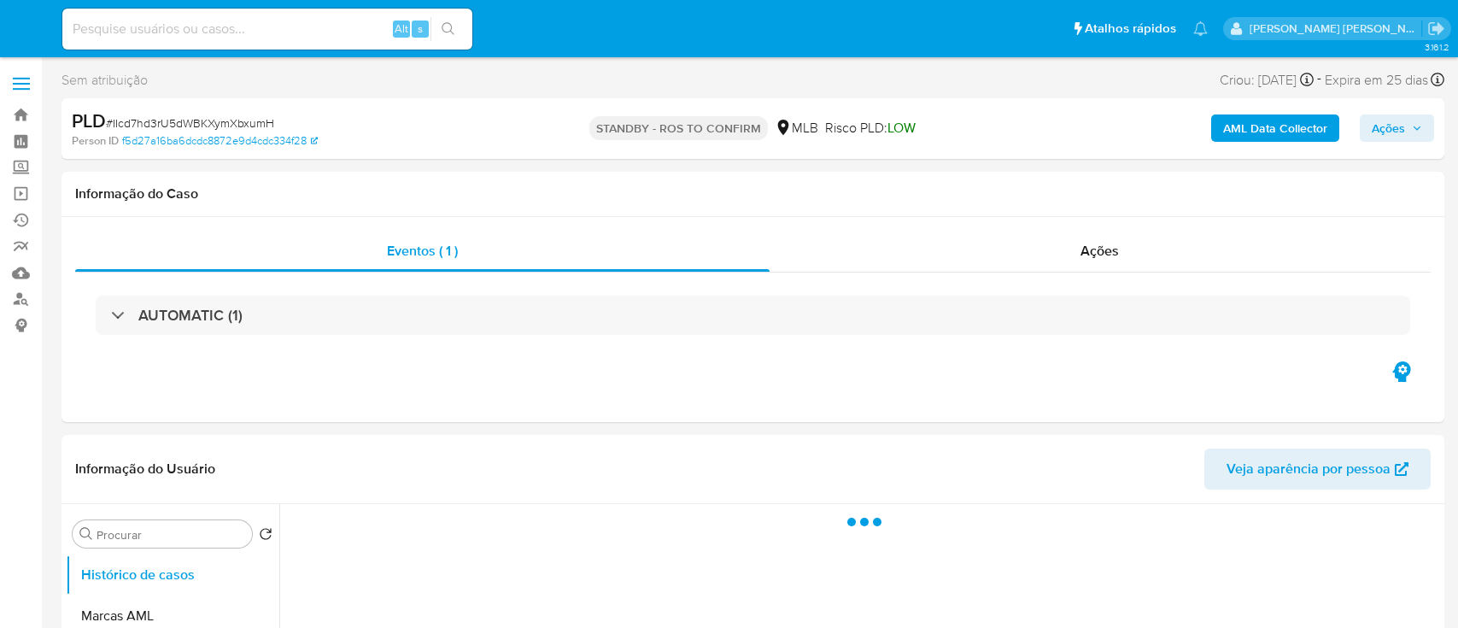
select select "10"
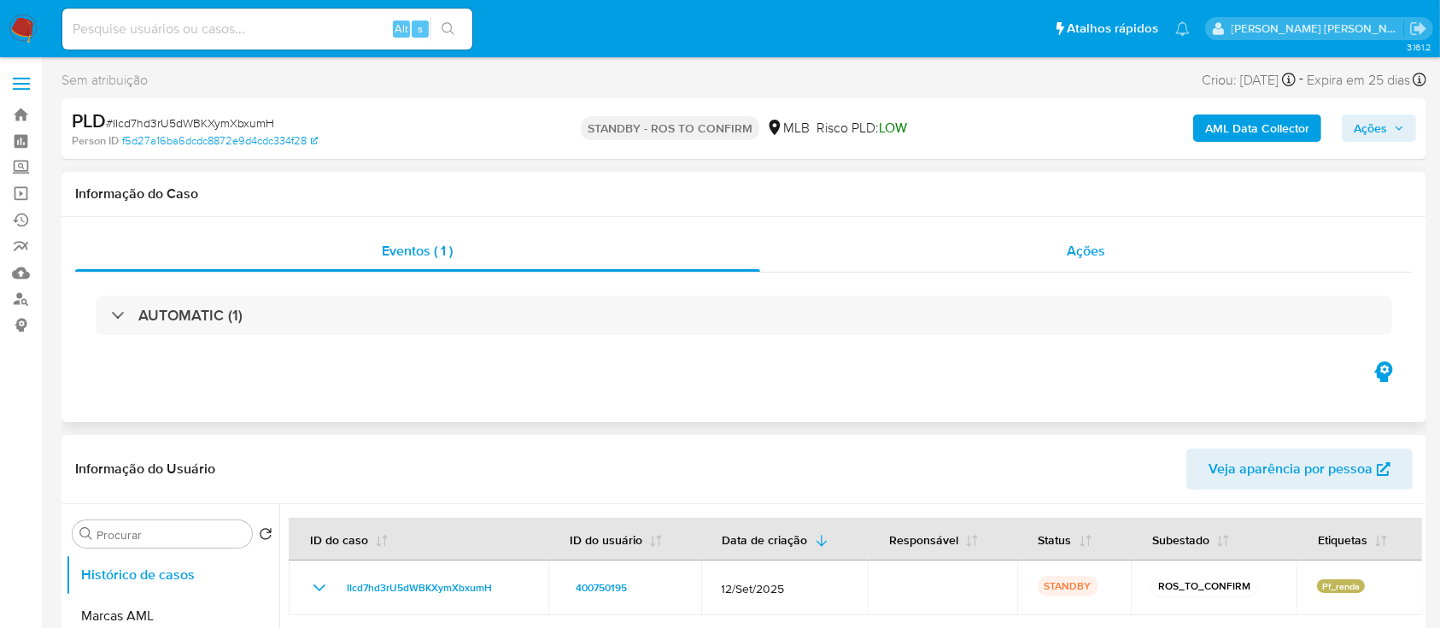
click at [891, 255] on div "Ações" at bounding box center [1086, 251] width 652 height 41
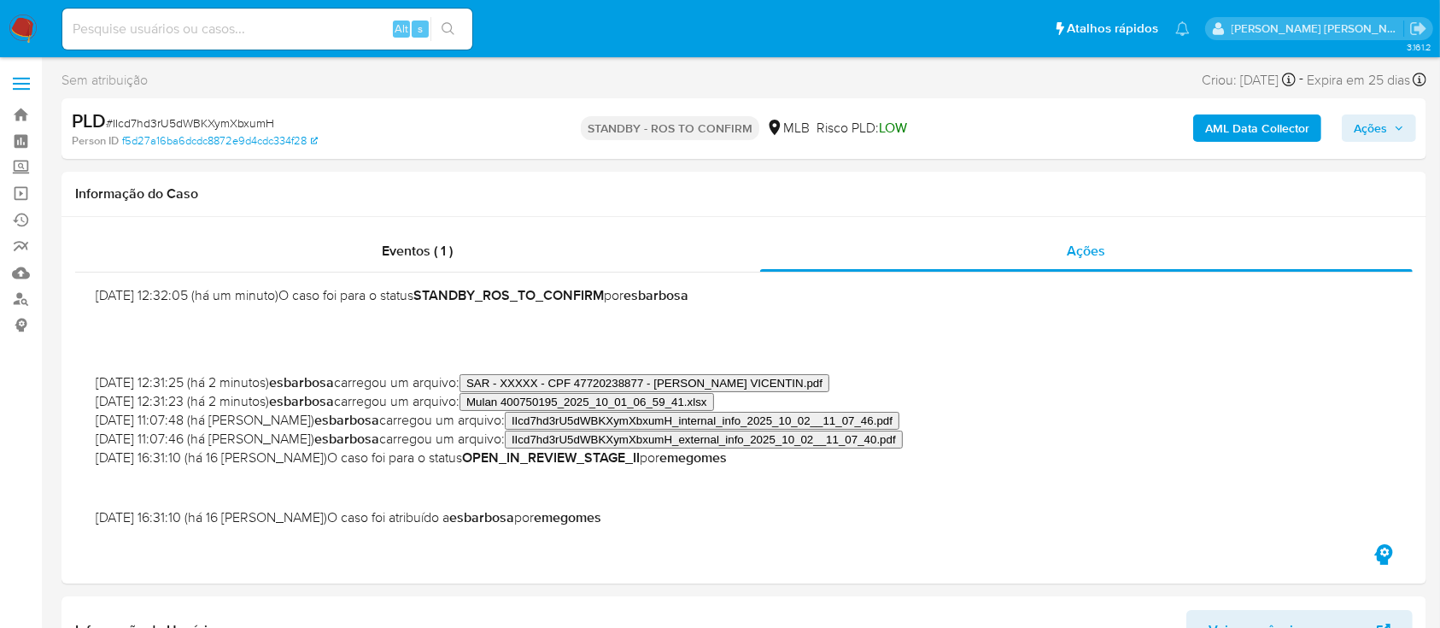
scroll to position [225, 0]
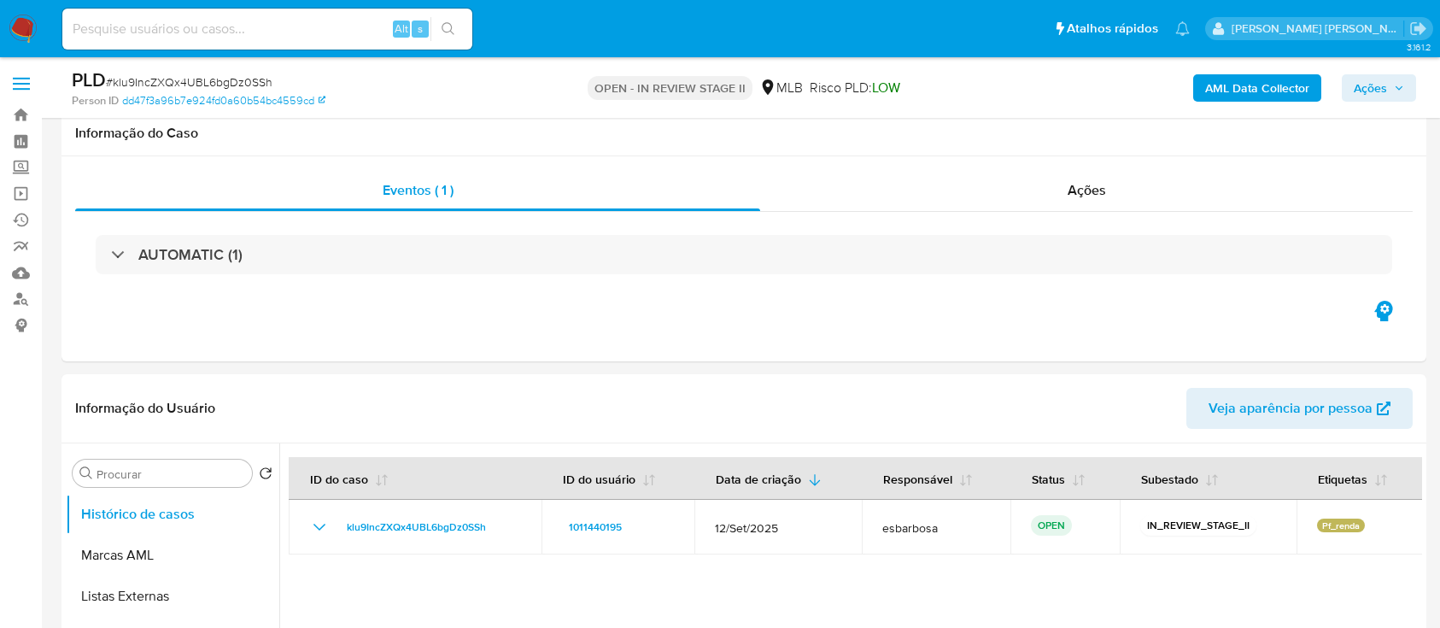
scroll to position [1252, 0]
